Goal: Task Accomplishment & Management: Use online tool/utility

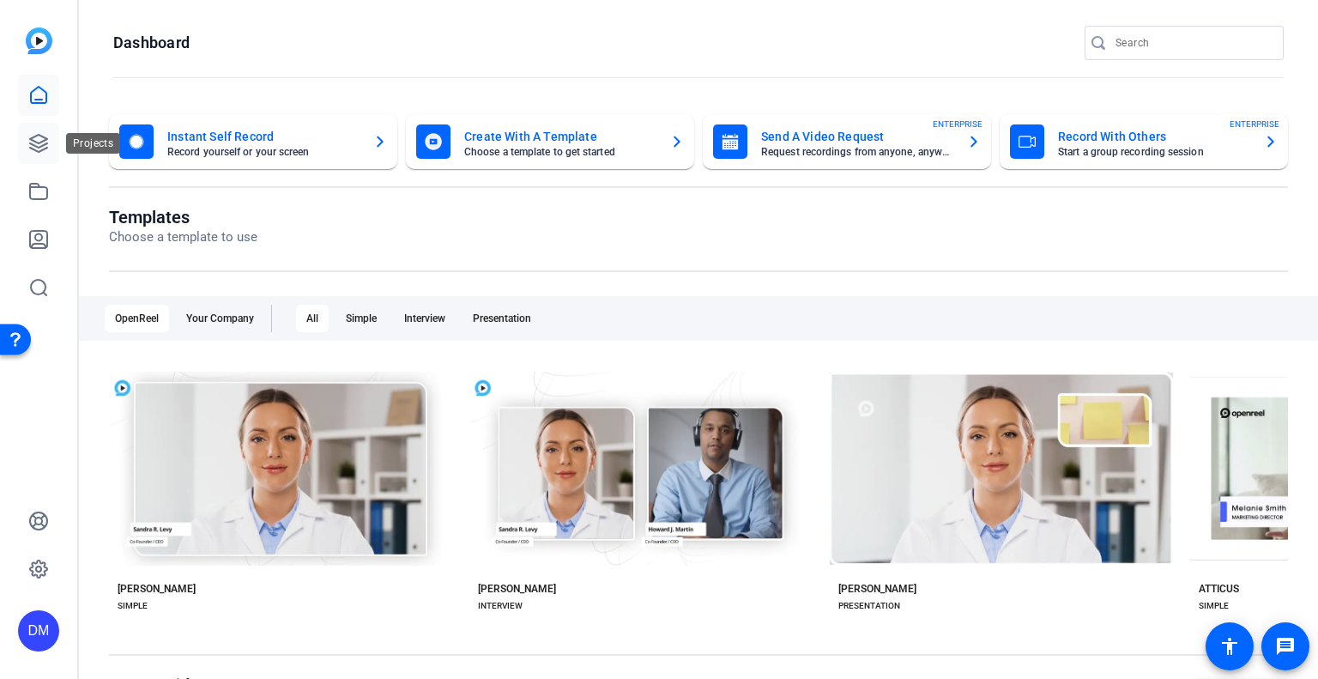
click at [34, 156] on link at bounding box center [38, 143] width 41 height 41
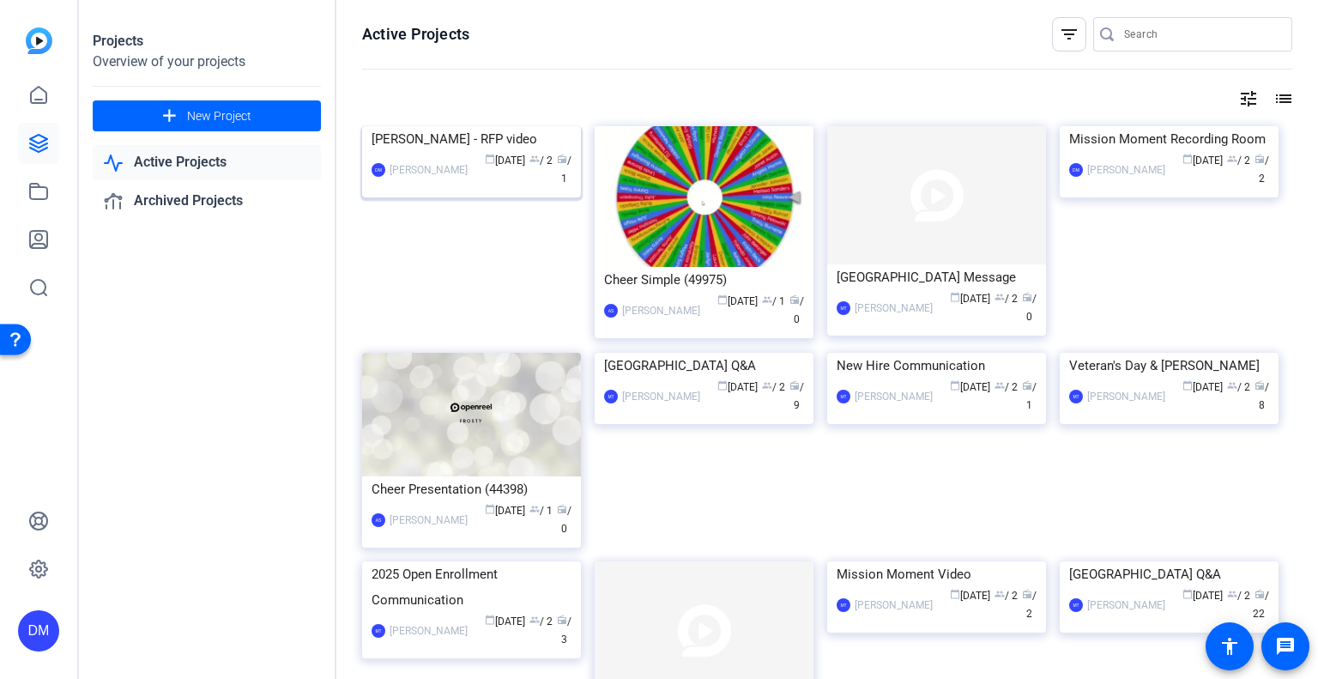
click at [467, 126] on img at bounding box center [471, 126] width 219 height 0
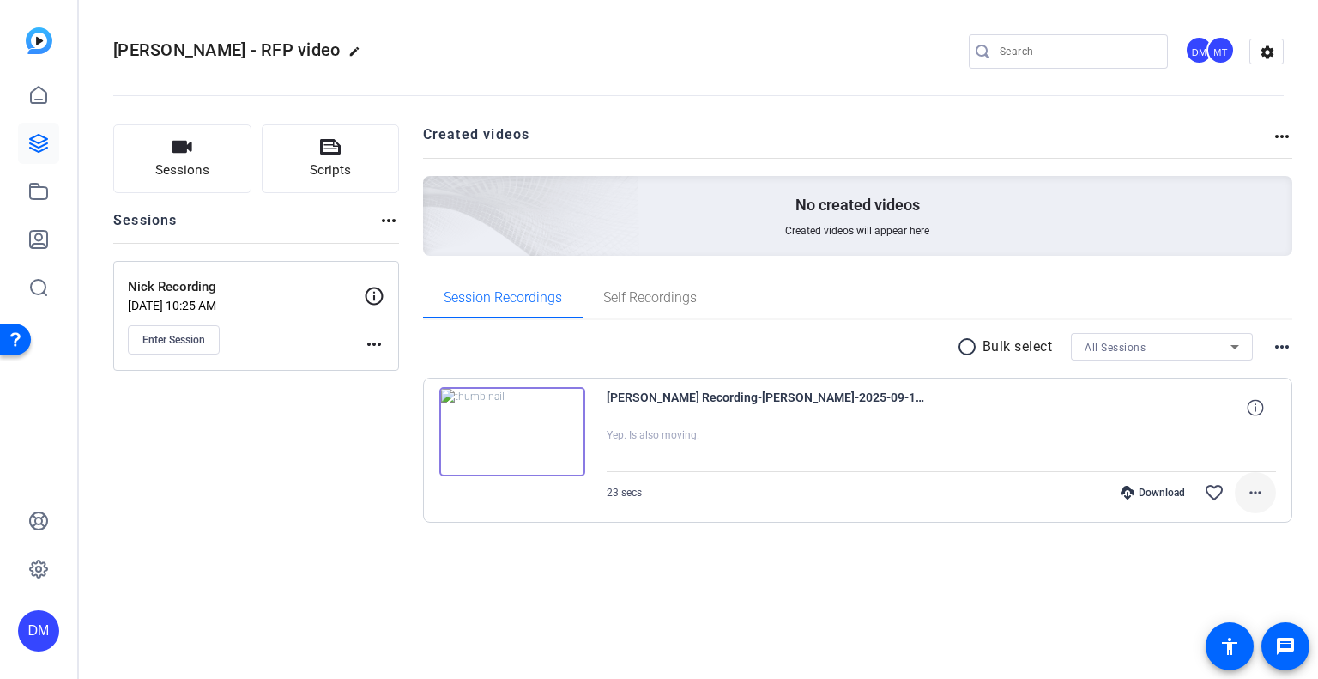
click at [1264, 497] on mat-icon "more_horiz" at bounding box center [1255, 492] width 21 height 21
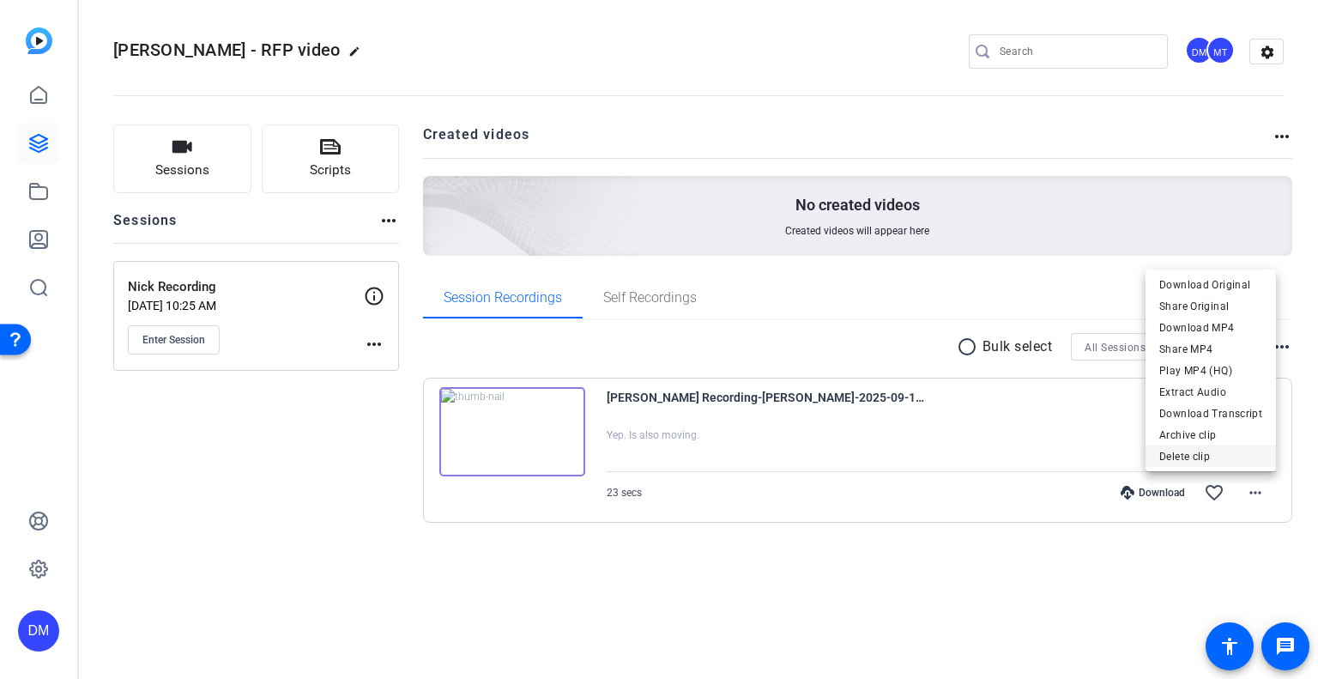
click at [1220, 458] on span "Delete clip" at bounding box center [1210, 456] width 103 height 21
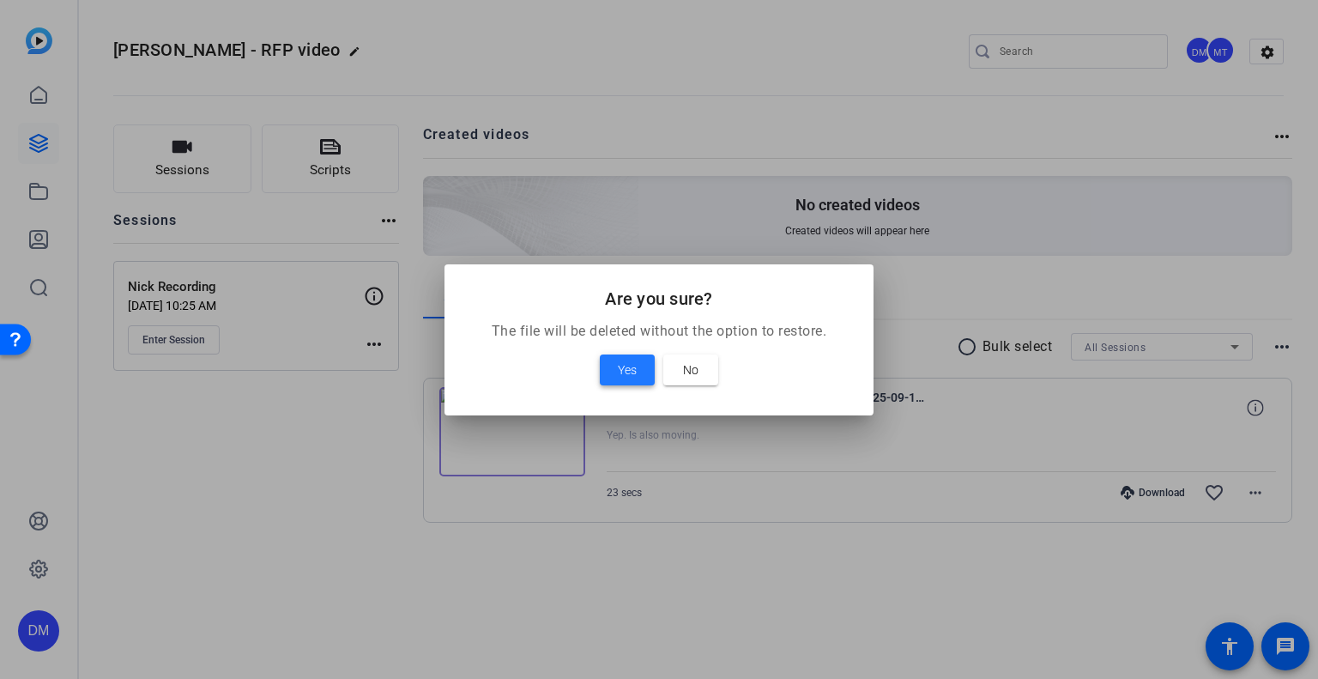
click at [641, 374] on span at bounding box center [627, 369] width 55 height 41
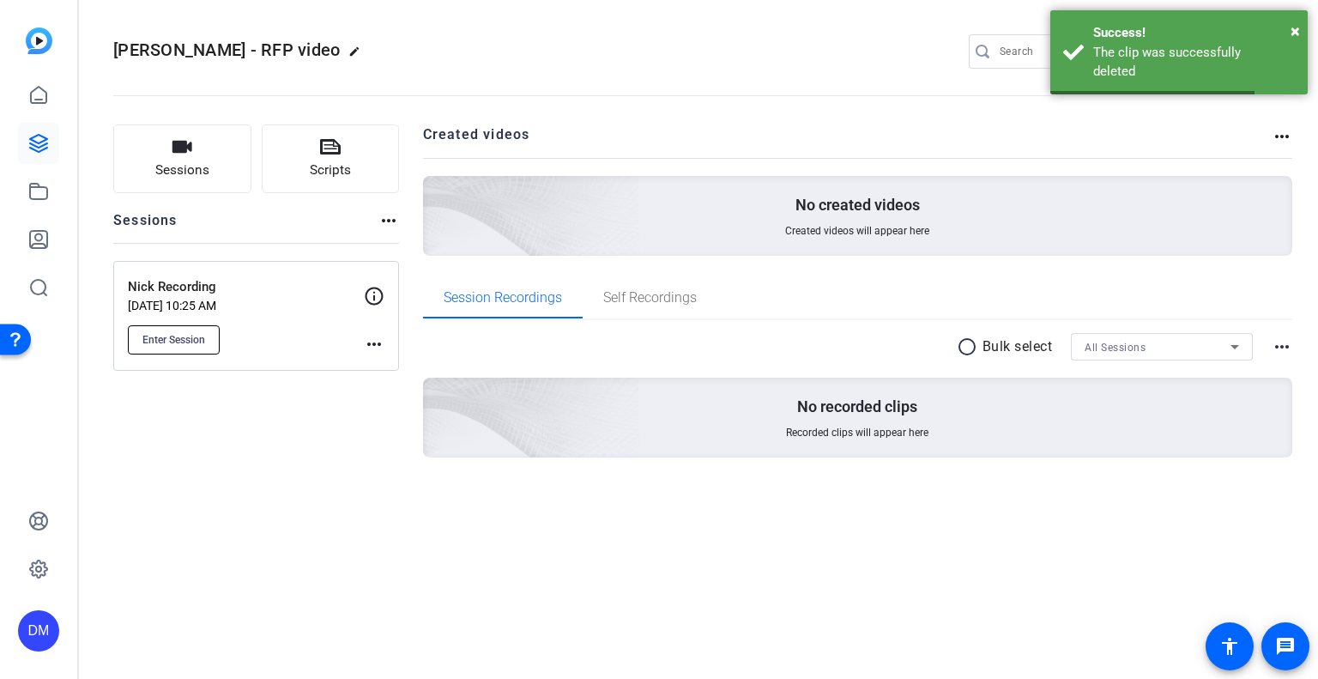
click at [156, 336] on span "Enter Session" at bounding box center [173, 340] width 63 height 14
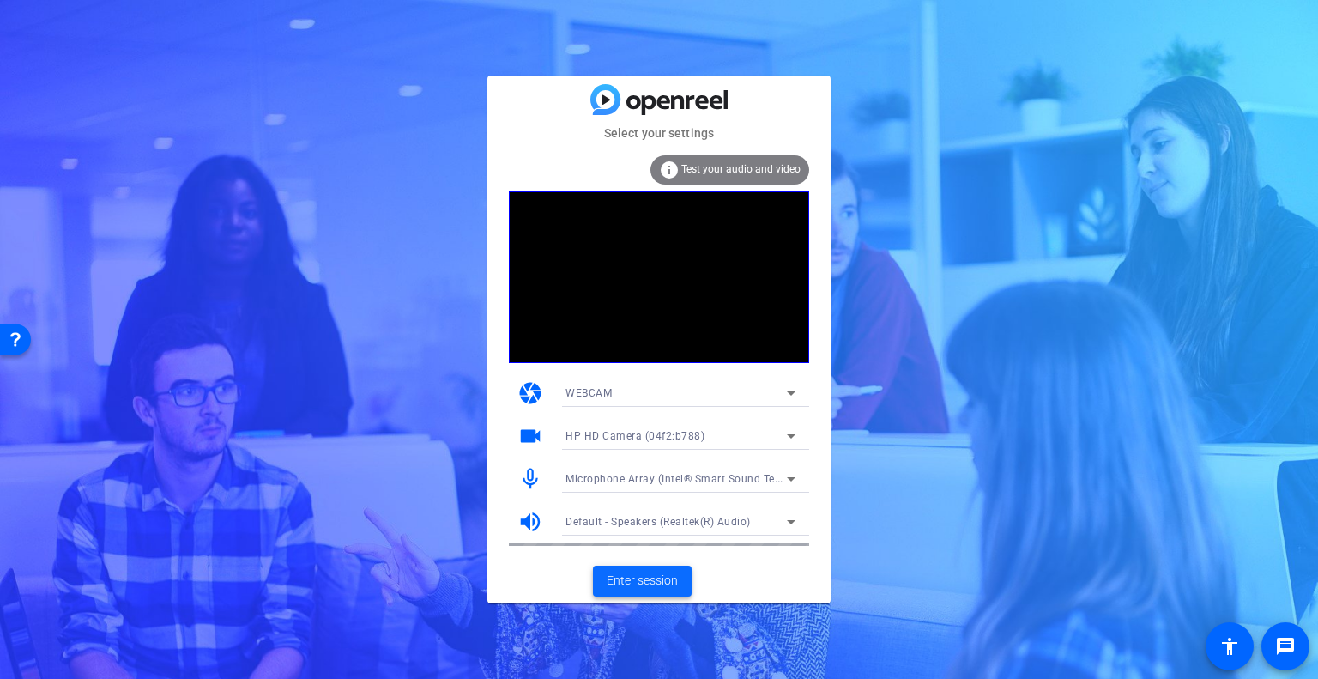
click at [646, 583] on span "Enter session" at bounding box center [642, 581] width 71 height 18
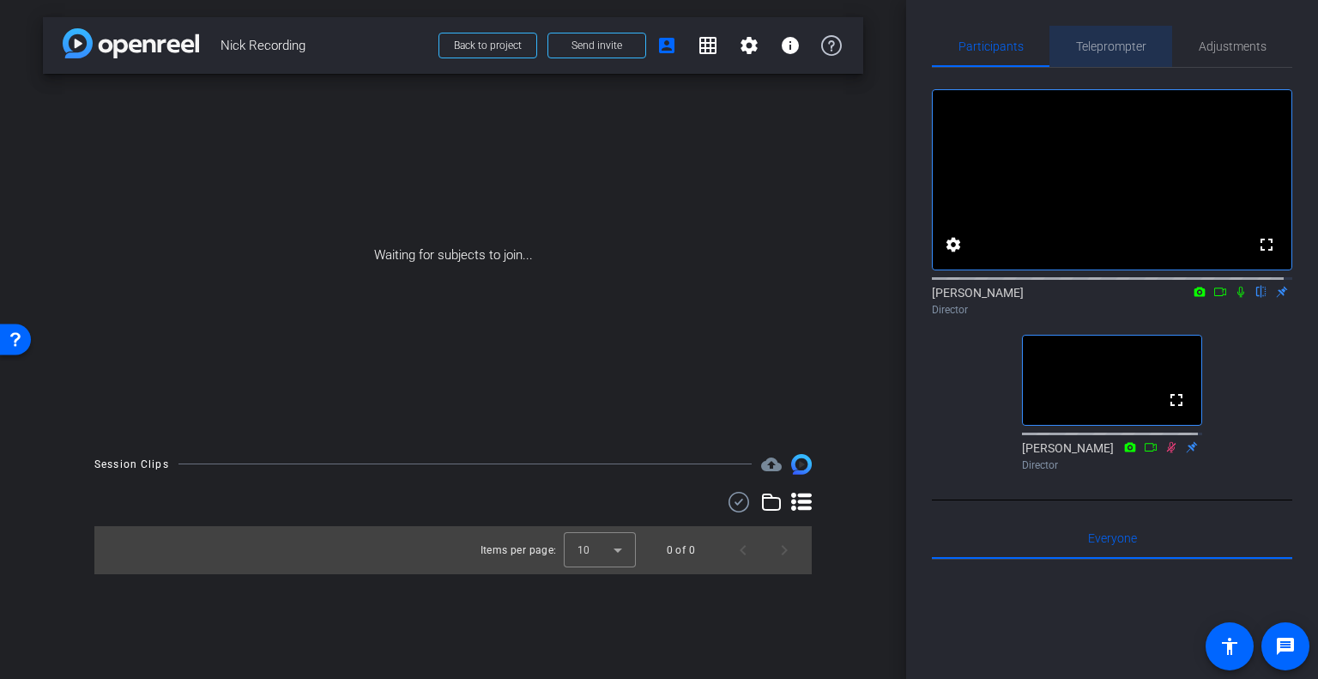
click at [1146, 45] on div "Teleprompter" at bounding box center [1110, 46] width 123 height 41
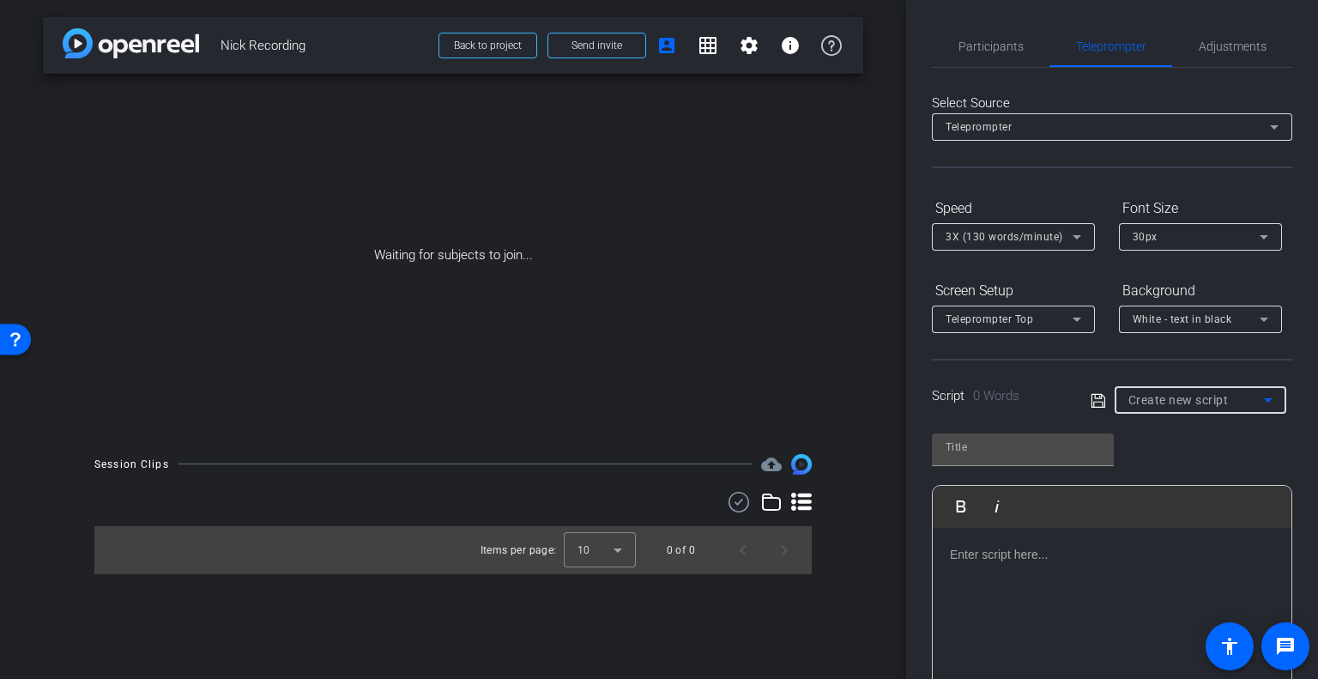
click at [1162, 396] on span "Create new script" at bounding box center [1178, 400] width 100 height 14
click at [1160, 463] on span "[PERSON_NAME] Intro" at bounding box center [1180, 461] width 113 height 21
type input "[PERSON_NAME] Intro"
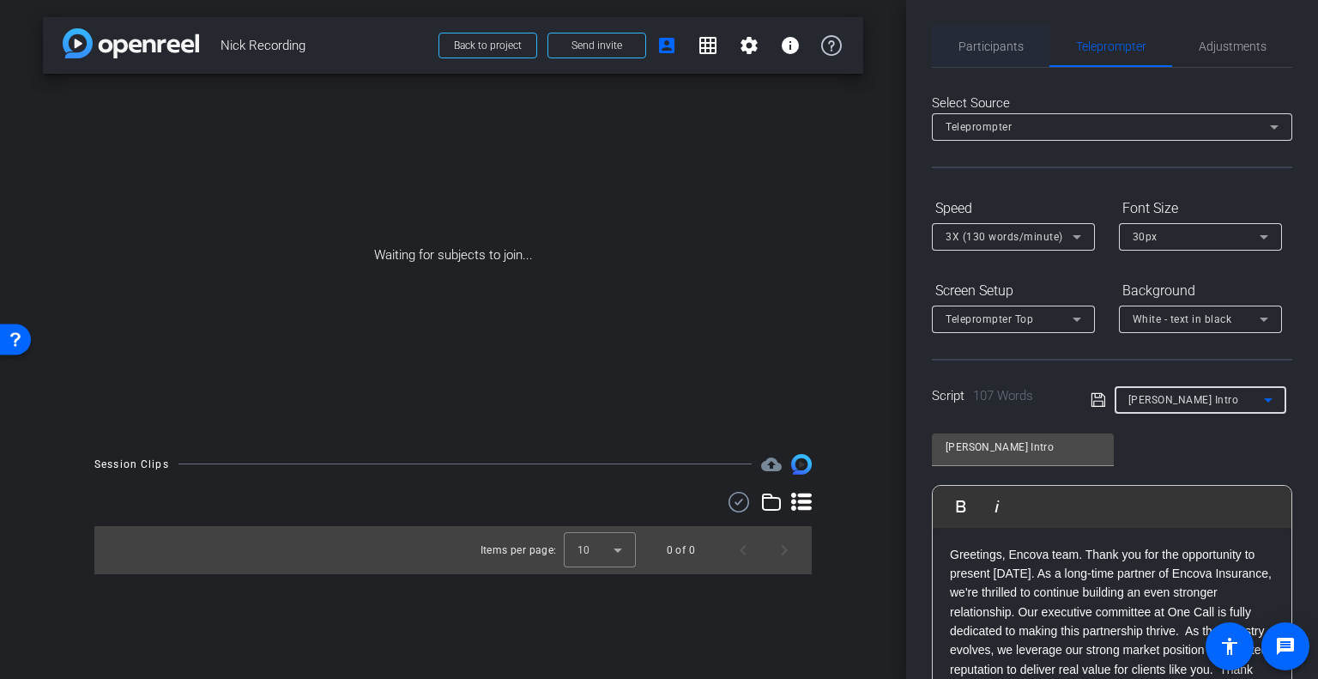
click at [979, 51] on span "Participants" at bounding box center [991, 46] width 65 height 12
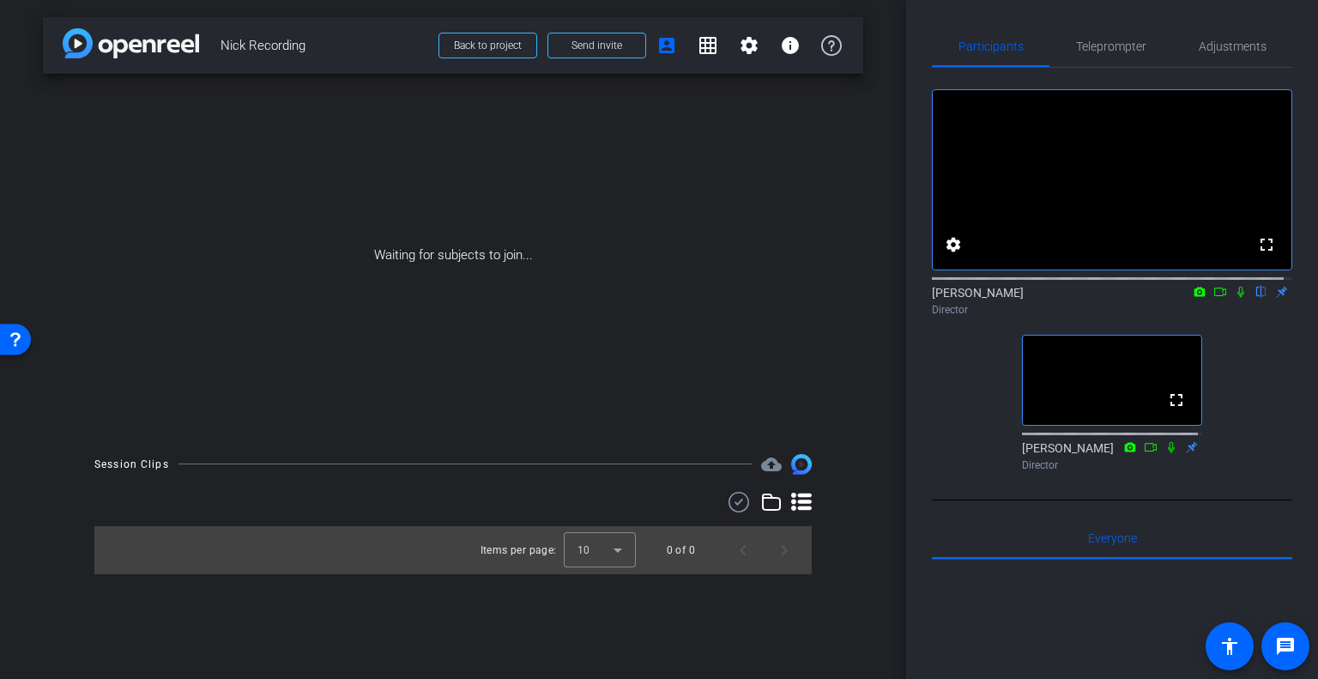
click at [785, 631] on div "arrow_back Nick Recording Back to project Send invite account_box grid_on setti…" at bounding box center [453, 339] width 906 height 679
click at [1257, 396] on div "fullscreen settings [PERSON_NAME] flip Director fullscreen [PERSON_NAME] Direct…" at bounding box center [1112, 273] width 360 height 410
click at [1213, 298] on icon at bounding box center [1220, 292] width 14 height 12
click at [1255, 298] on icon at bounding box center [1262, 292] width 14 height 12
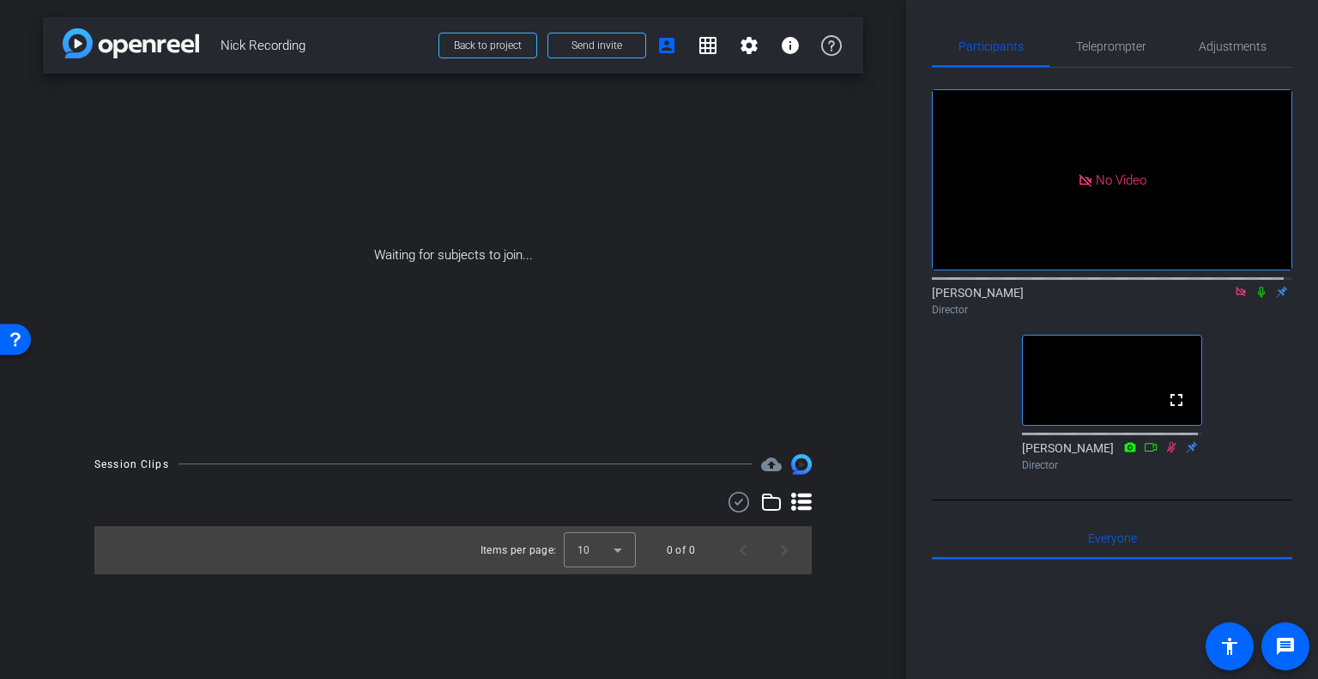
click at [1236, 296] on icon at bounding box center [1240, 291] width 9 height 9
click at [593, 48] on span "Send invite" at bounding box center [597, 46] width 51 height 14
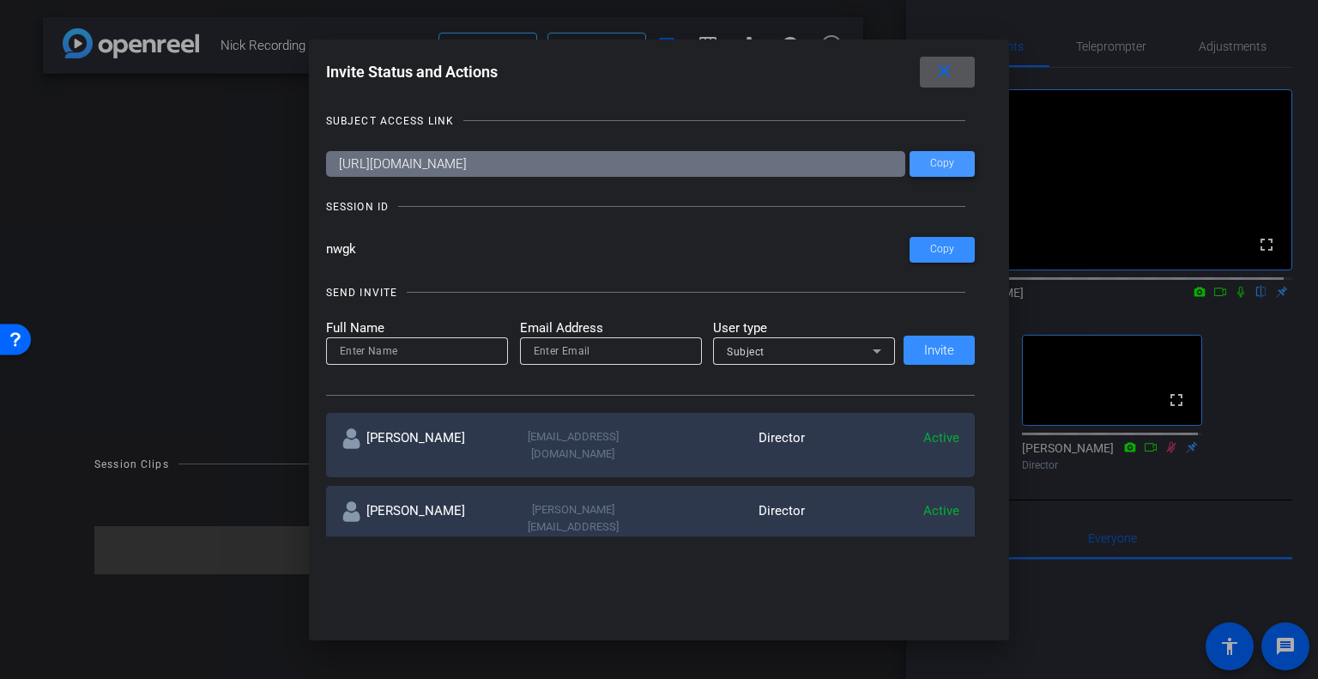
click at [930, 165] on span "Copy" at bounding box center [942, 163] width 24 height 13
click at [947, 76] on mat-icon "close" at bounding box center [944, 71] width 21 height 21
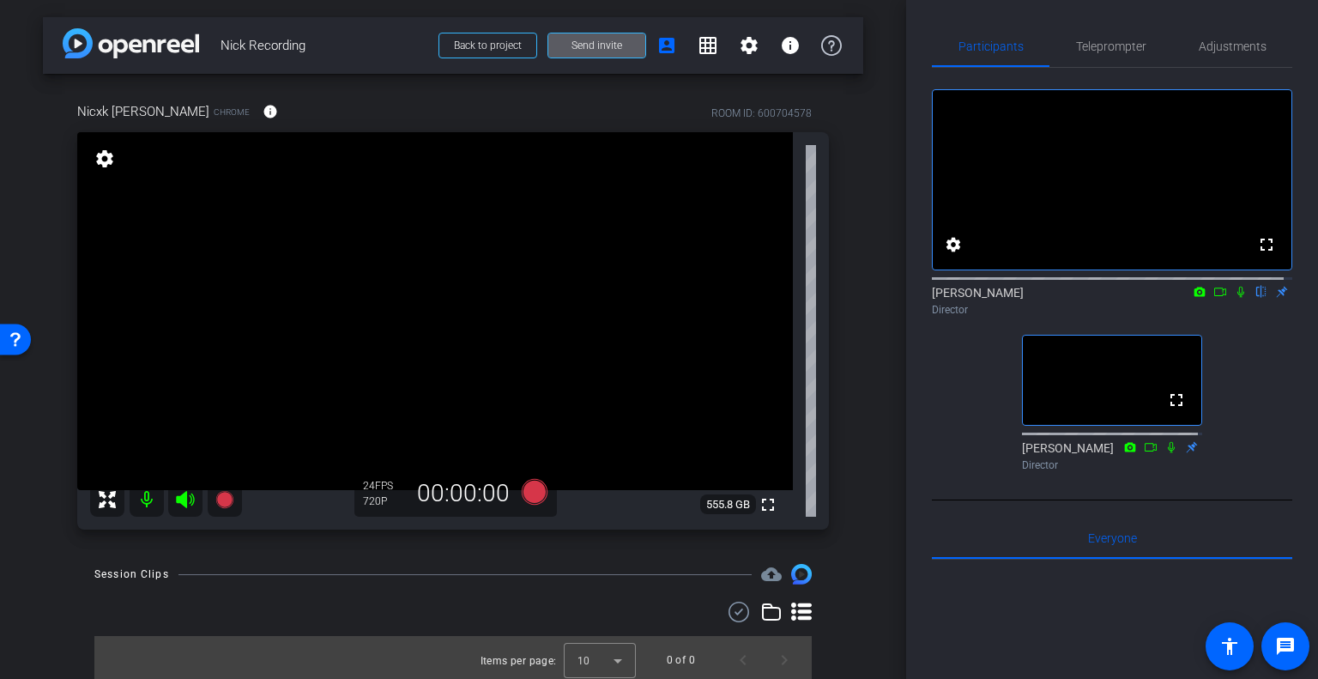
click at [96, 162] on mat-icon "settings" at bounding box center [105, 158] width 24 height 21
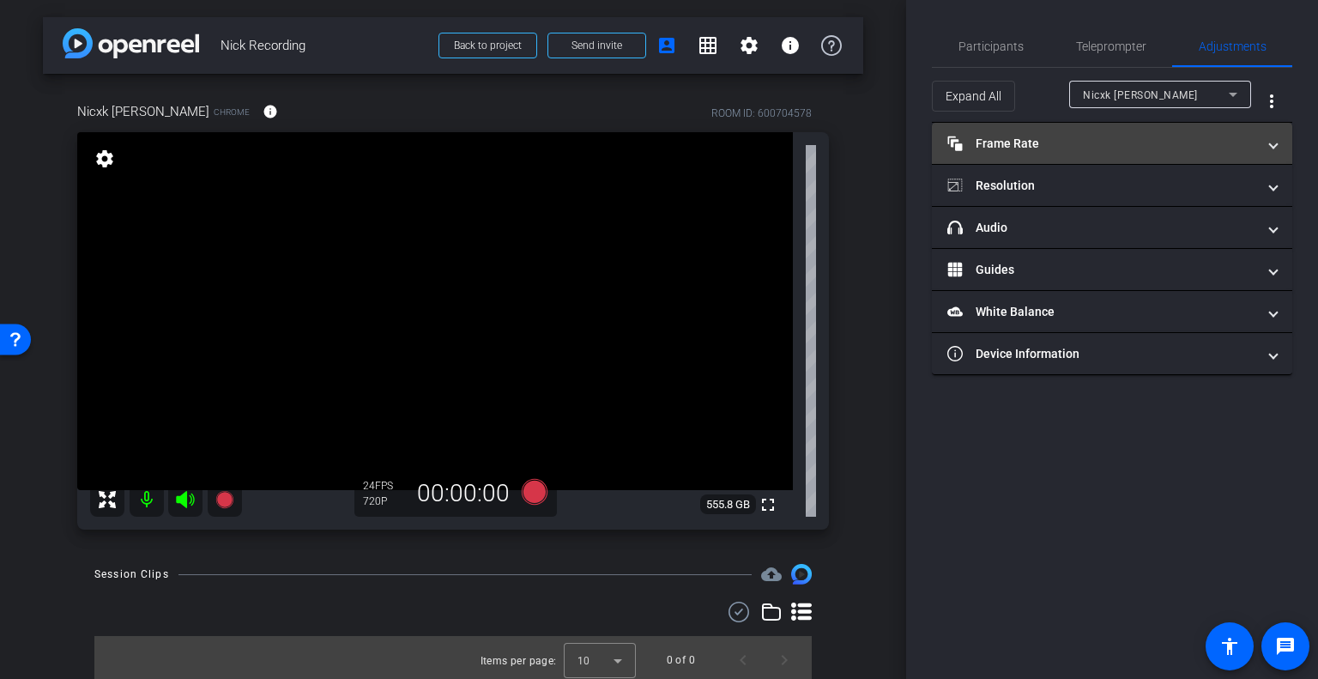
click at [1087, 140] on mat-panel-title "Frame Rate Frame Rate" at bounding box center [1101, 144] width 309 height 18
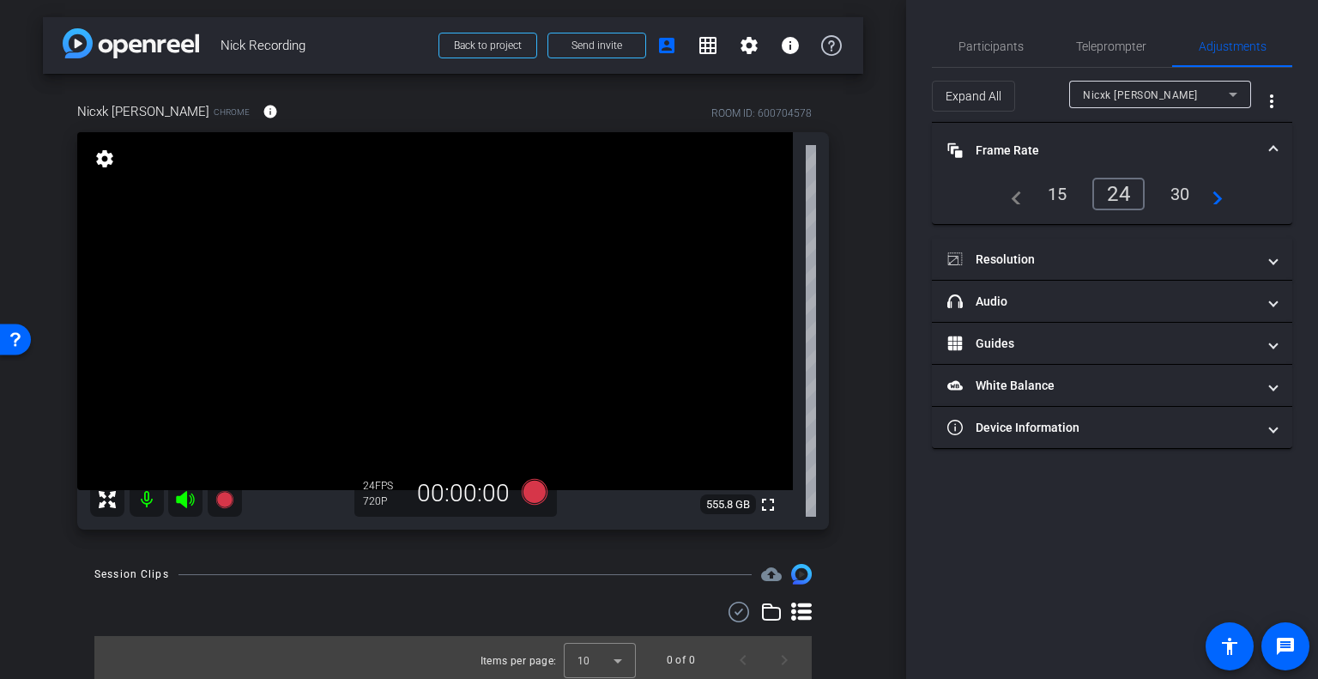
click at [1039, 153] on mat-panel-title "Frame Rate Frame Rate" at bounding box center [1101, 151] width 309 height 18
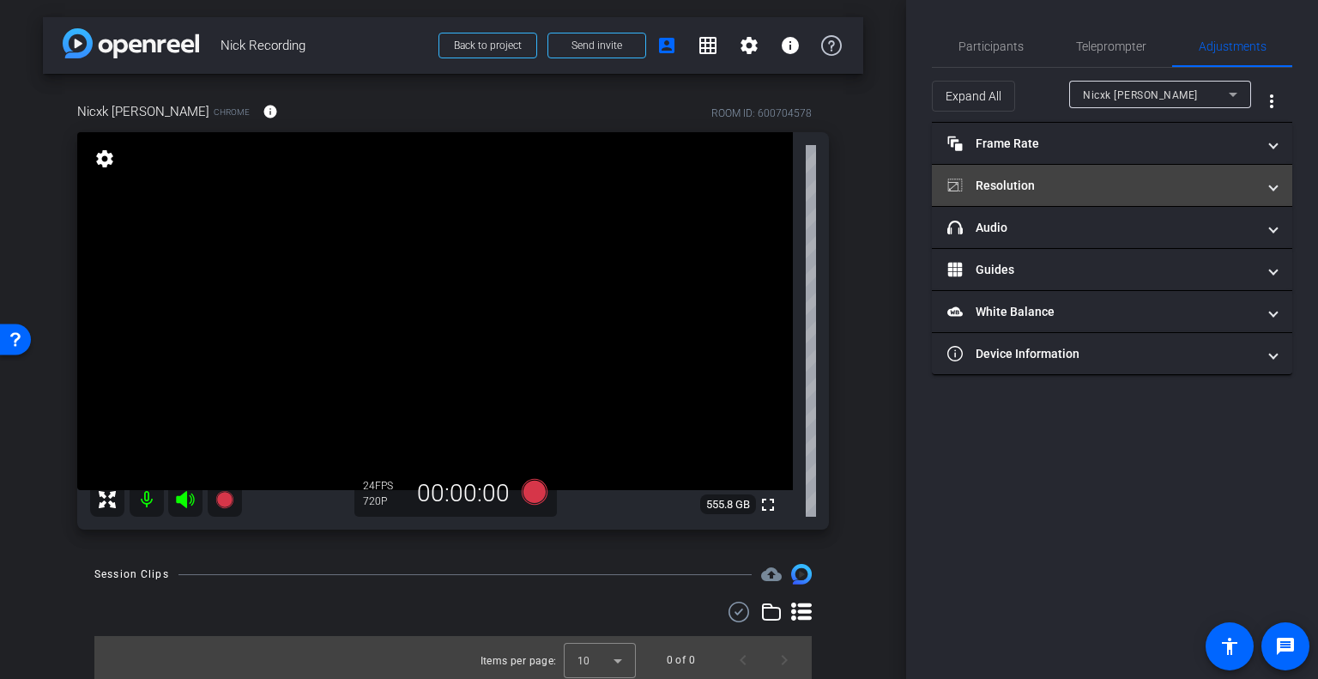
click at [1042, 184] on mat-panel-title "Resolution" at bounding box center [1101, 186] width 309 height 18
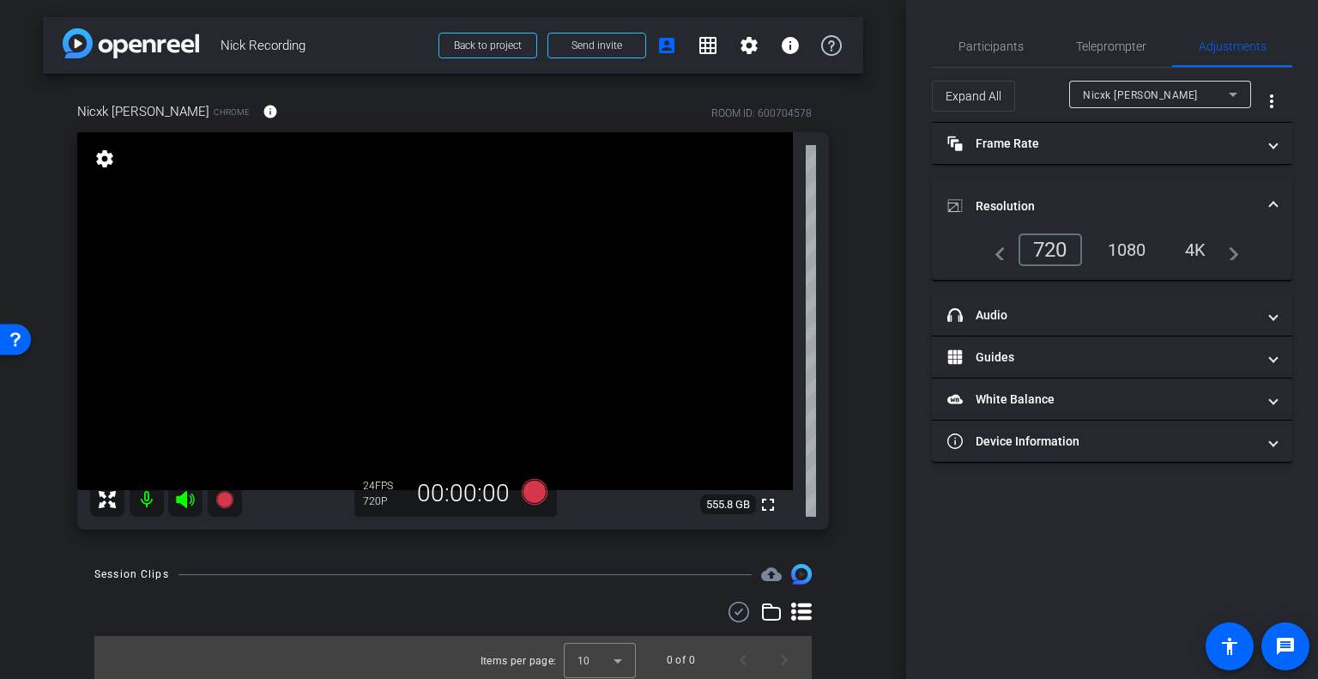
click at [1110, 243] on div "1080" at bounding box center [1127, 249] width 64 height 29
click at [1007, 198] on mat-panel-title "Resolution" at bounding box center [1101, 206] width 309 height 18
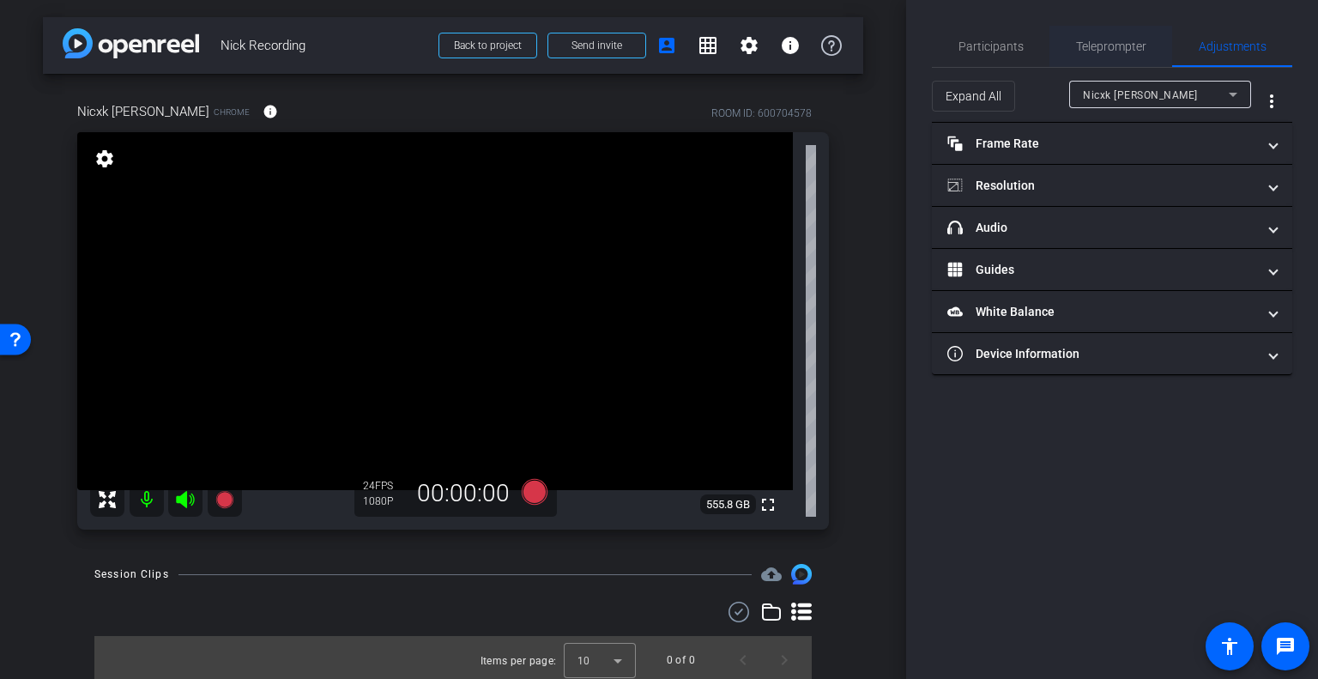
click at [1110, 37] on span "Teleprompter" at bounding box center [1111, 46] width 70 height 41
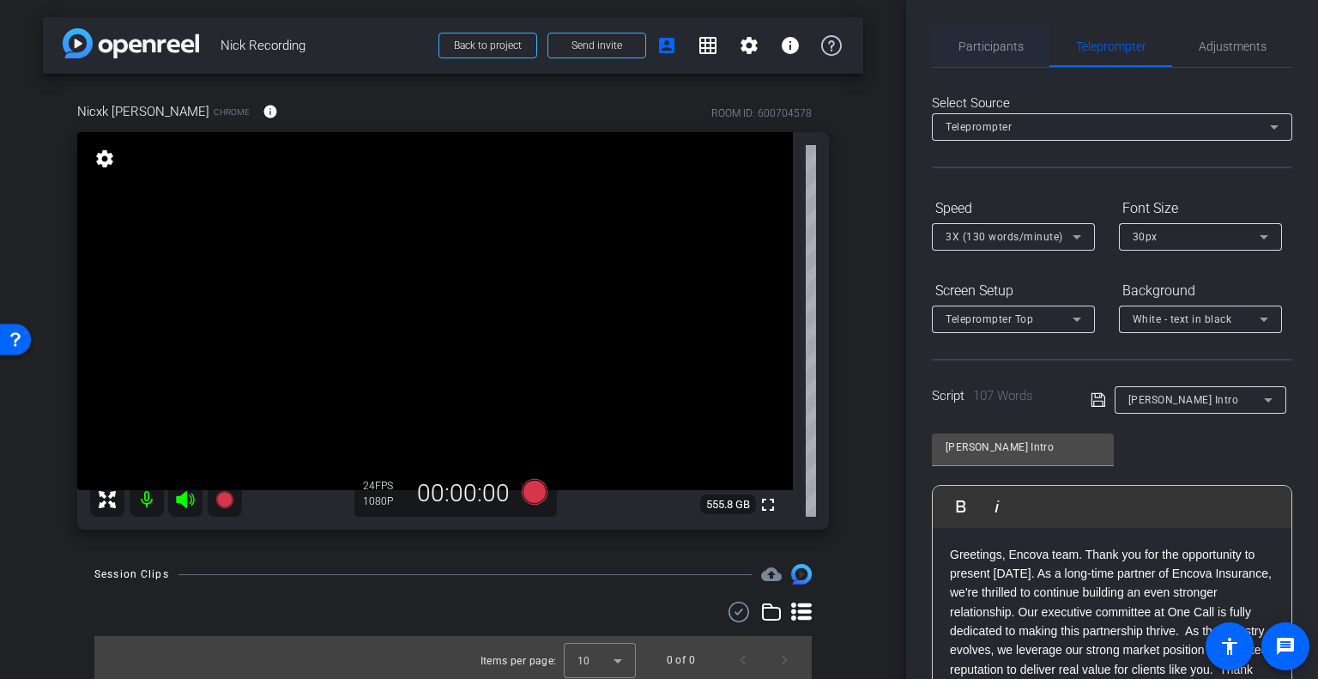
click at [1001, 51] on span "Participants" at bounding box center [991, 46] width 65 height 12
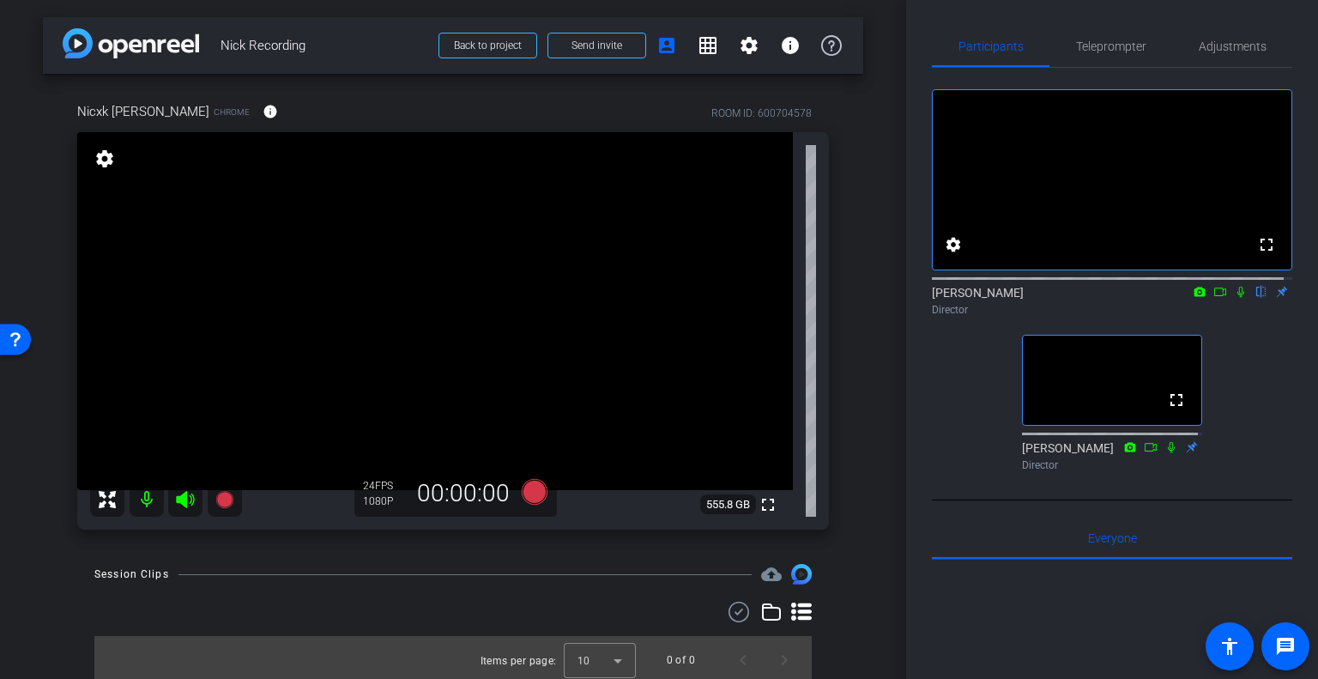
scroll to position [5, 0]
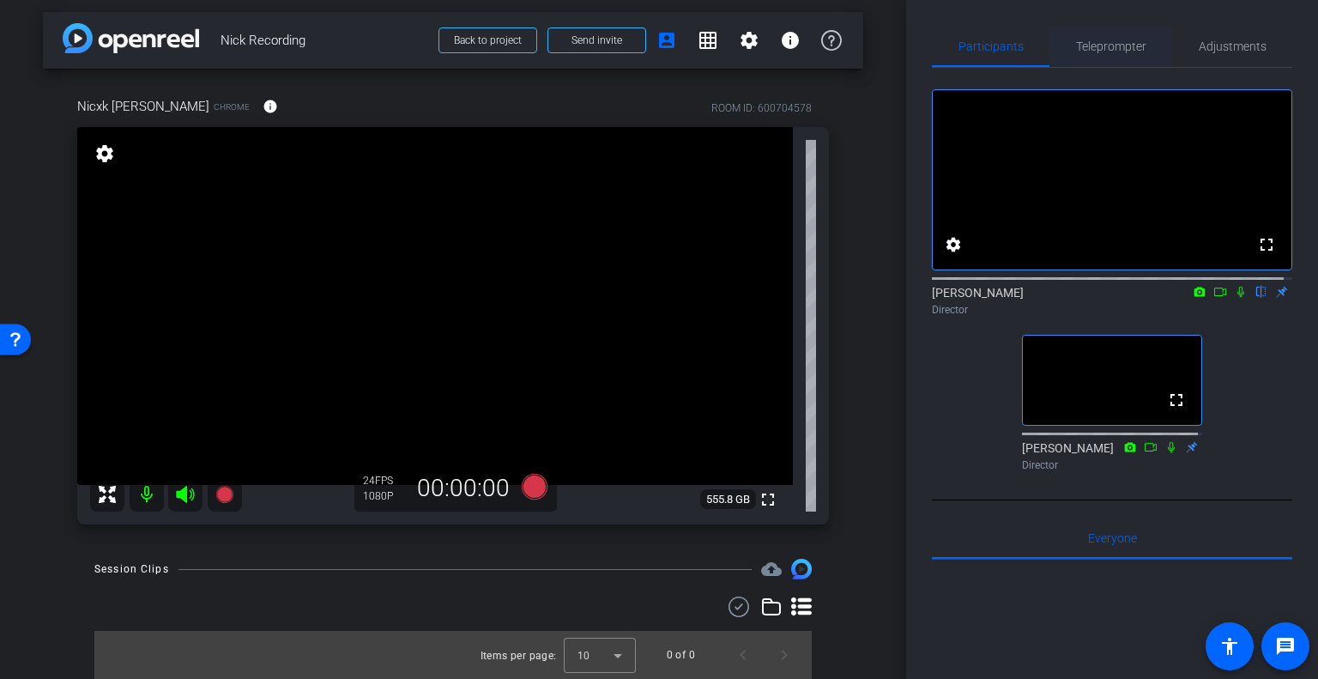
click at [1099, 53] on span "Teleprompter" at bounding box center [1111, 46] width 70 height 41
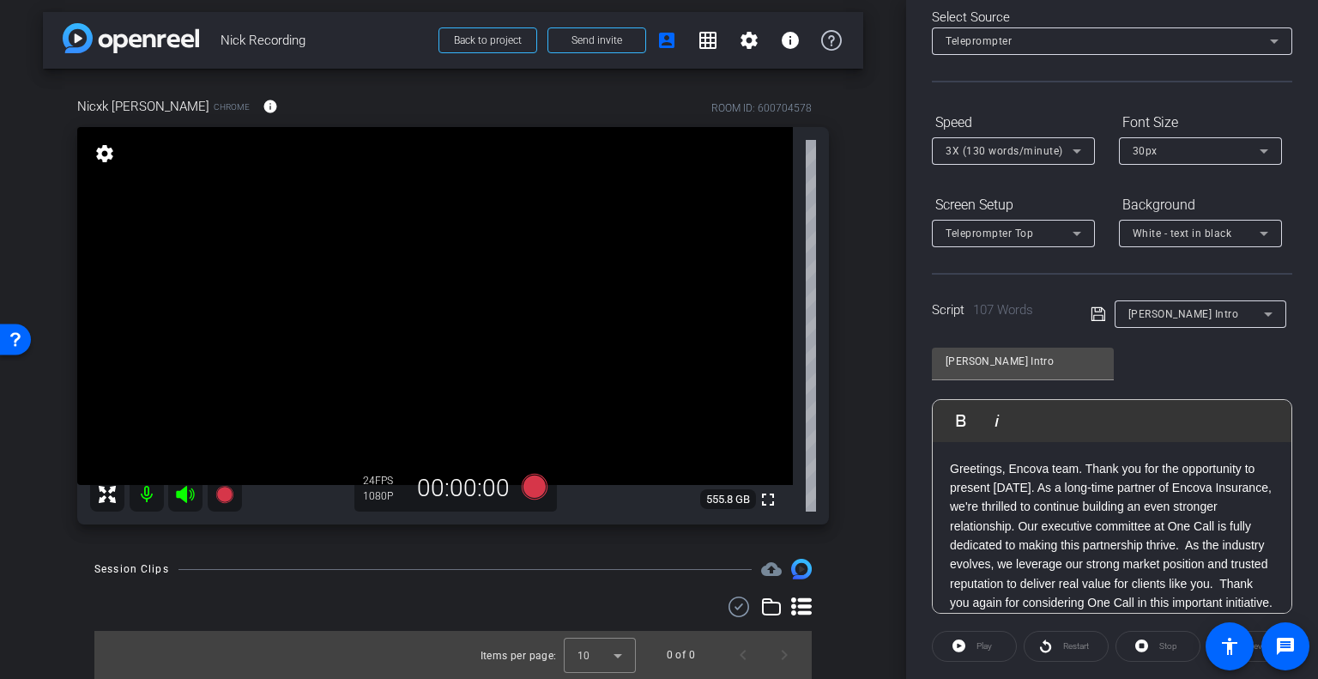
scroll to position [0, 0]
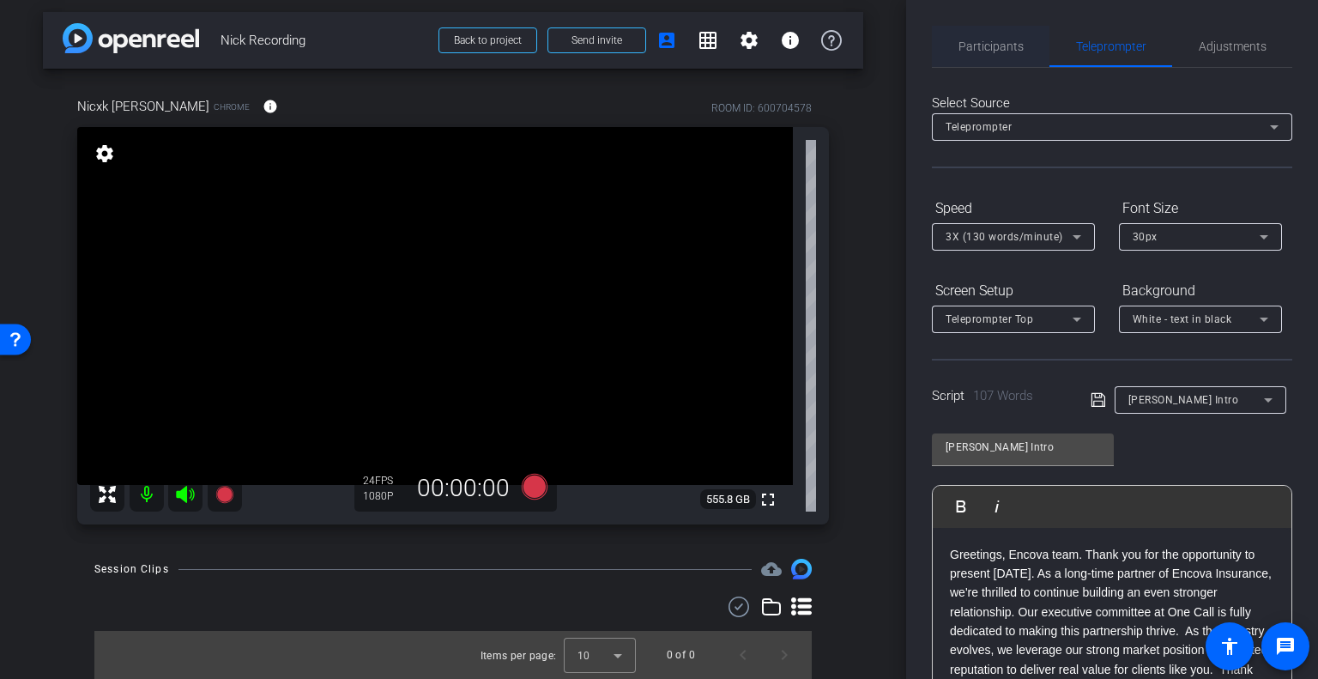
click at [985, 40] on span "Participants" at bounding box center [991, 46] width 65 height 12
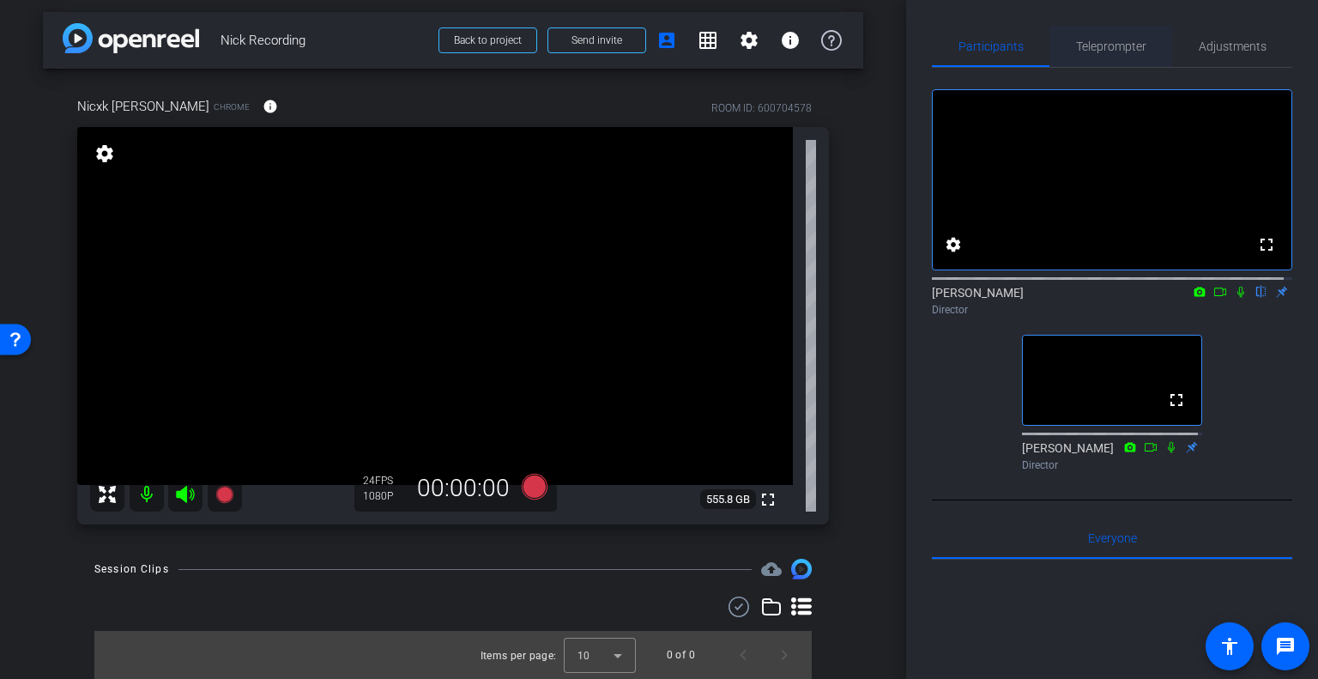
click at [1094, 50] on span "Teleprompter" at bounding box center [1111, 46] width 70 height 12
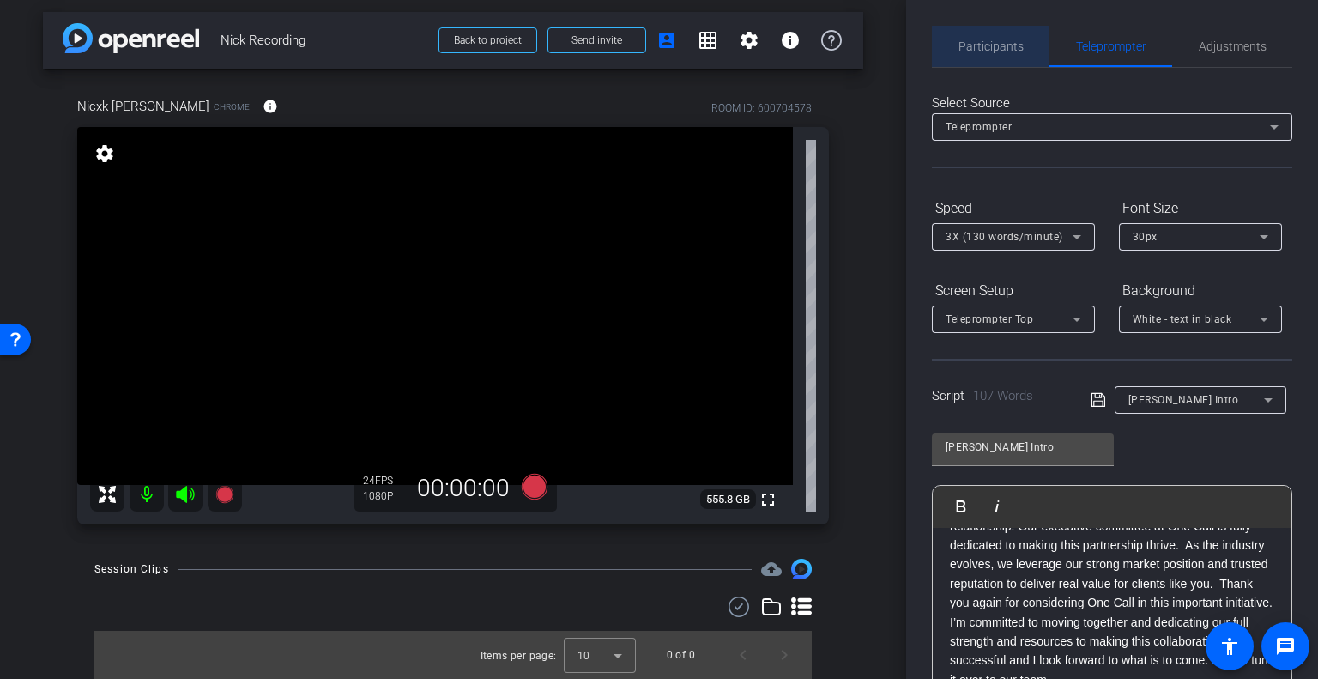
click at [1017, 51] on span "Participants" at bounding box center [991, 46] width 65 height 12
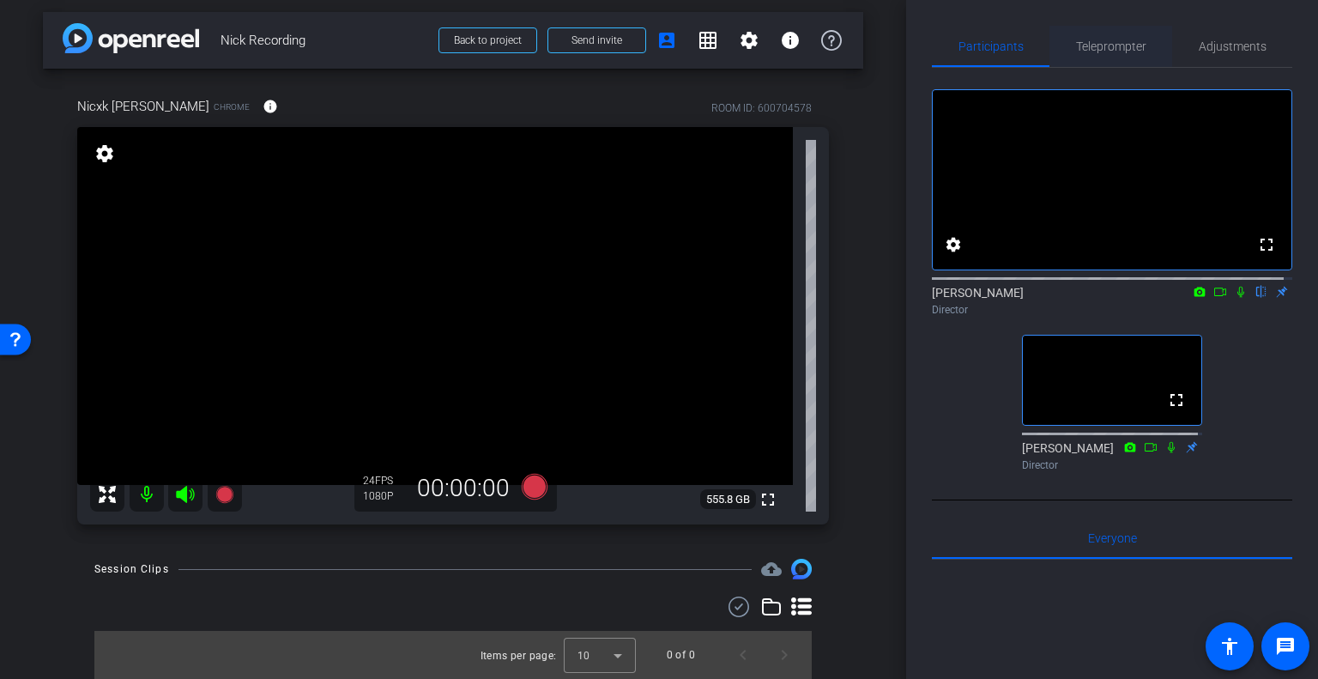
click at [1104, 54] on span "Teleprompter" at bounding box center [1111, 46] width 70 height 41
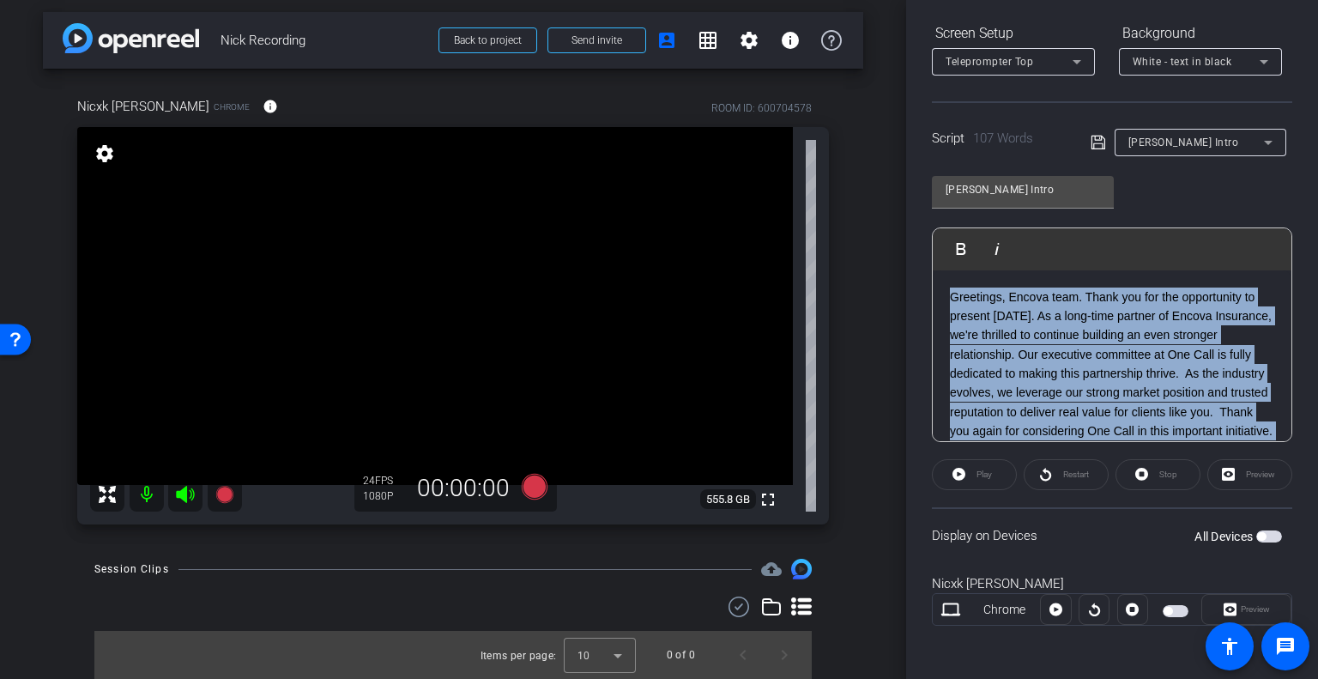
drag, startPoint x: 1208, startPoint y: 423, endPoint x: 885, endPoint y: 208, distance: 388.6
click at [885, 208] on div "arrow_back Nick Recording Back to project Send invite account_box grid_on setti…" at bounding box center [659, 339] width 1318 height 679
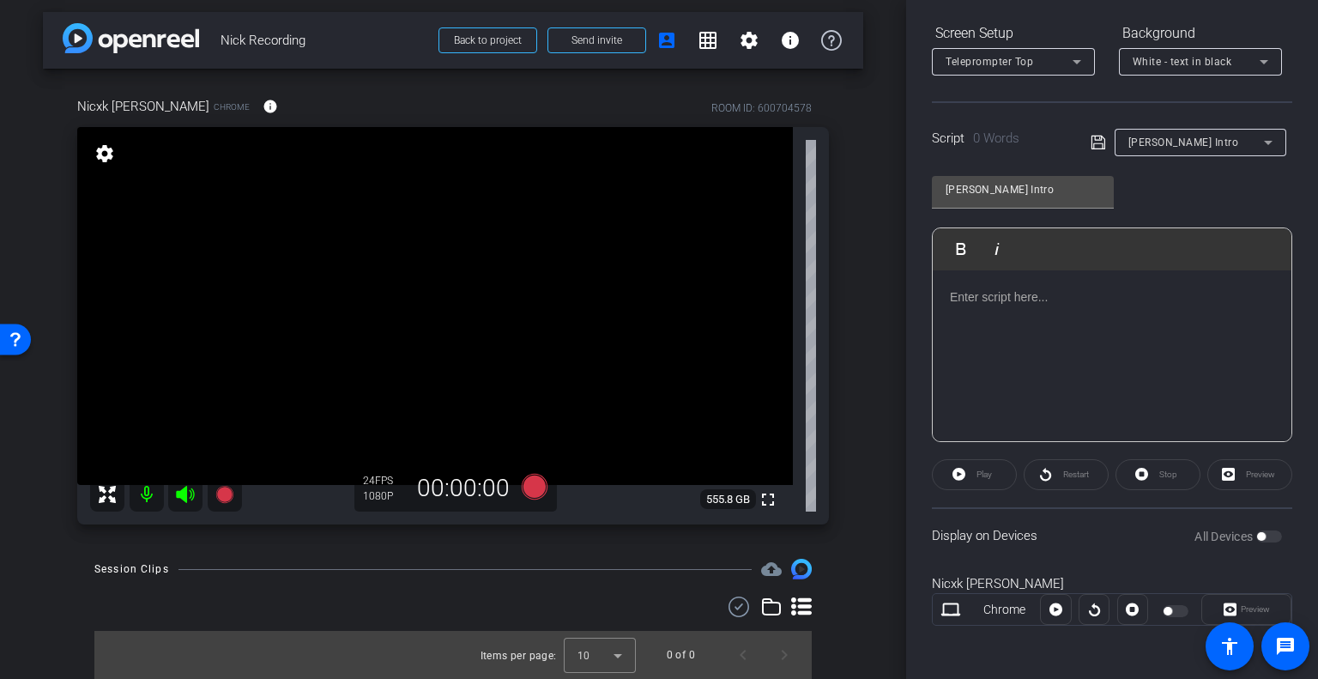
click at [966, 306] on div at bounding box center [1112, 356] width 359 height 172
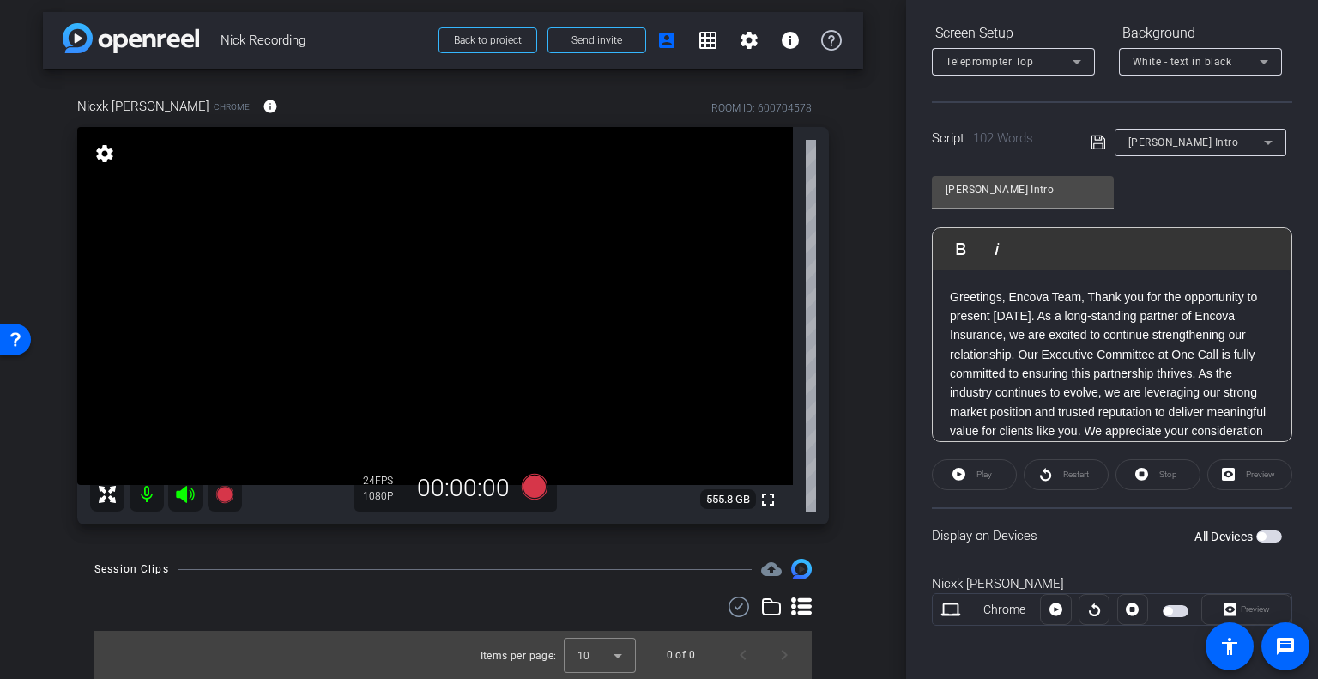
click at [1091, 138] on icon at bounding box center [1098, 143] width 14 height 14
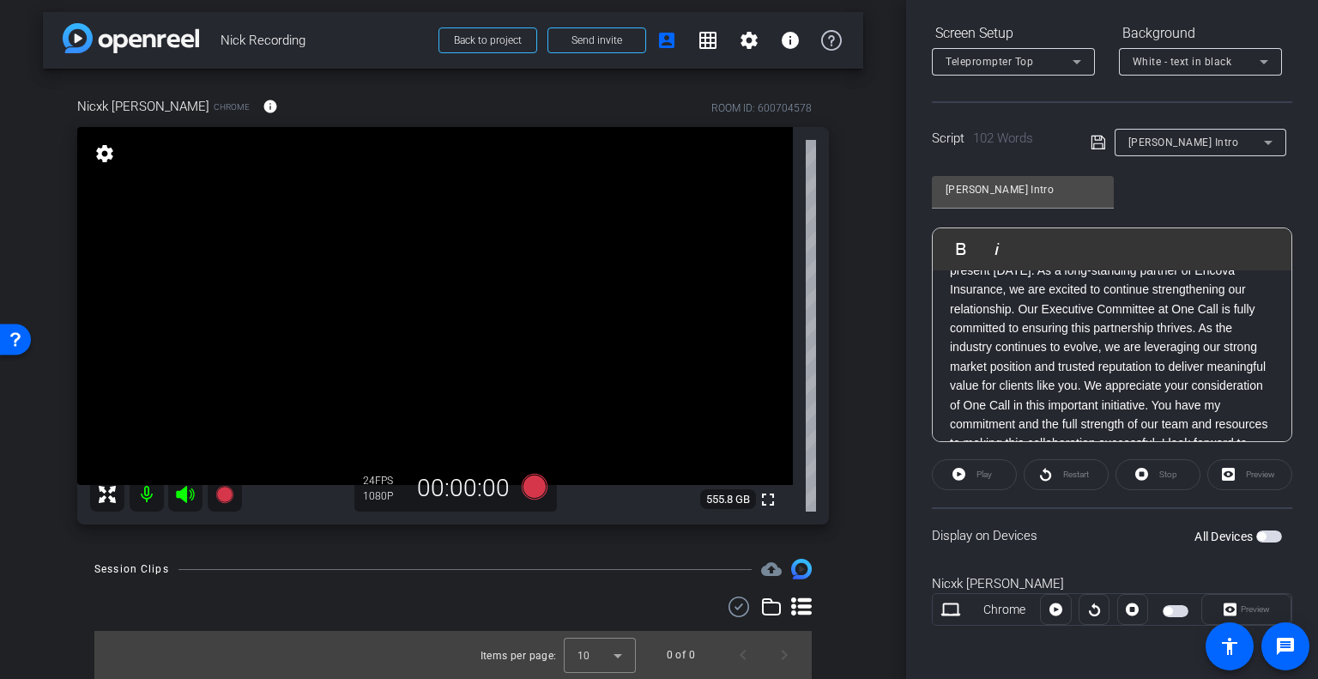
scroll to position [86, 0]
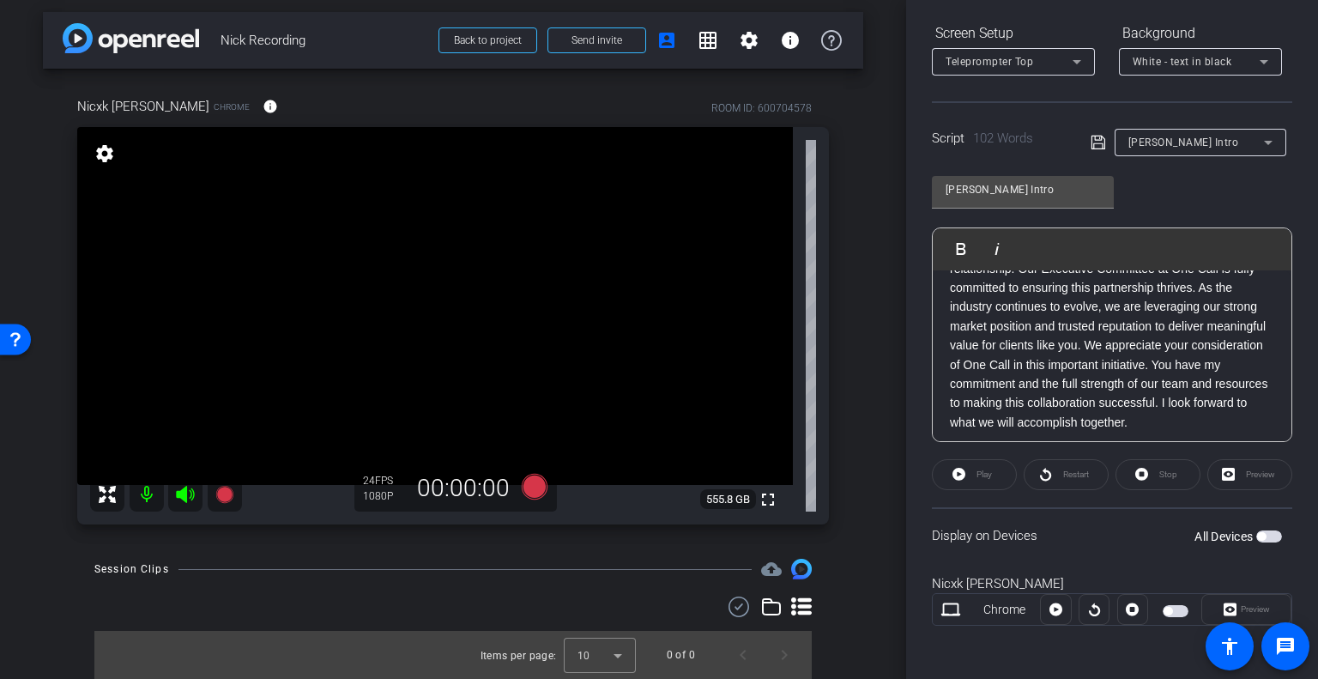
click at [1171, 611] on span "button" at bounding box center [1176, 611] width 26 height 12
click at [968, 478] on span at bounding box center [974, 474] width 83 height 41
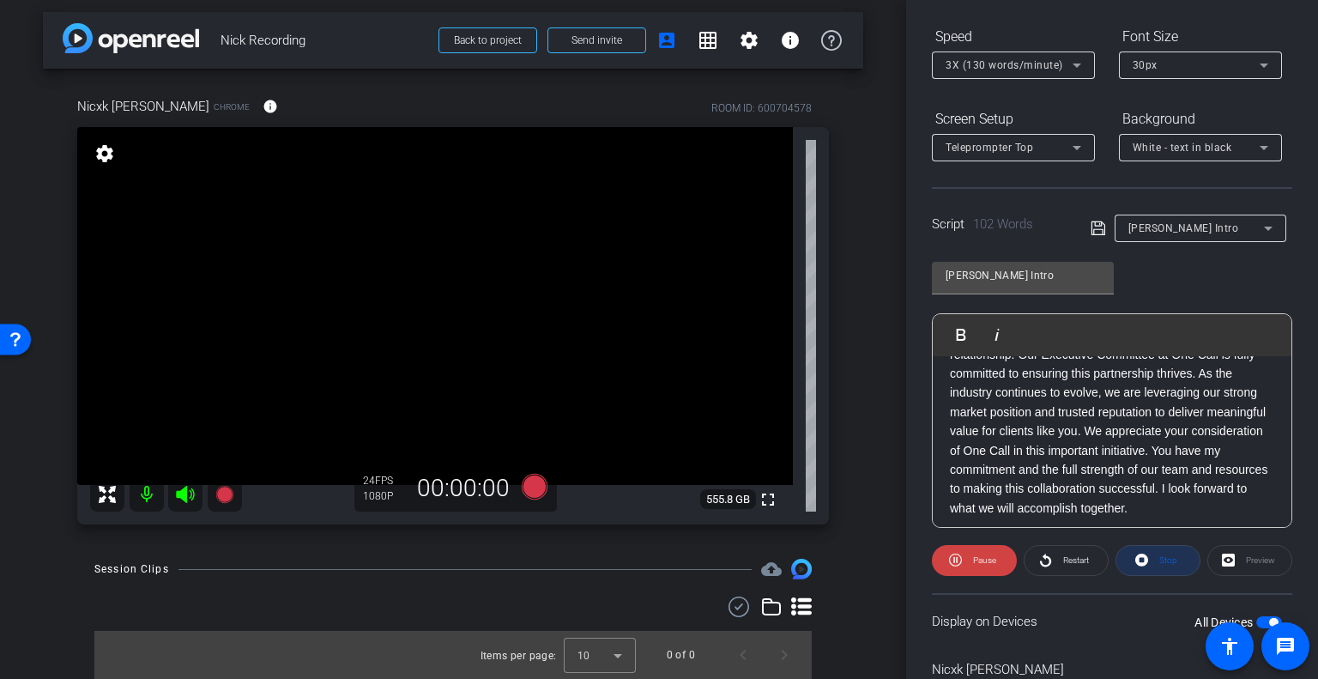
click at [1123, 563] on span at bounding box center [1157, 560] width 83 height 41
click at [1086, 145] on icon at bounding box center [1077, 147] width 21 height 21
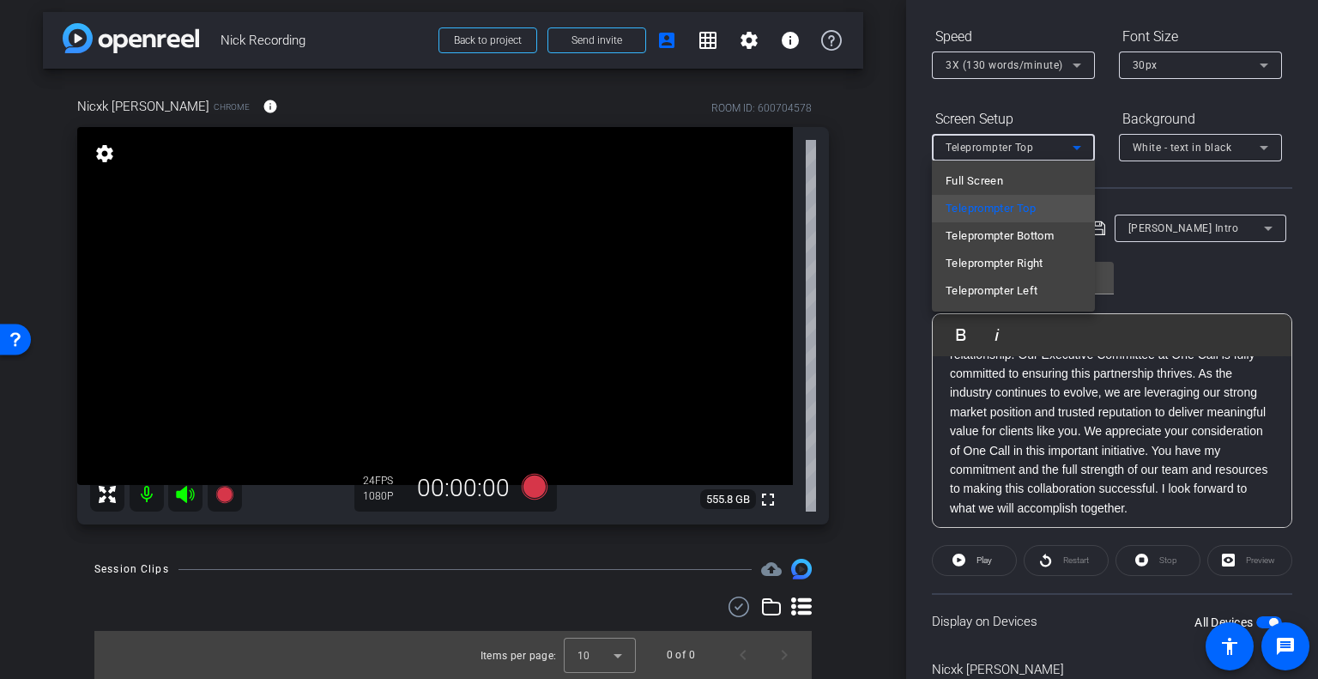
click at [1104, 174] on div at bounding box center [659, 339] width 1318 height 679
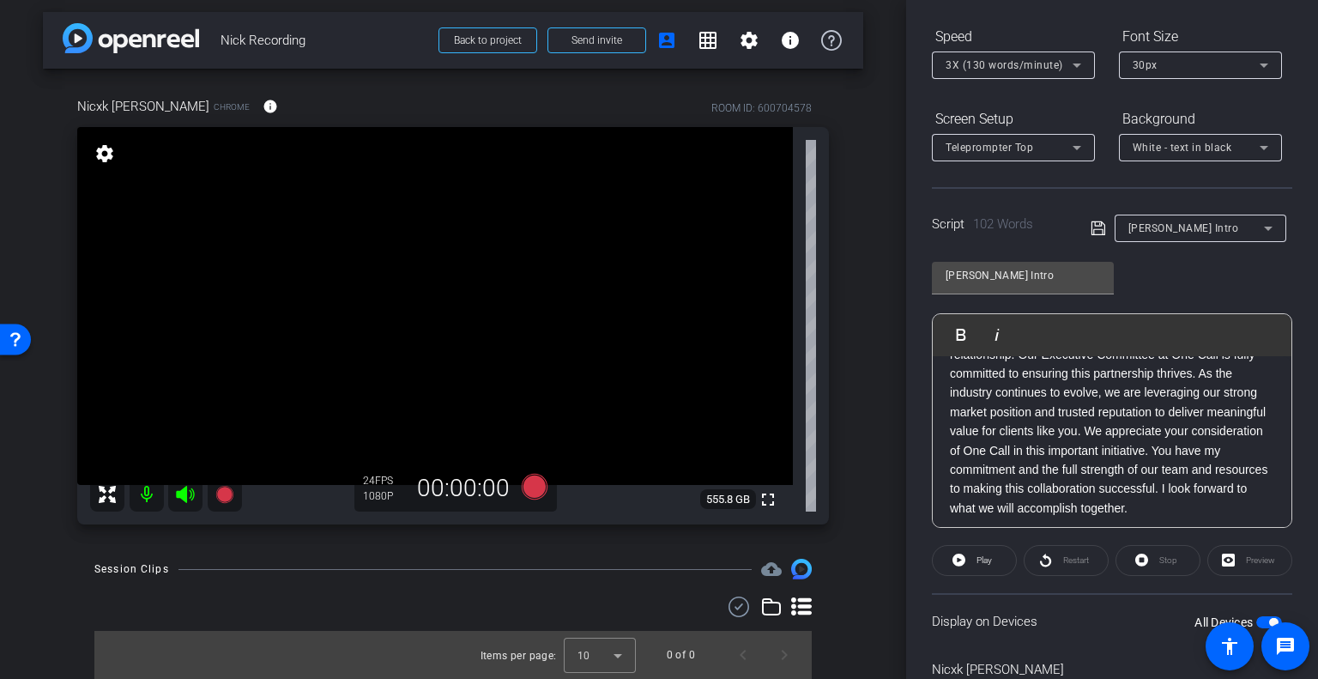
click at [1075, 147] on icon at bounding box center [1077, 148] width 9 height 4
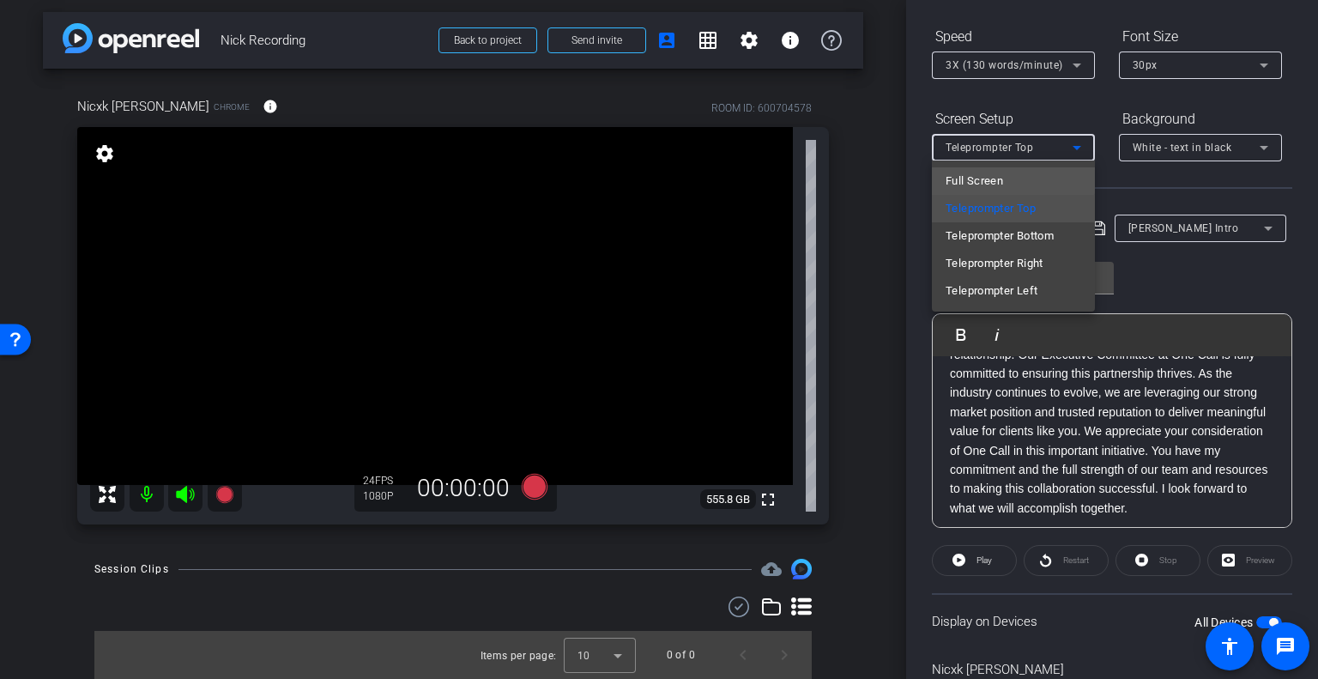
click at [976, 180] on span "Full Screen" at bounding box center [974, 181] width 57 height 21
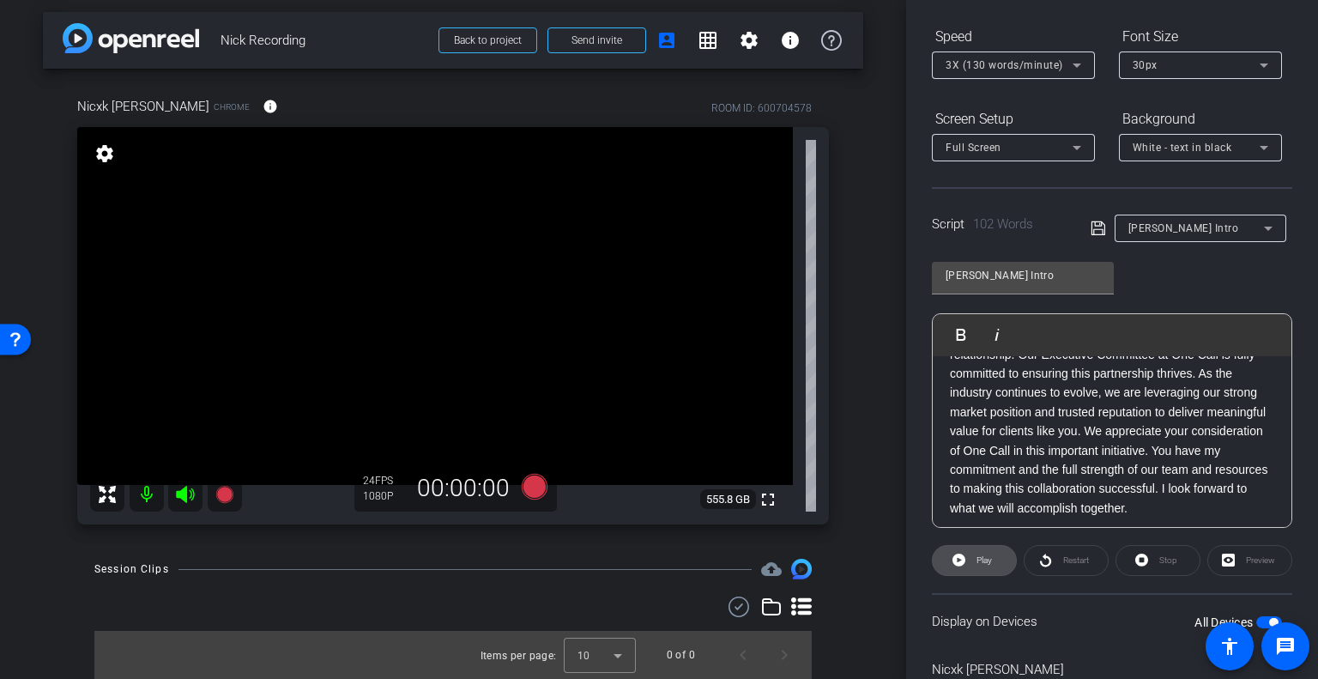
click at [962, 558] on icon at bounding box center [959, 559] width 13 height 13
click at [1137, 559] on icon at bounding box center [1141, 559] width 13 height 21
click at [227, 494] on icon at bounding box center [223, 494] width 17 height 17
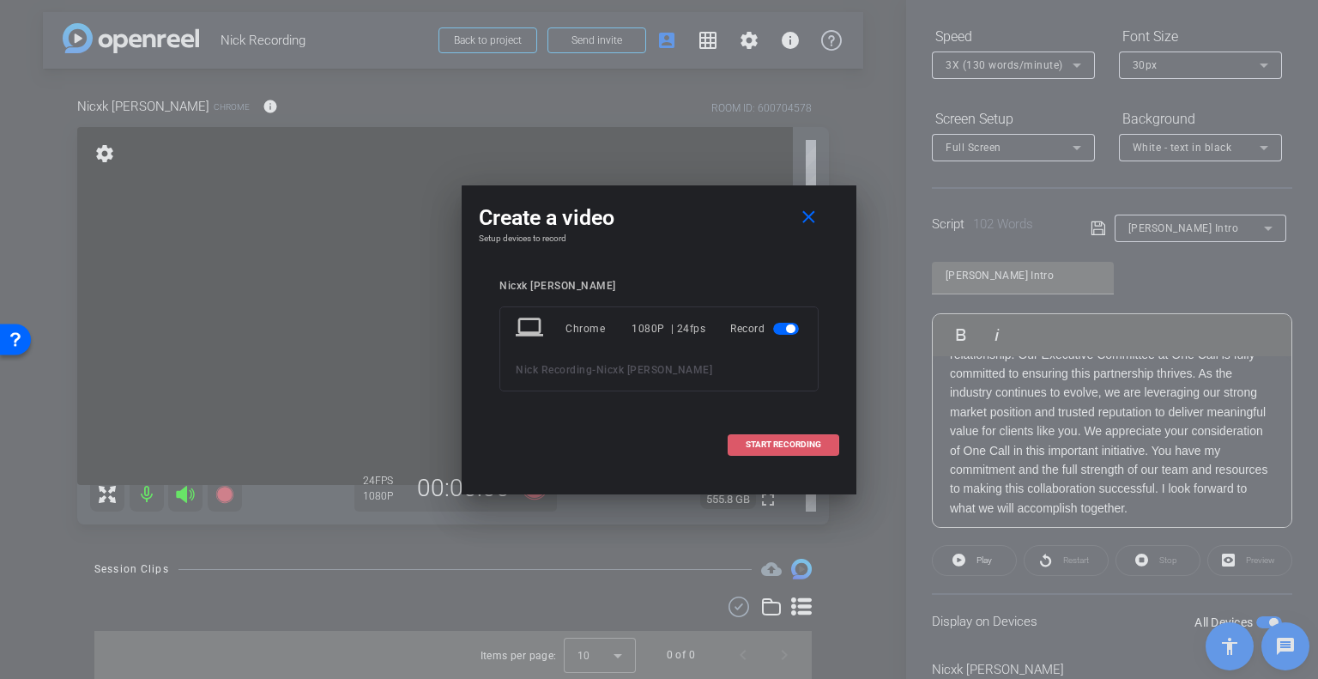
click at [783, 442] on span "START RECORDING" at bounding box center [784, 444] width 76 height 9
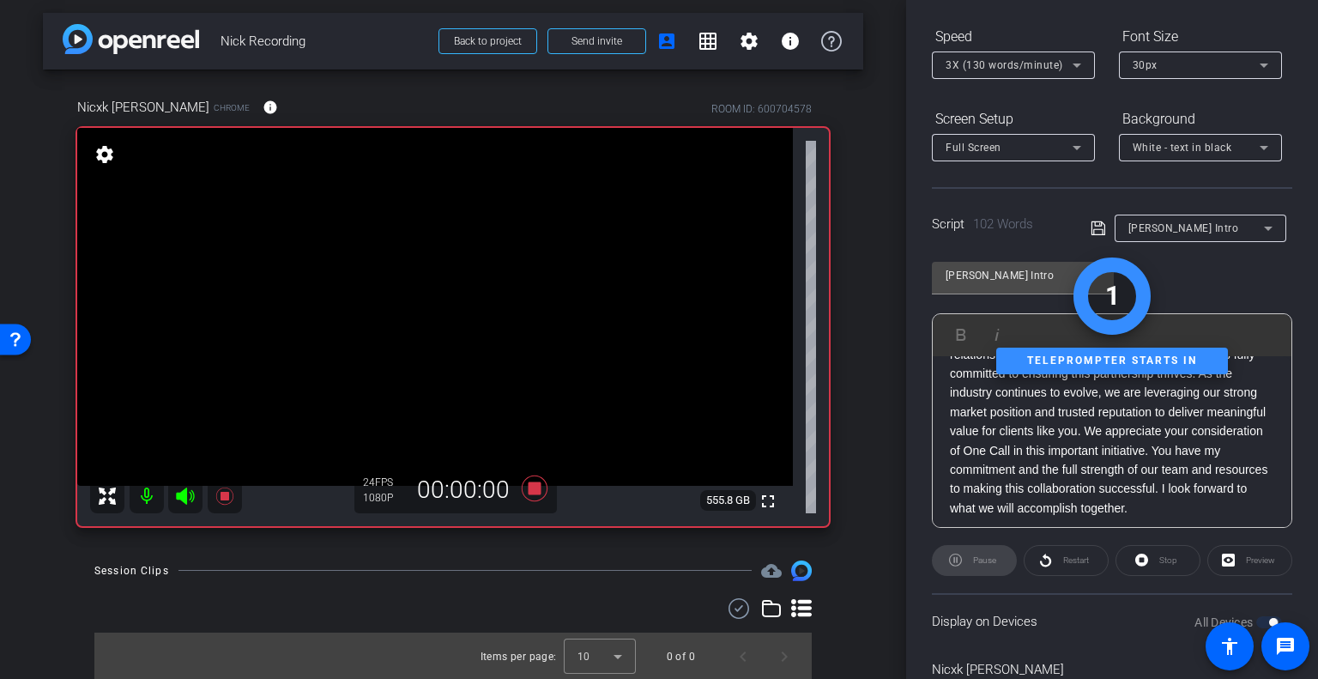
scroll to position [5, 0]
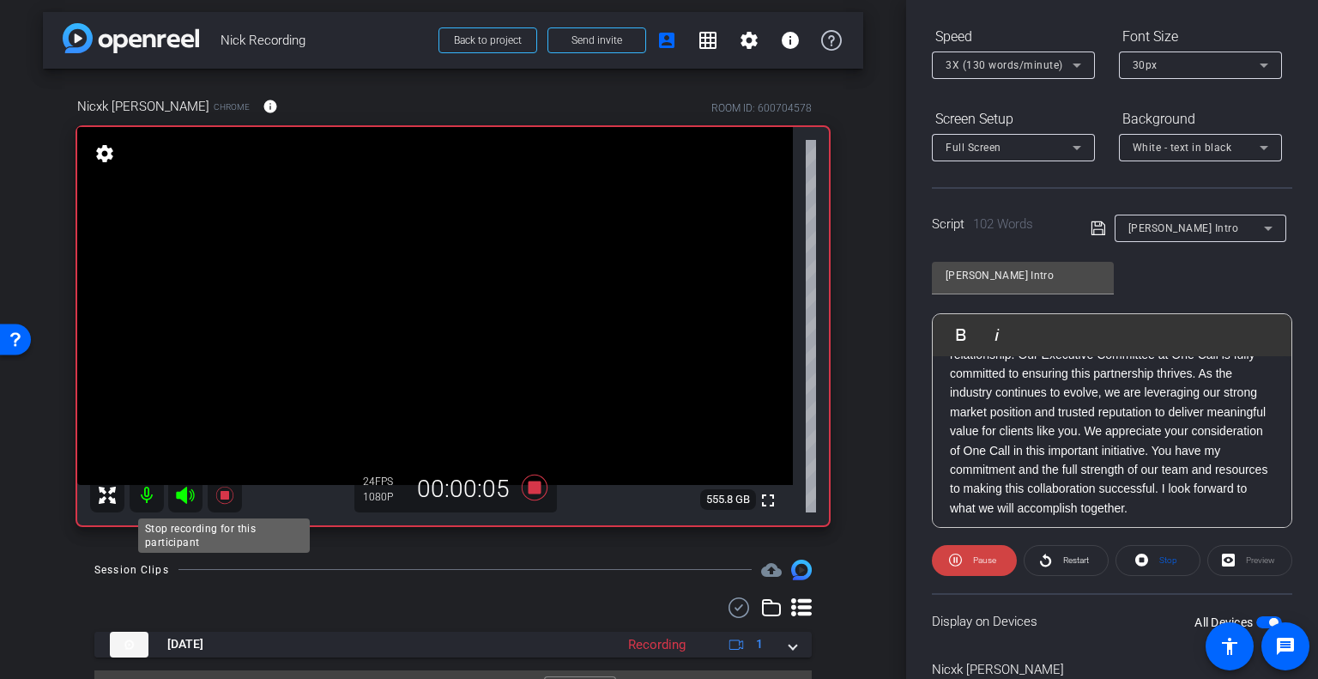
click at [221, 494] on icon at bounding box center [223, 495] width 17 height 17
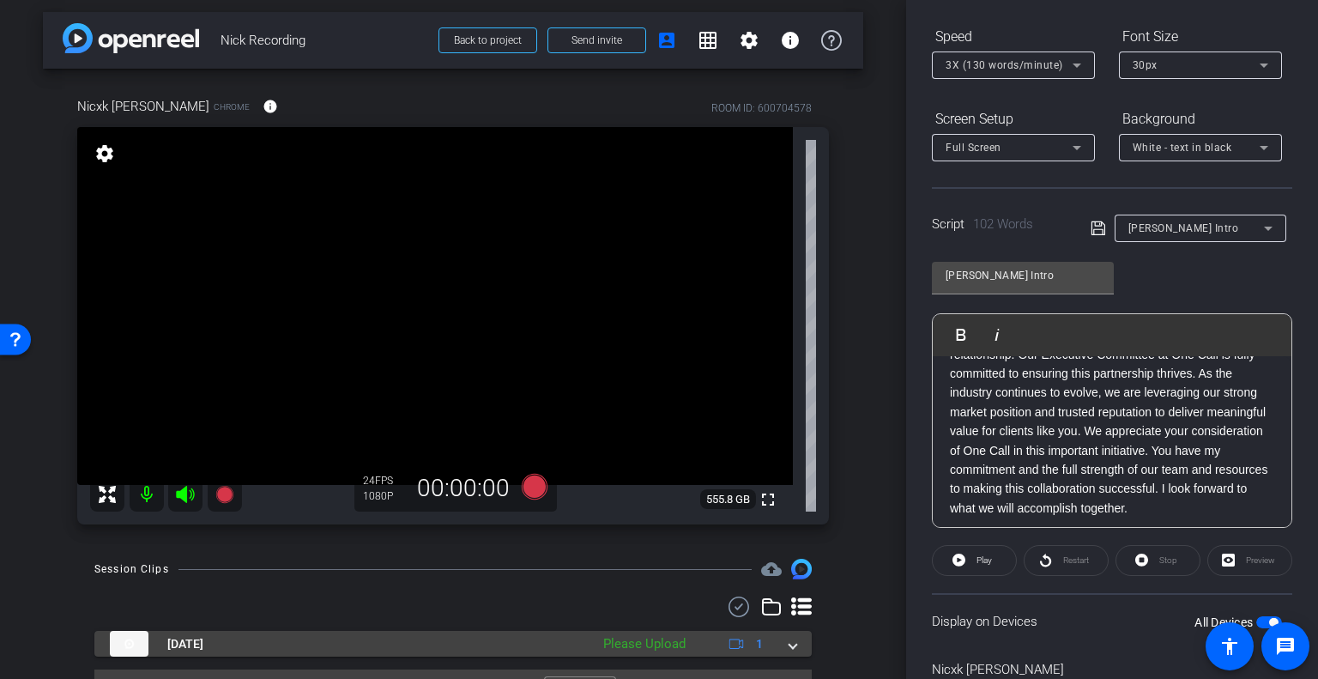
click at [795, 646] on mat-expansion-panel-header "[DATE] Please Upload 1" at bounding box center [452, 644] width 717 height 26
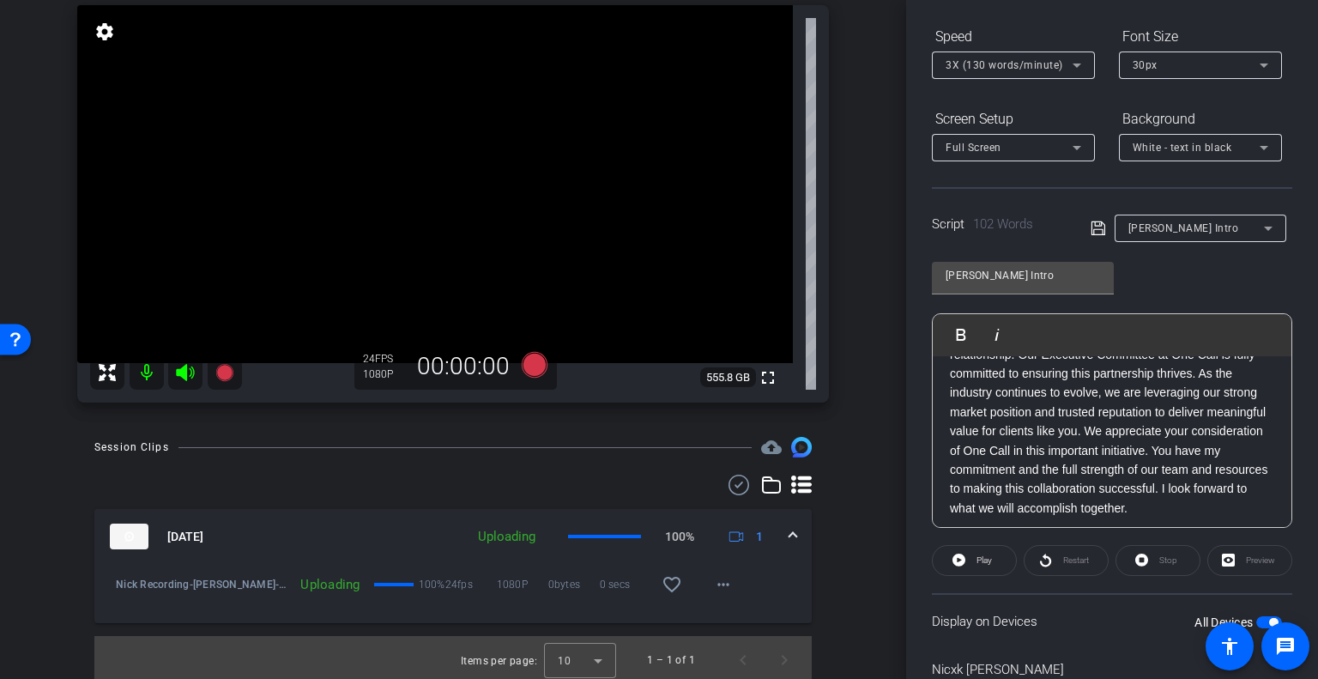
scroll to position [132, 0]
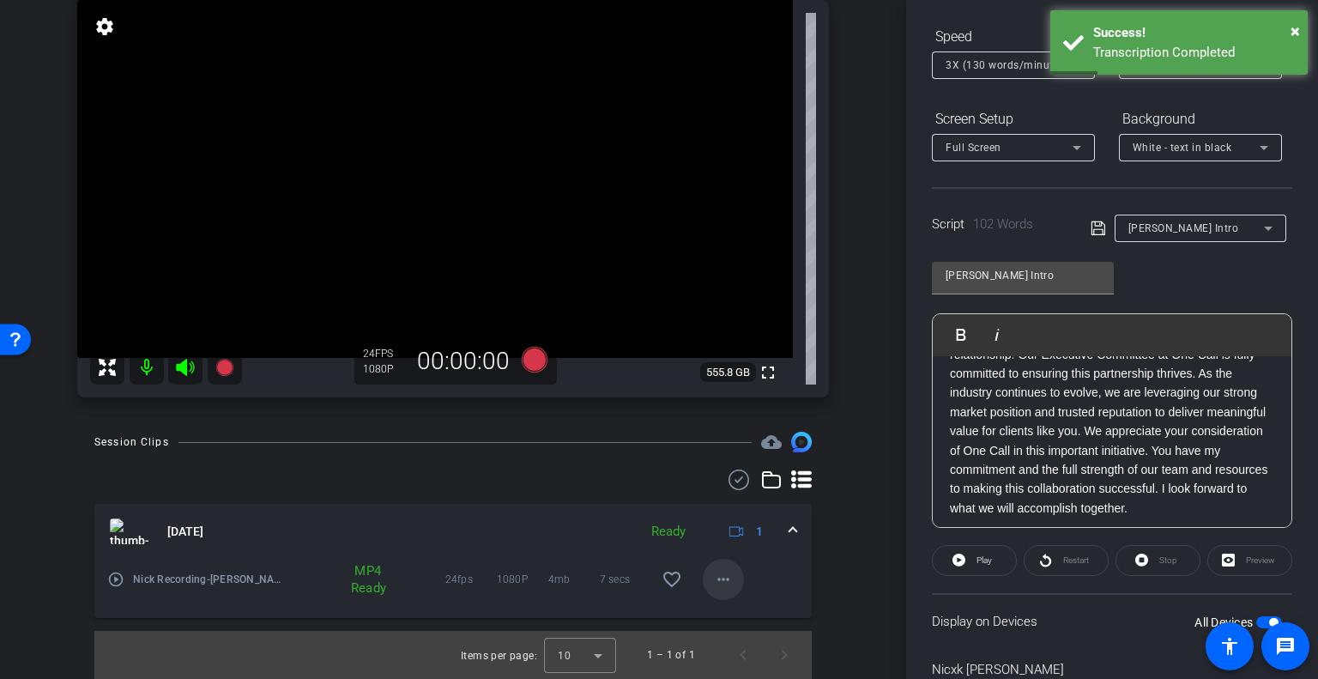
click at [713, 583] on mat-icon "more_horiz" at bounding box center [723, 579] width 21 height 21
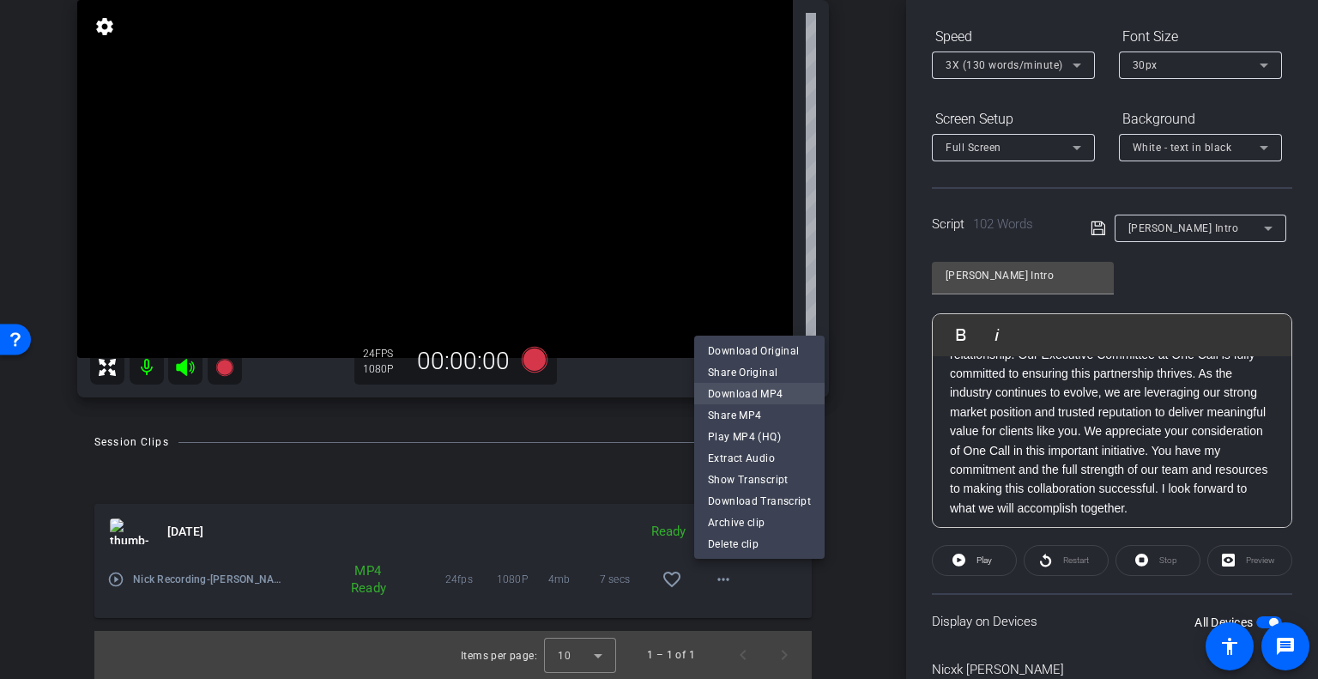
click at [748, 388] on span "Download MP4" at bounding box center [759, 394] width 103 height 21
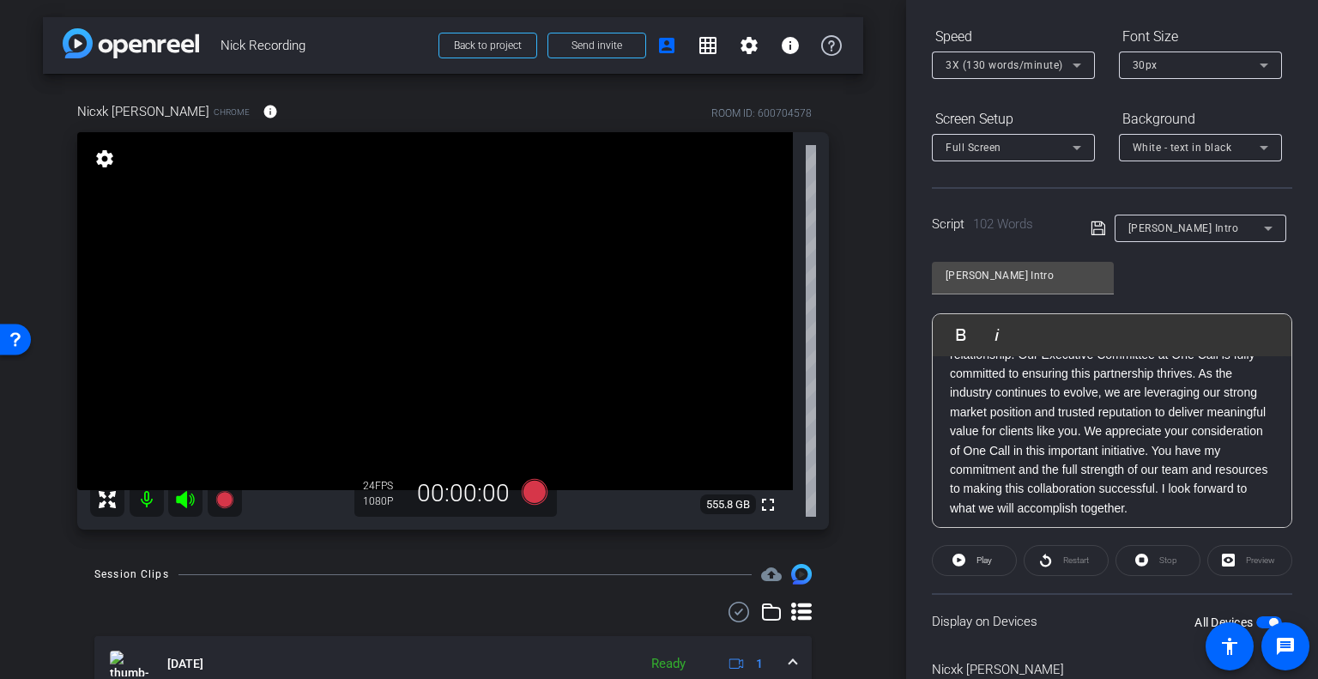
scroll to position [0, 0]
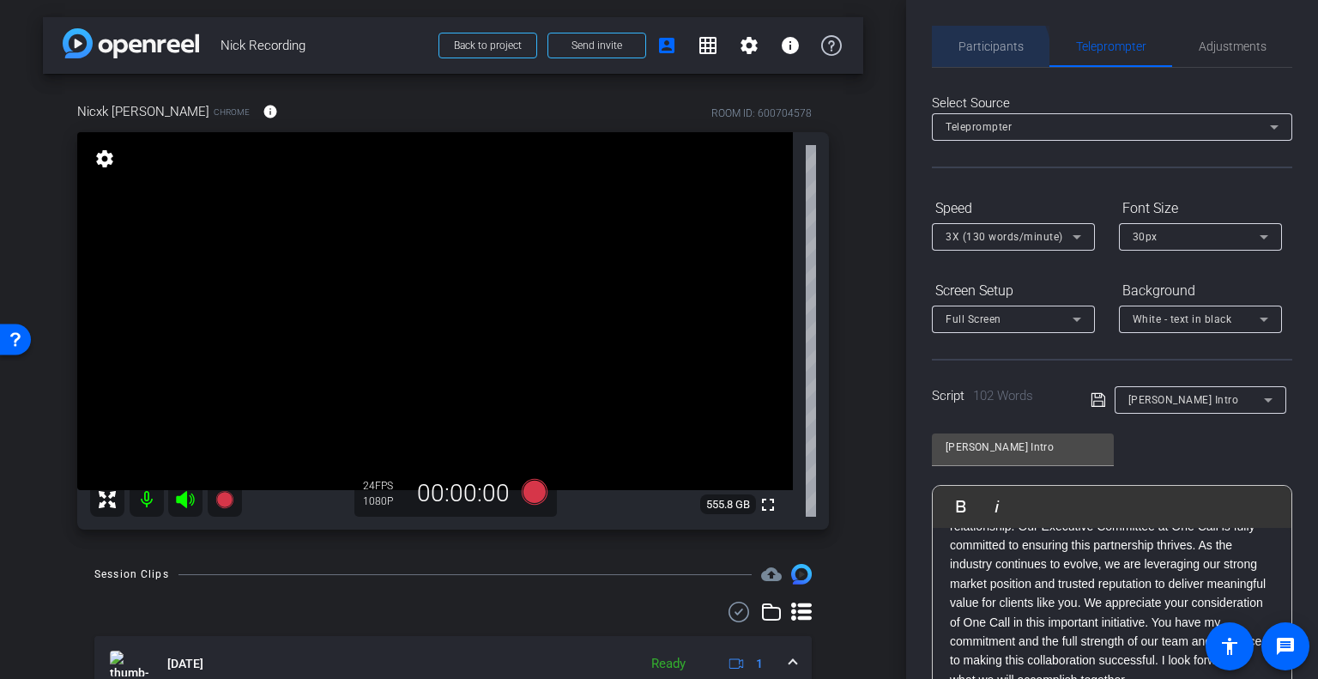
click at [964, 59] on span "Participants" at bounding box center [991, 46] width 65 height 41
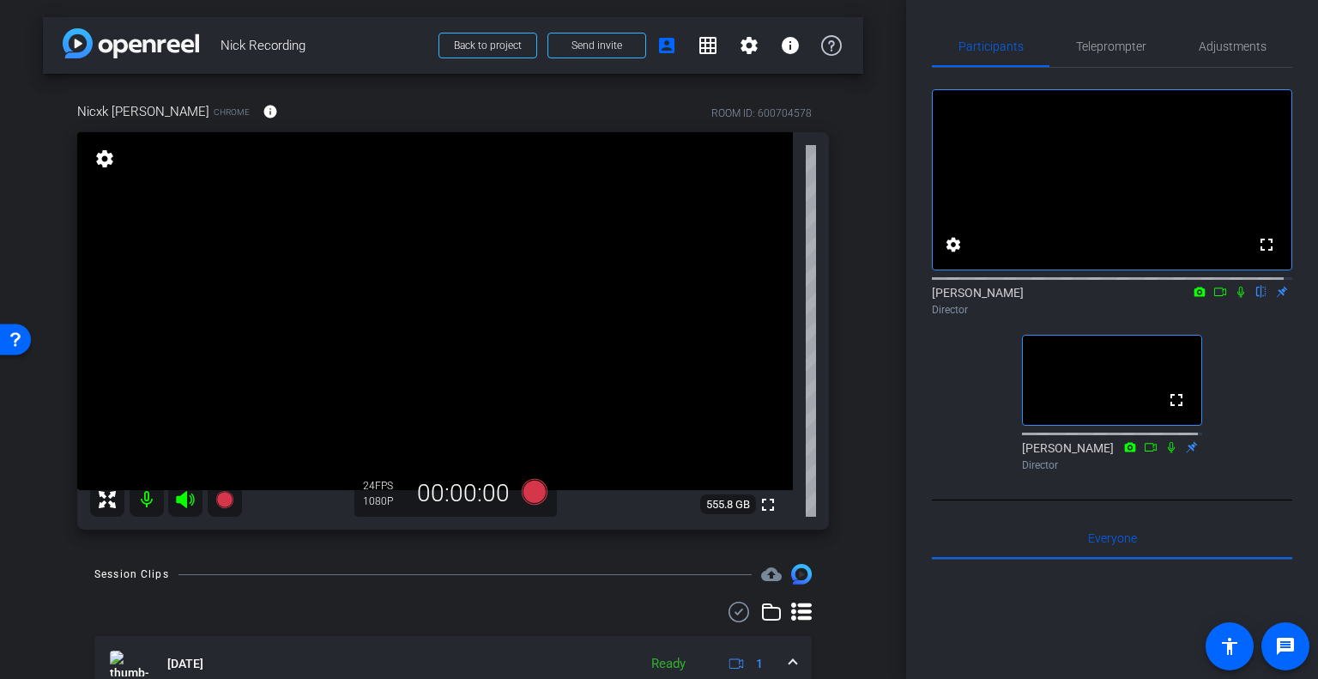
click at [1215, 298] on icon at bounding box center [1220, 292] width 14 height 12
click at [1255, 298] on icon at bounding box center [1262, 292] width 14 height 12
click at [1236, 298] on icon at bounding box center [1241, 292] width 14 height 12
click at [1234, 298] on icon at bounding box center [1241, 292] width 14 height 12
click at [532, 493] on icon at bounding box center [535, 492] width 26 height 26
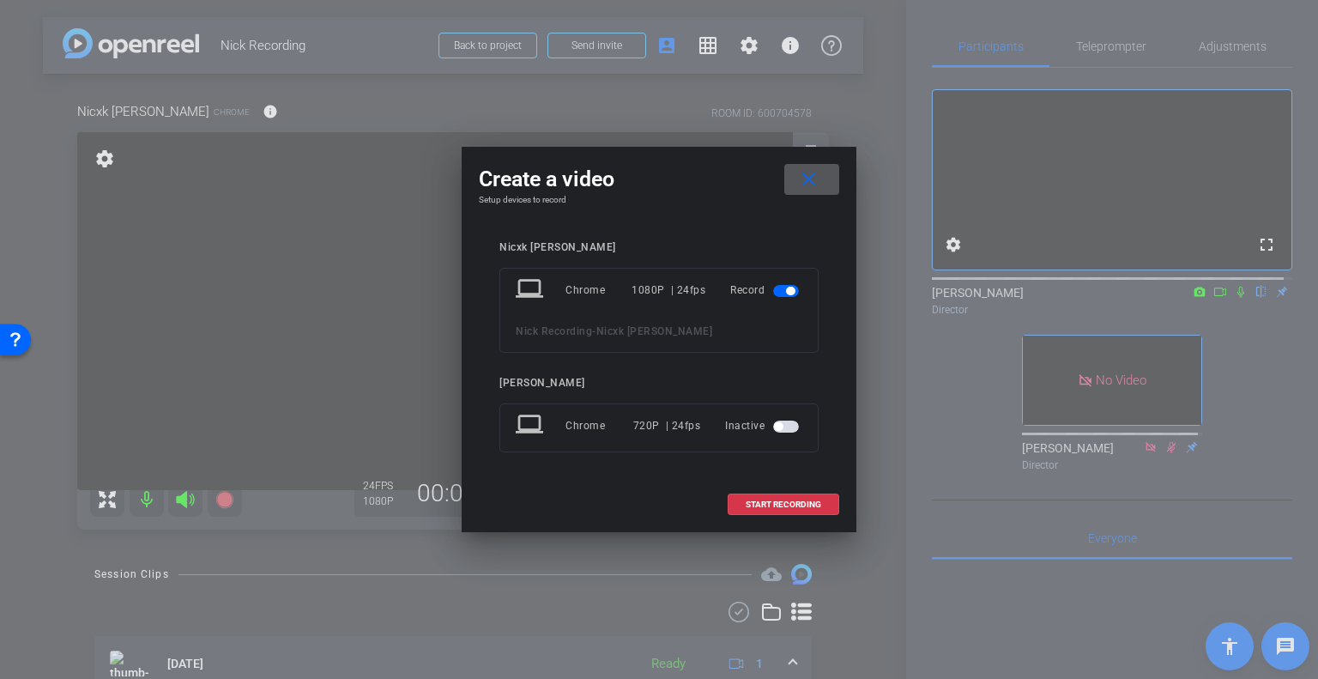
drag, startPoint x: 791, startPoint y: 501, endPoint x: 879, endPoint y: 457, distance: 98.2
click at [792, 501] on span "START RECORDING" at bounding box center [784, 504] width 76 height 9
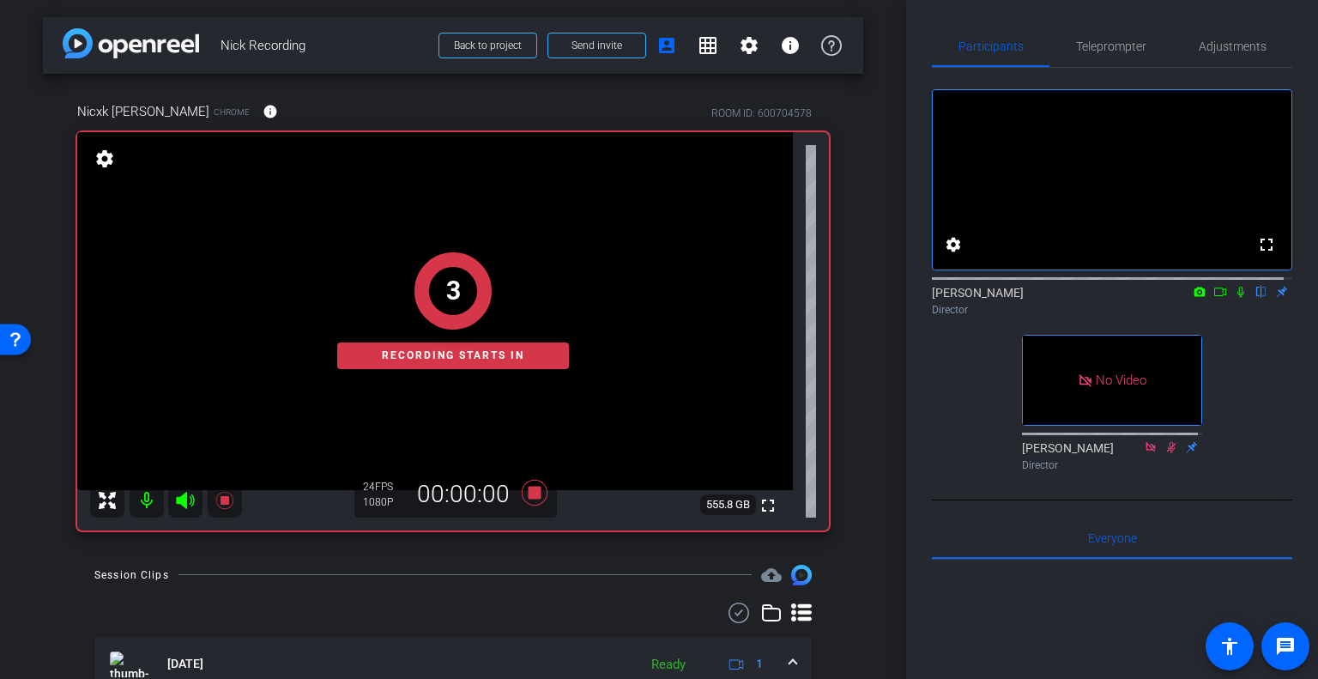
click at [1234, 298] on icon at bounding box center [1241, 292] width 14 height 12
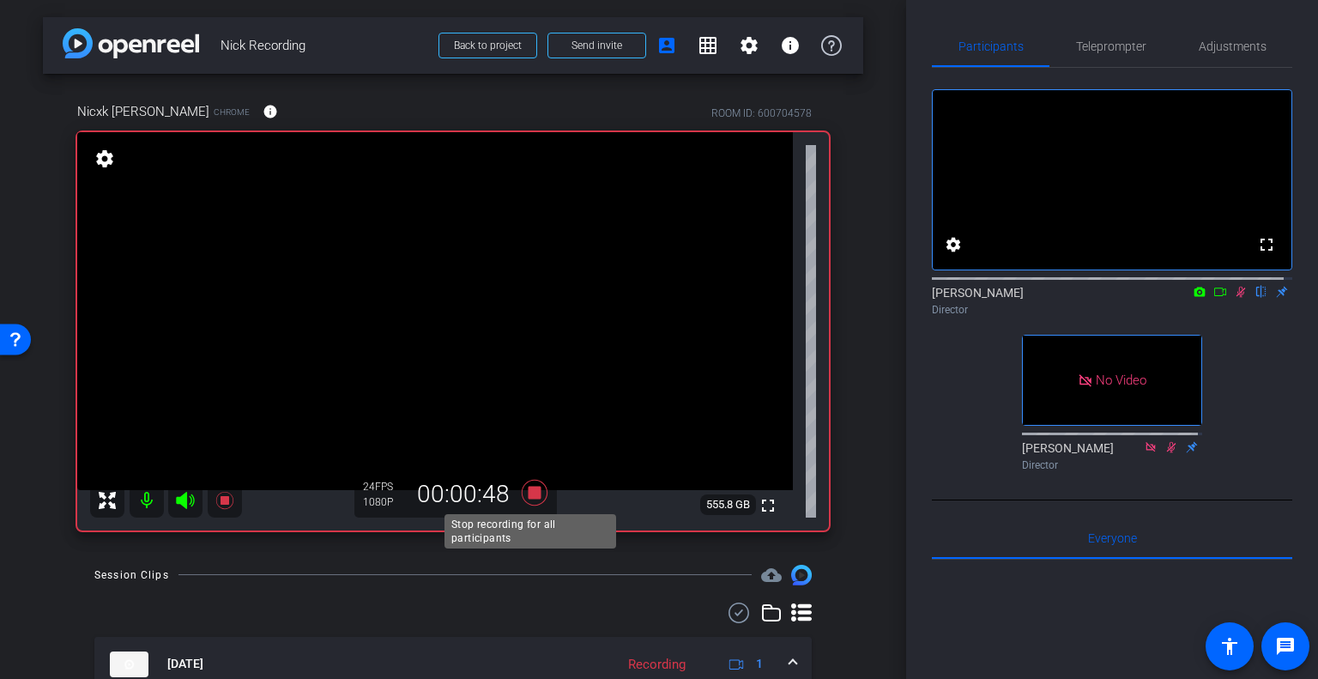
click at [525, 493] on icon at bounding box center [535, 493] width 26 height 26
click at [1234, 298] on icon at bounding box center [1241, 292] width 14 height 12
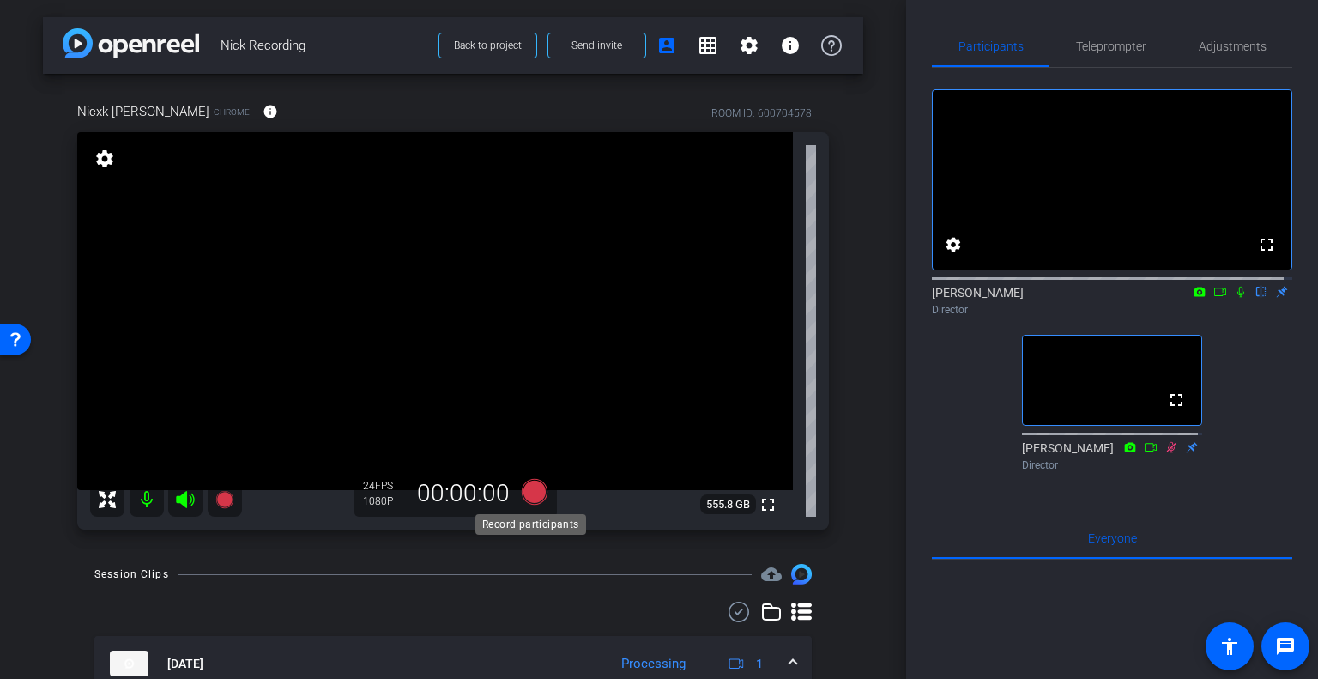
click at [526, 496] on icon at bounding box center [535, 492] width 26 height 26
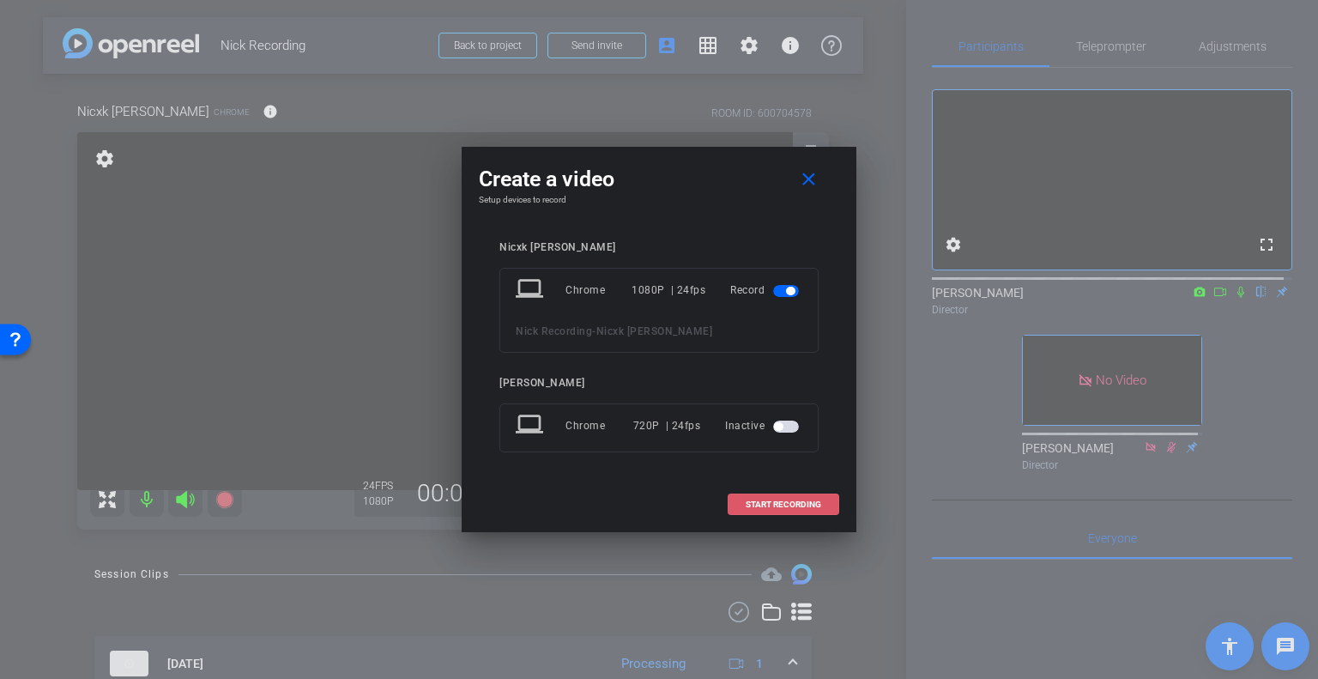
click at [788, 505] on span "START RECORDING" at bounding box center [784, 504] width 76 height 9
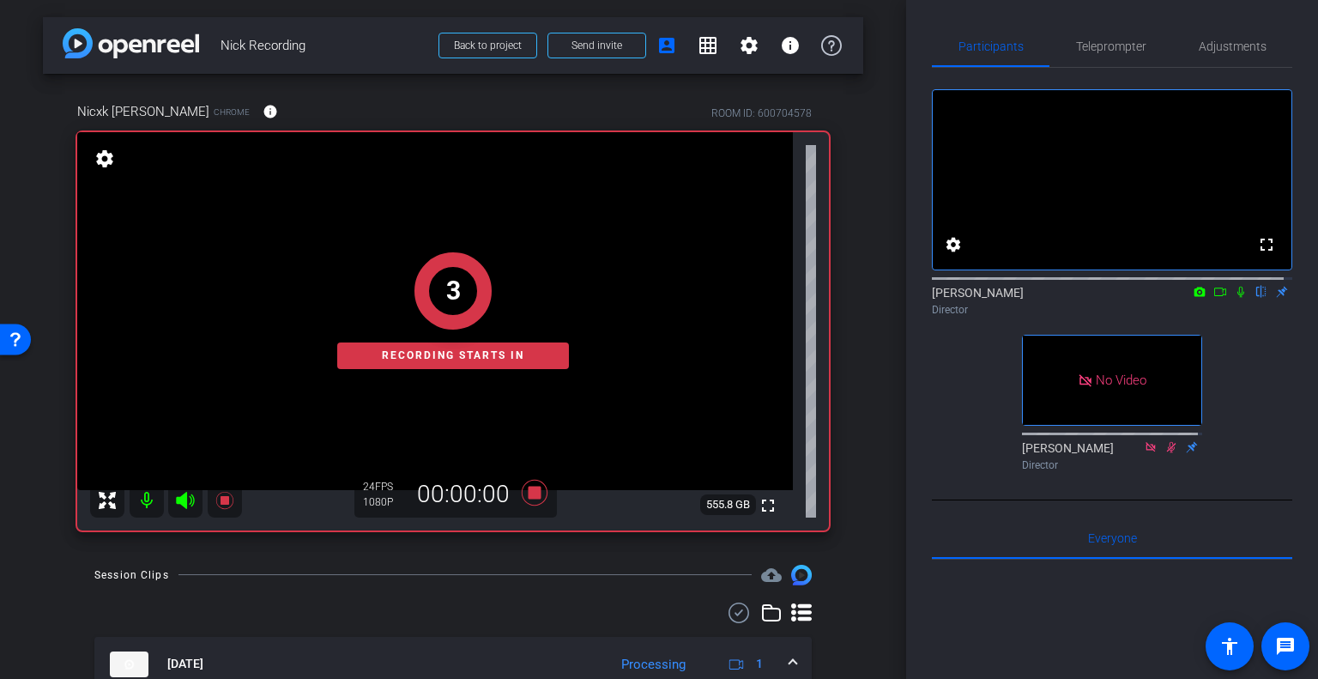
click at [1237, 298] on icon at bounding box center [1241, 292] width 14 height 12
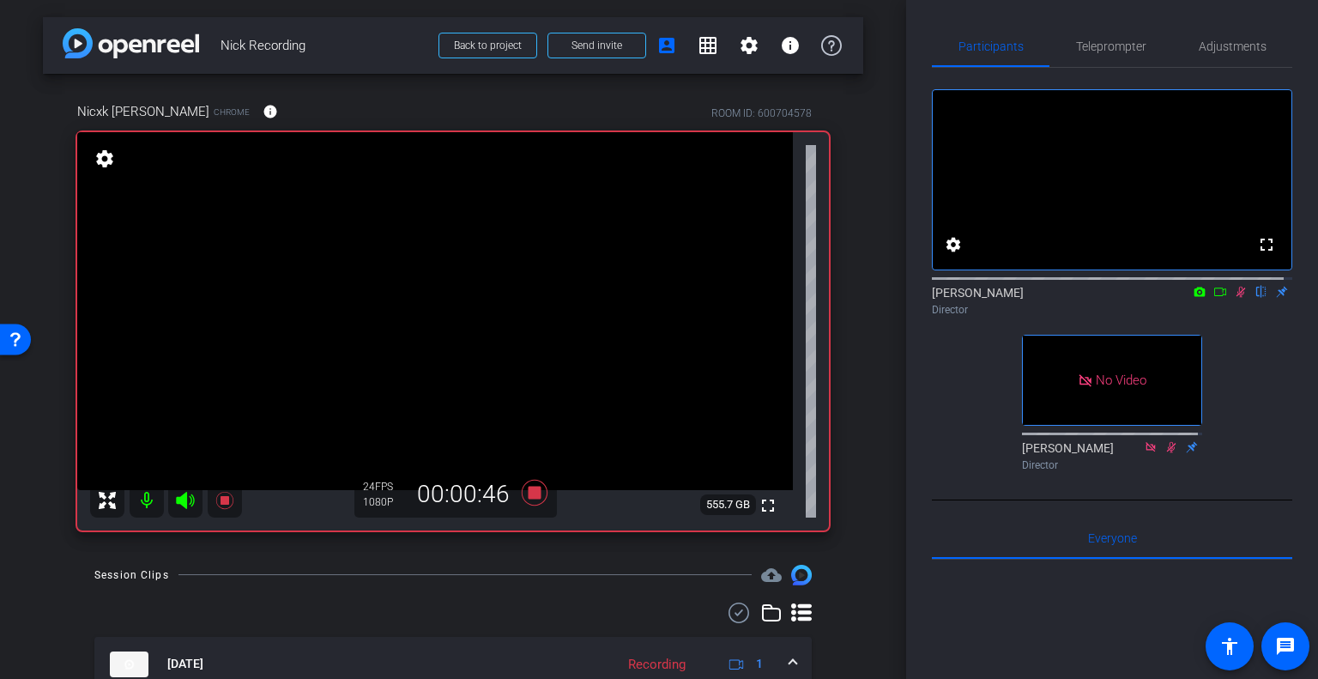
click at [1234, 298] on icon at bounding box center [1241, 292] width 14 height 12
click at [1237, 298] on icon at bounding box center [1241, 292] width 9 height 11
click at [529, 487] on icon at bounding box center [535, 493] width 26 height 26
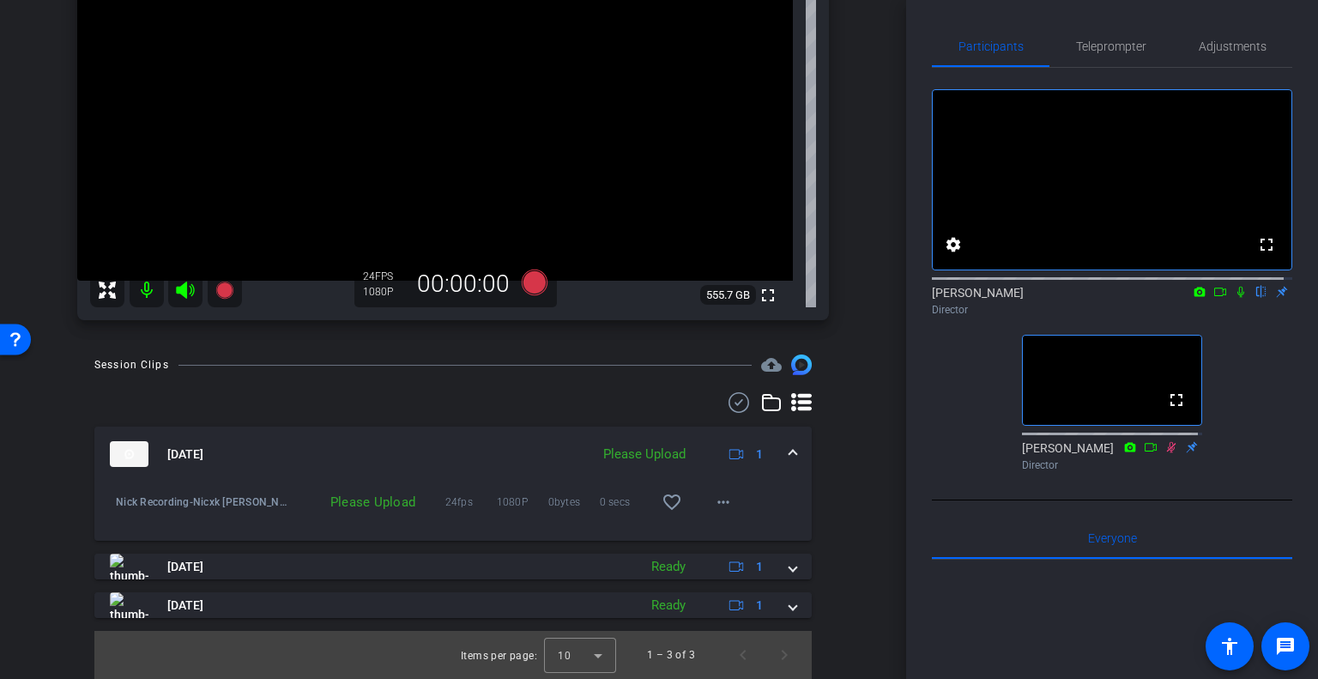
click at [789, 452] on span at bounding box center [792, 454] width 7 height 18
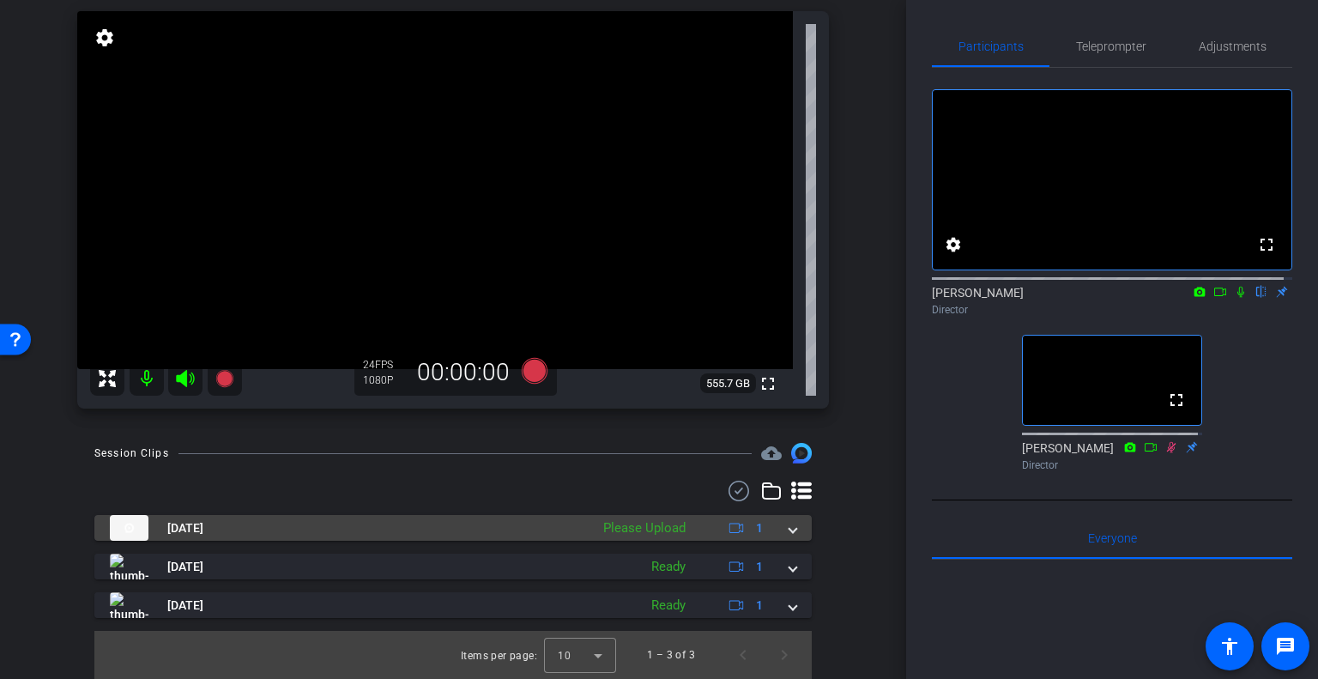
scroll to position [121, 0]
click at [789, 529] on span at bounding box center [792, 528] width 7 height 18
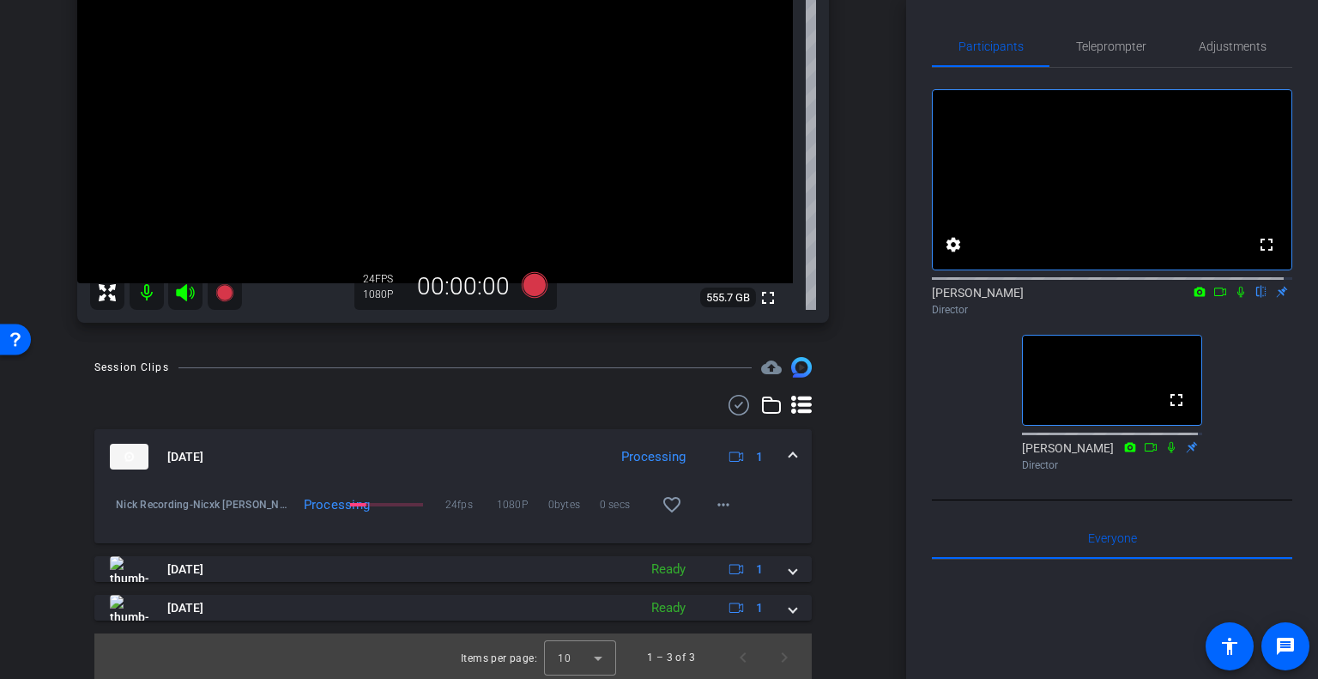
scroll to position [209, 0]
click at [721, 500] on mat-icon "more_horiz" at bounding box center [723, 502] width 21 height 21
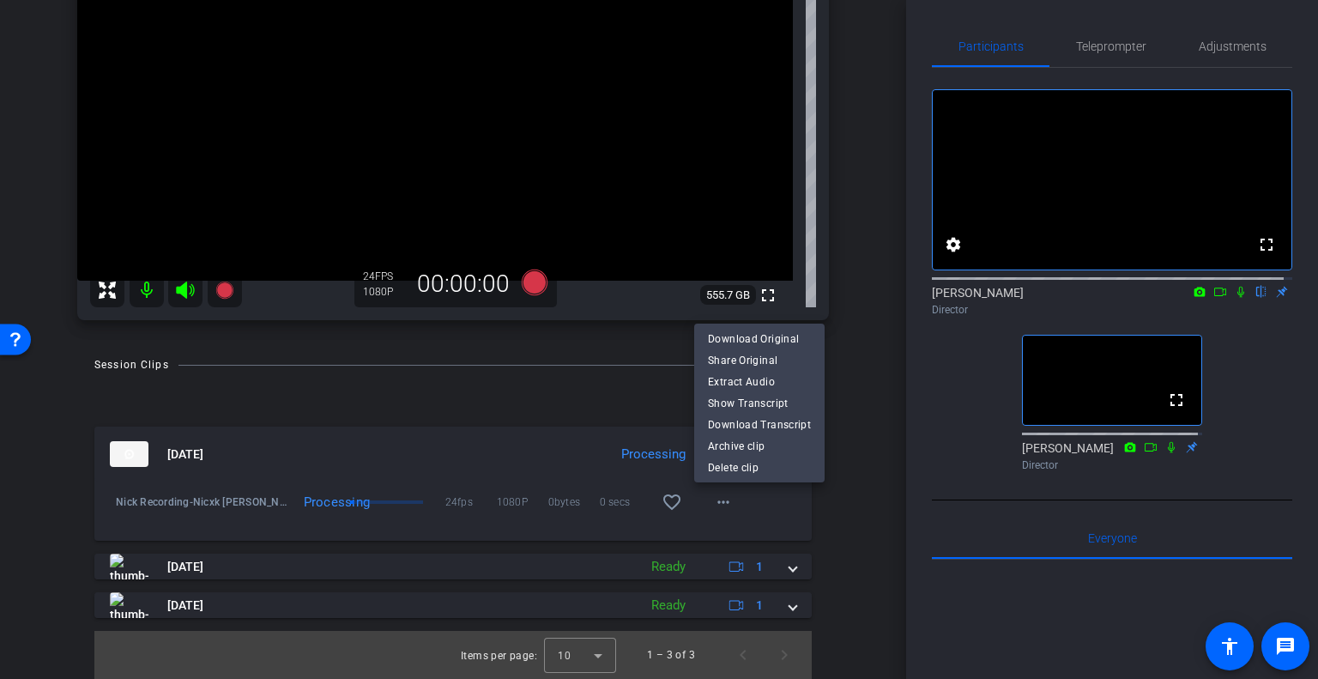
click at [840, 511] on div at bounding box center [659, 339] width 1318 height 679
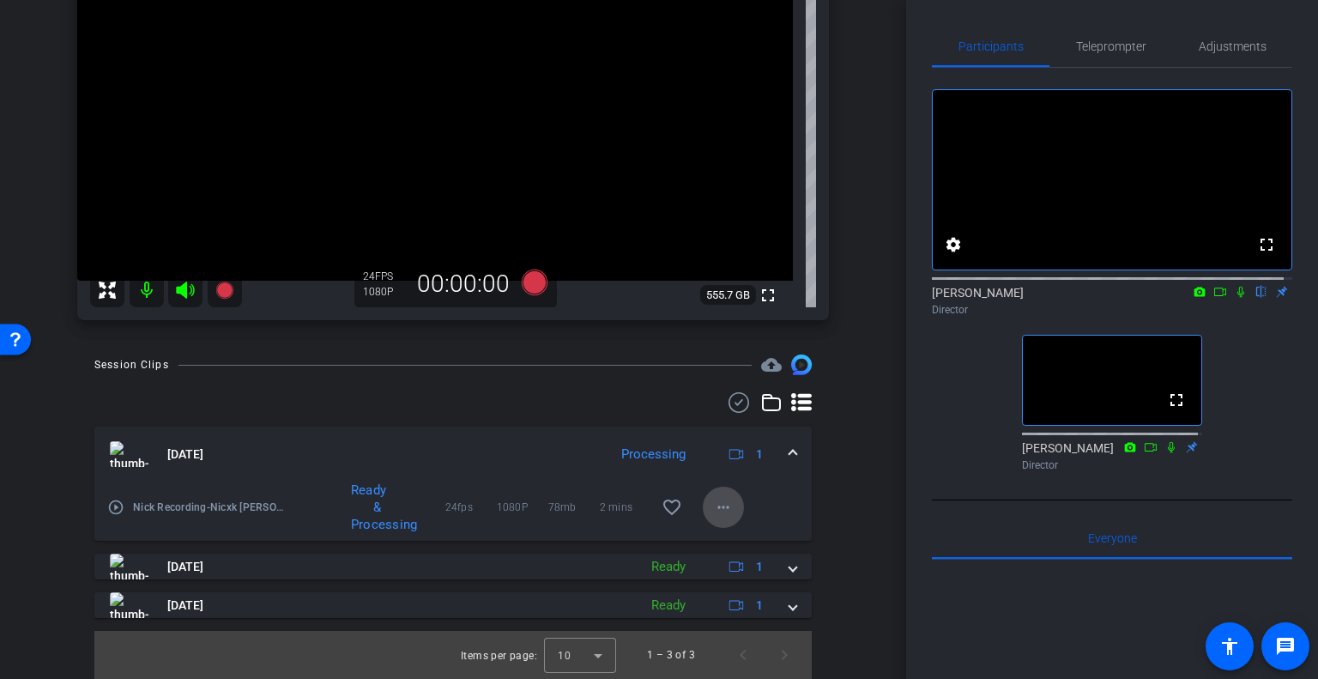
click at [713, 509] on mat-icon "more_horiz" at bounding box center [723, 507] width 21 height 21
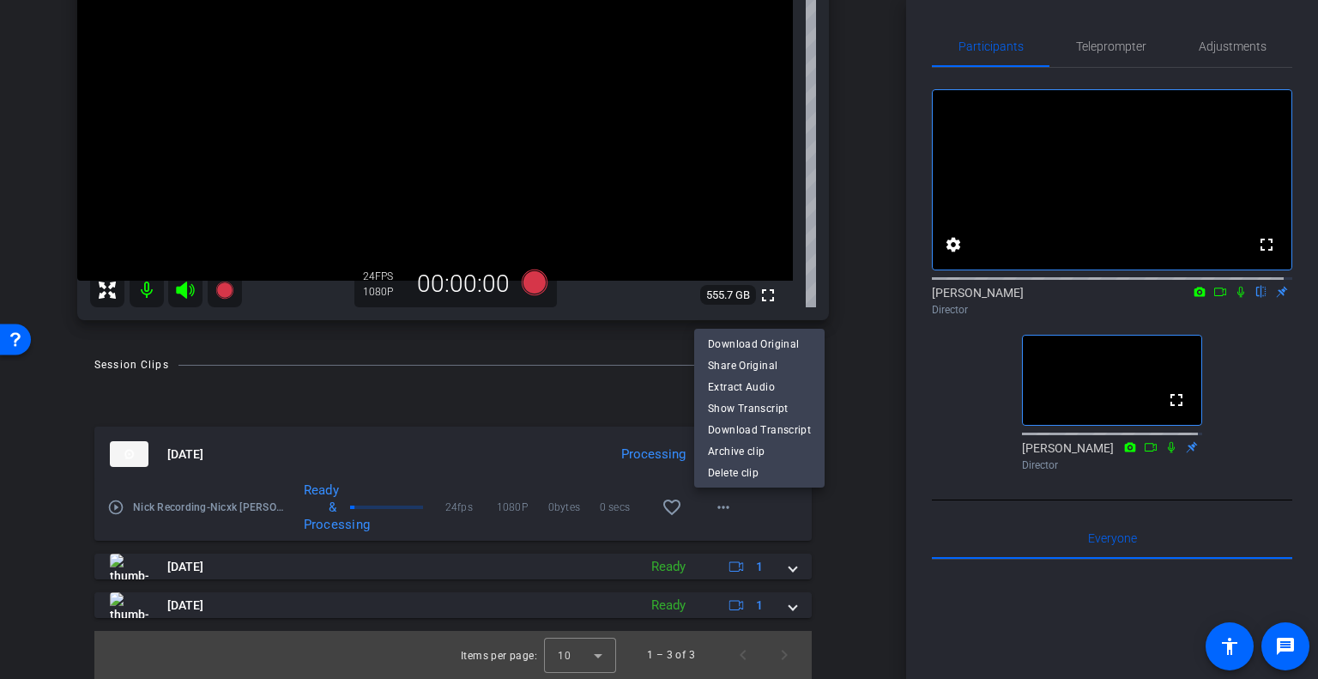
click at [847, 514] on div at bounding box center [659, 339] width 1318 height 679
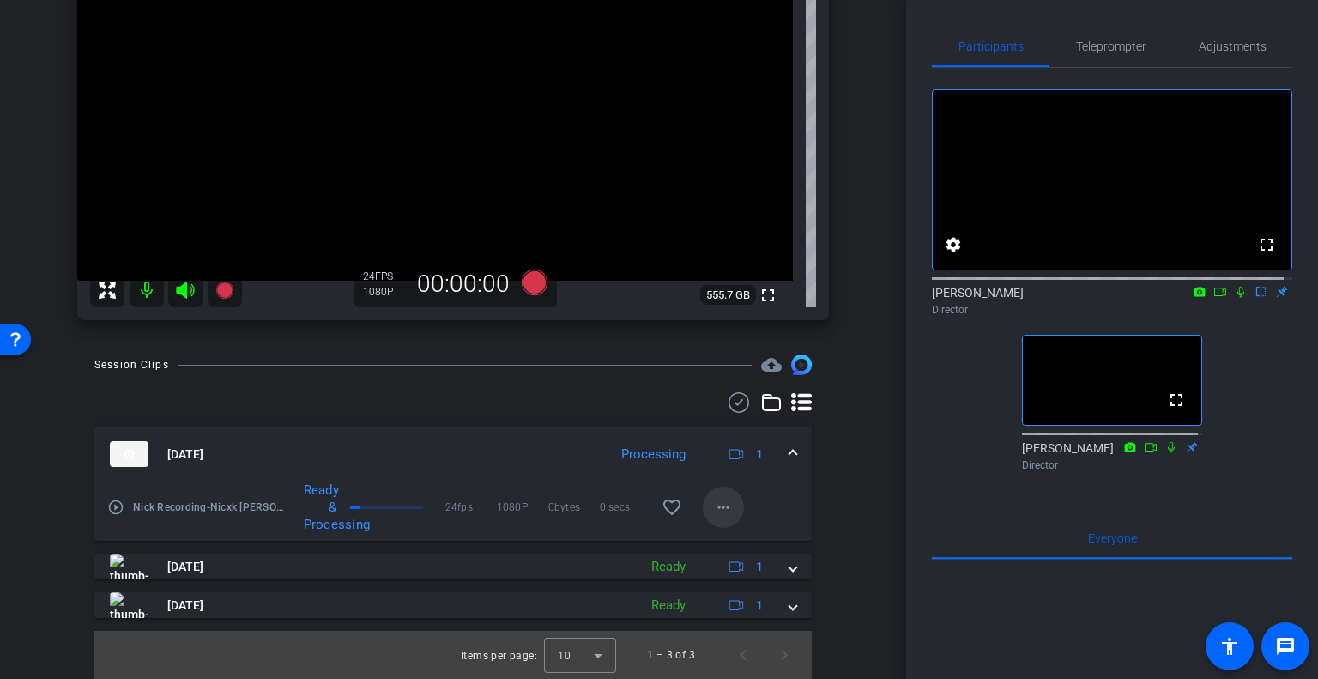
click at [713, 508] on mat-icon "more_horiz" at bounding box center [723, 507] width 21 height 21
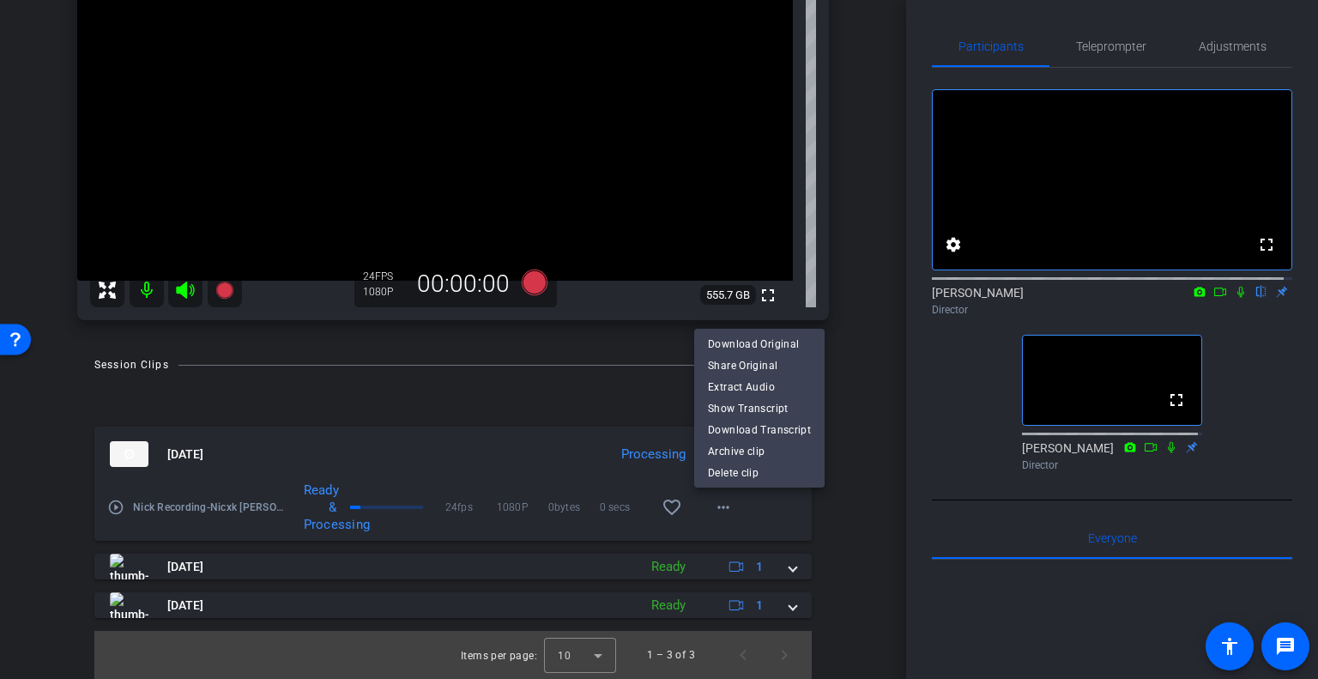
click at [837, 524] on div at bounding box center [659, 339] width 1318 height 679
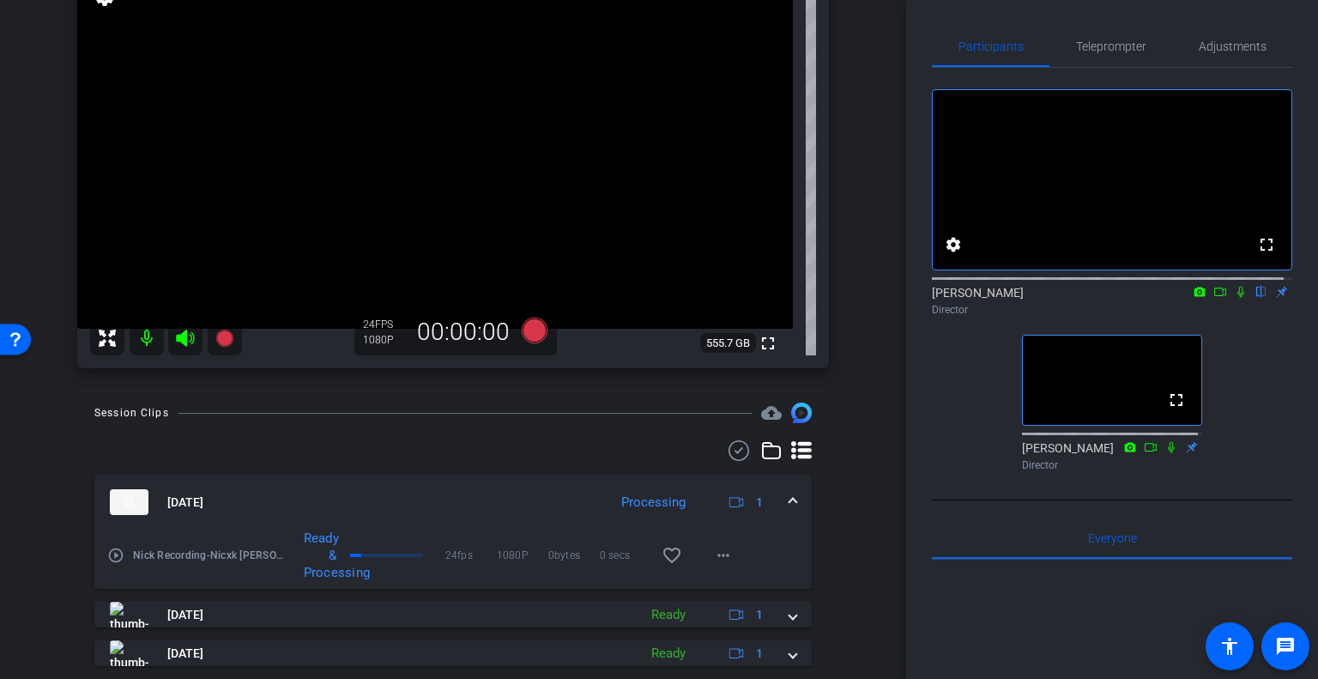
scroll to position [124, 0]
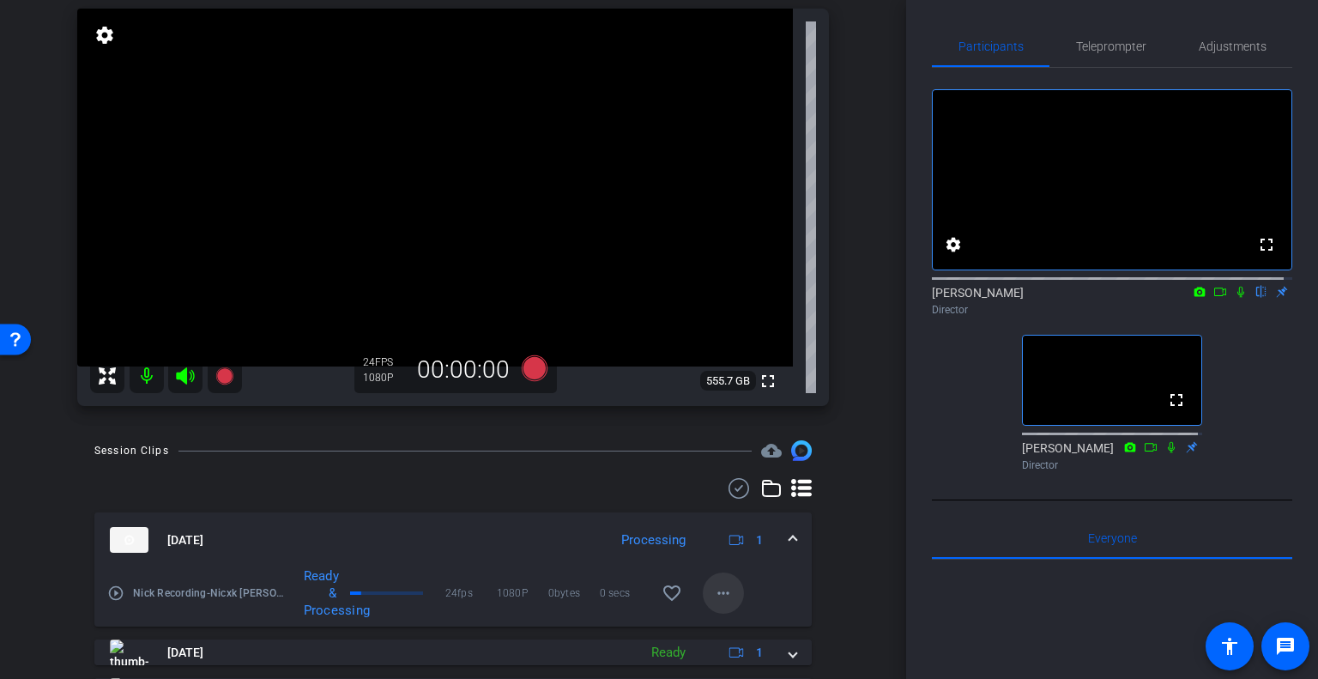
click at [727, 583] on span at bounding box center [723, 592] width 41 height 41
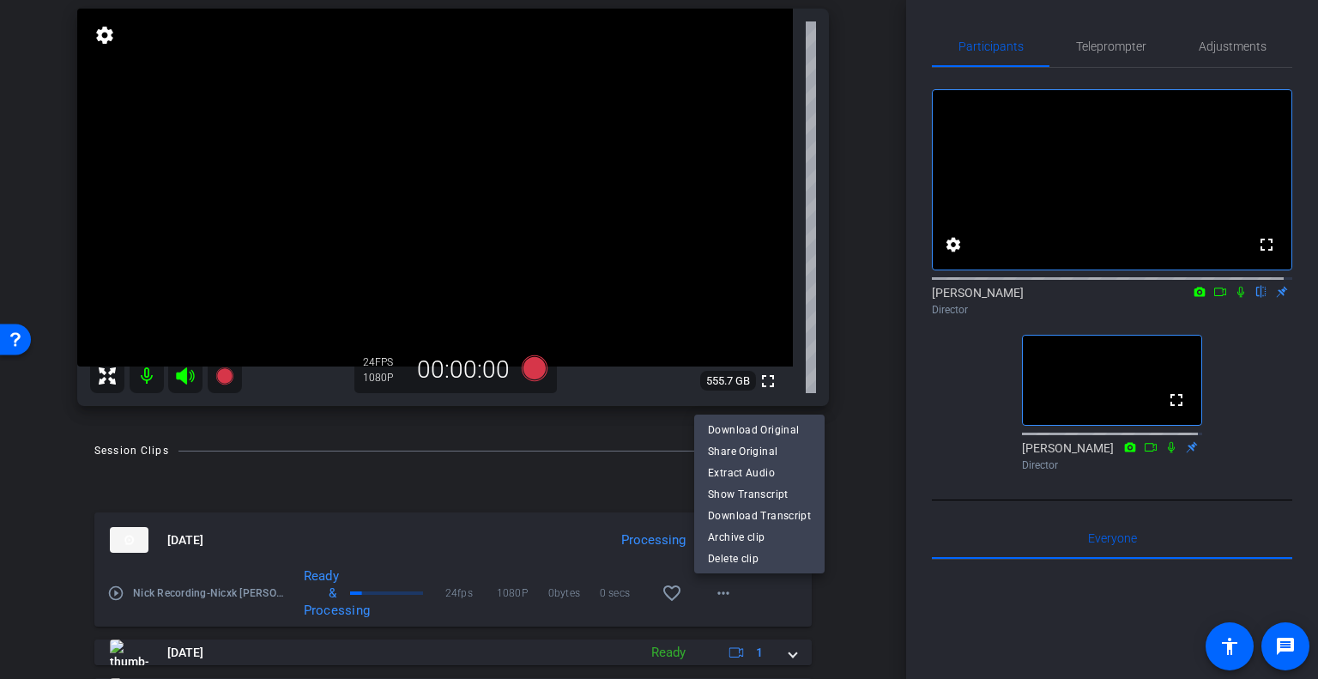
click at [843, 597] on div at bounding box center [659, 339] width 1318 height 679
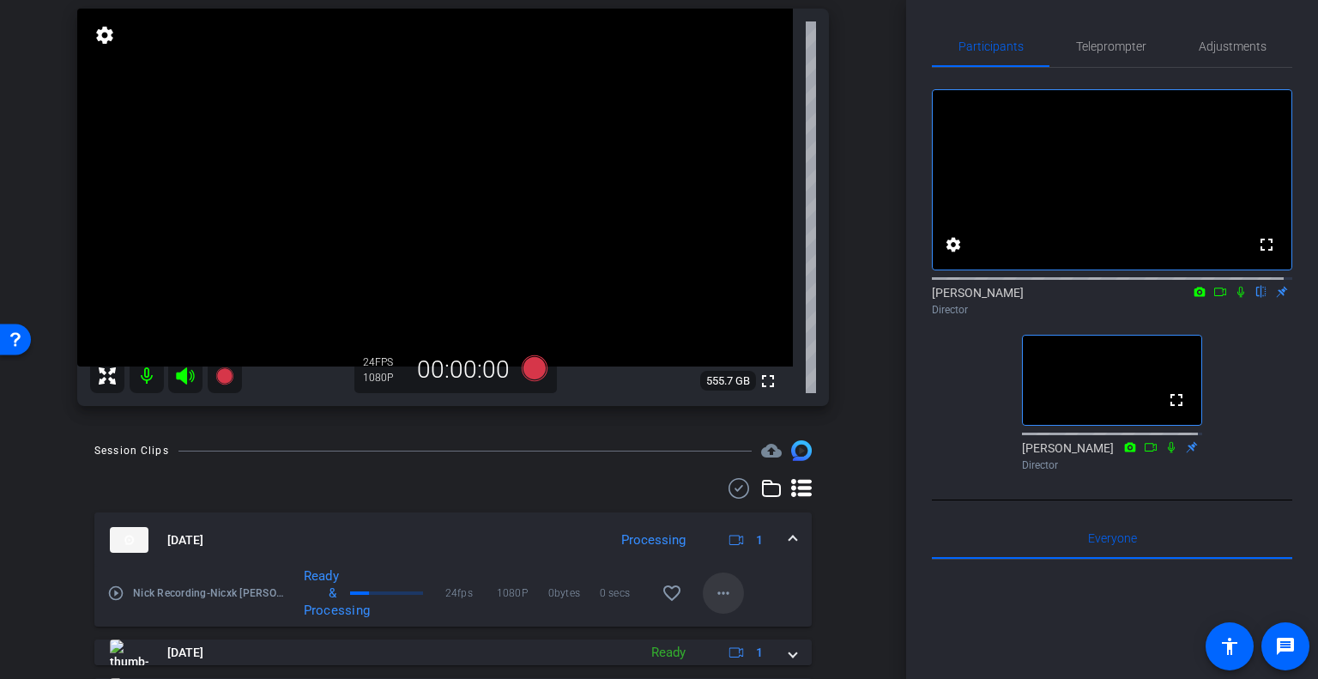
click at [726, 594] on span at bounding box center [723, 592] width 41 height 41
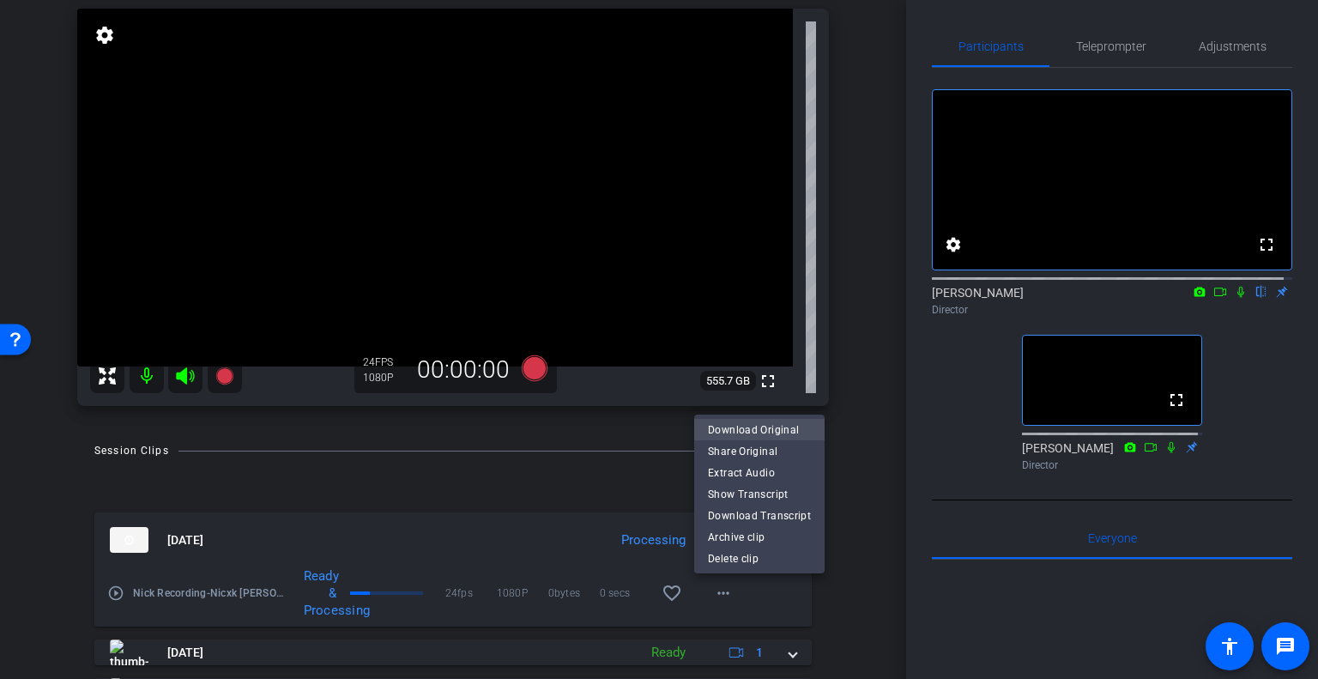
click at [783, 434] on span "Download Original" at bounding box center [759, 429] width 103 height 21
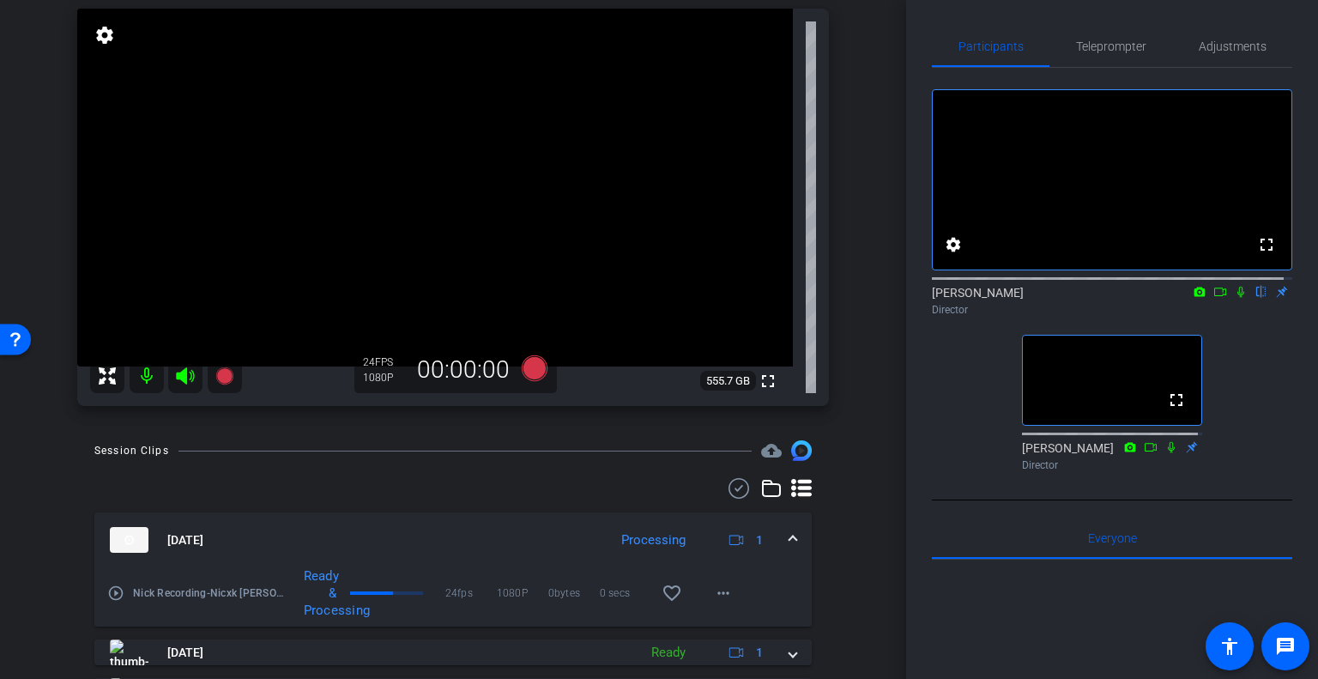
scroll to position [209, 0]
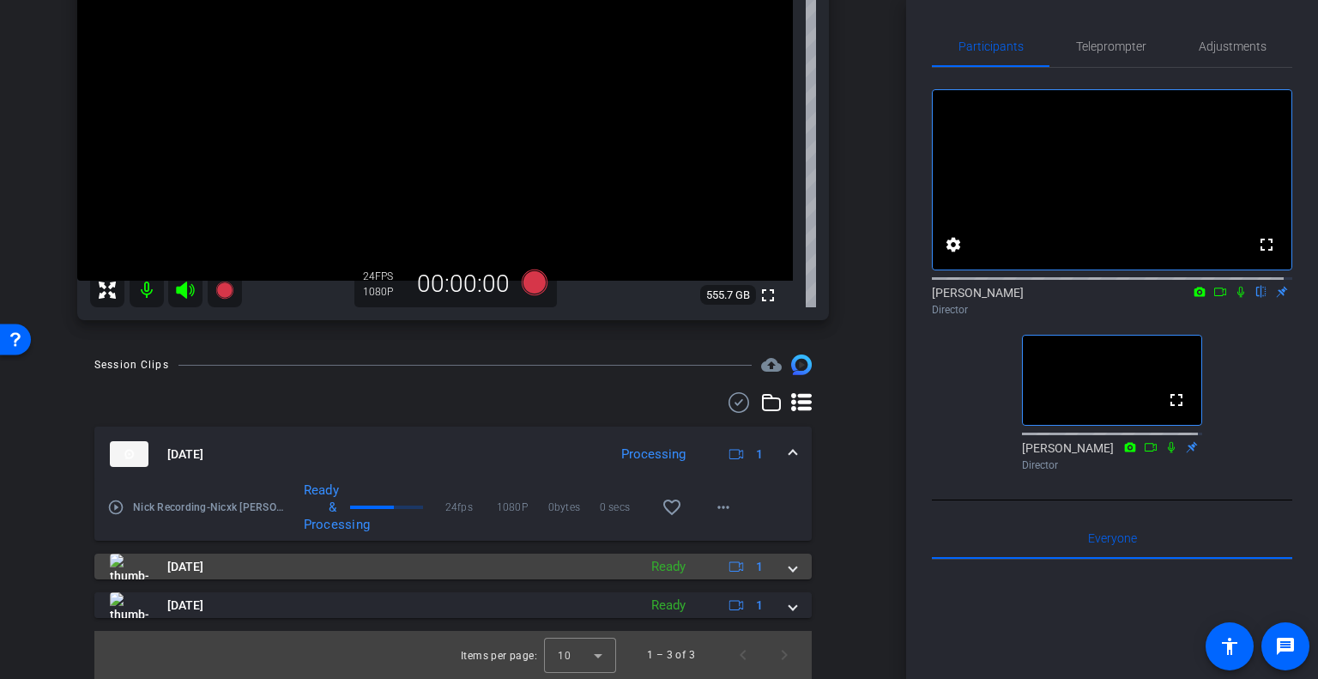
click at [788, 570] on mat-expansion-panel-header "[DATE] Ready 1" at bounding box center [452, 566] width 717 height 26
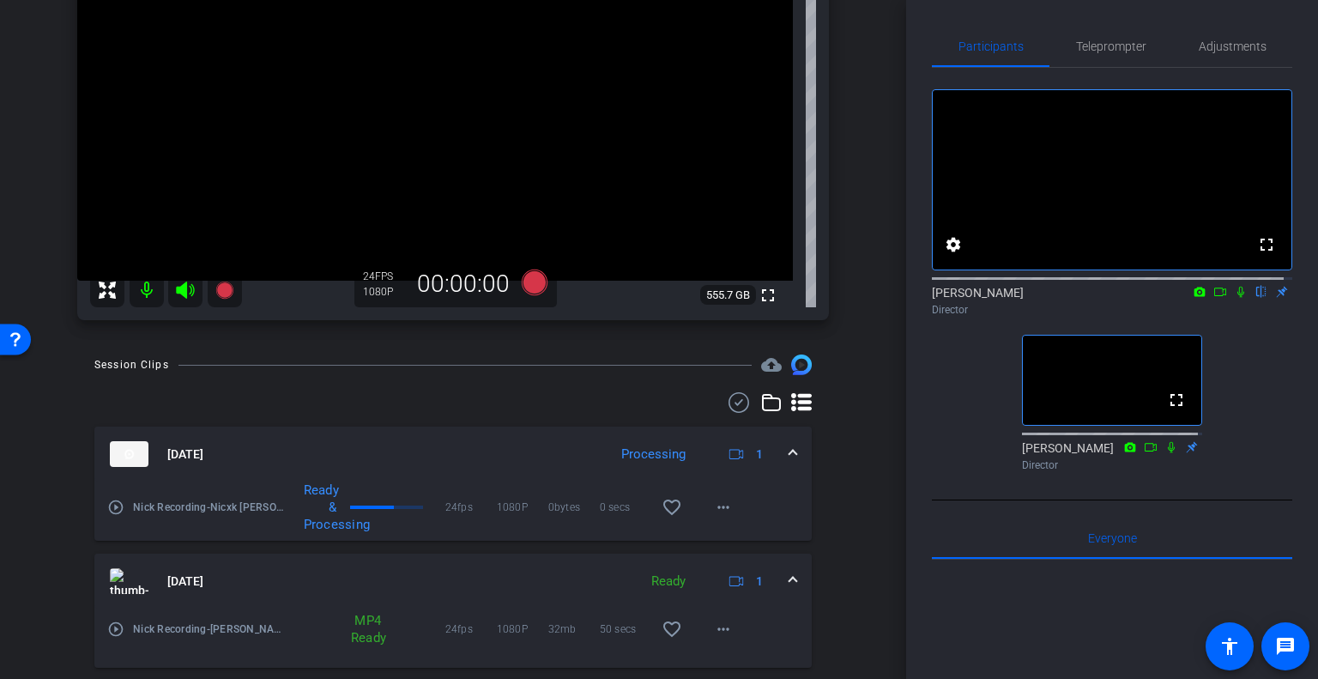
click at [788, 570] on mat-expansion-panel-header "[DATE] Ready 1" at bounding box center [452, 580] width 717 height 55
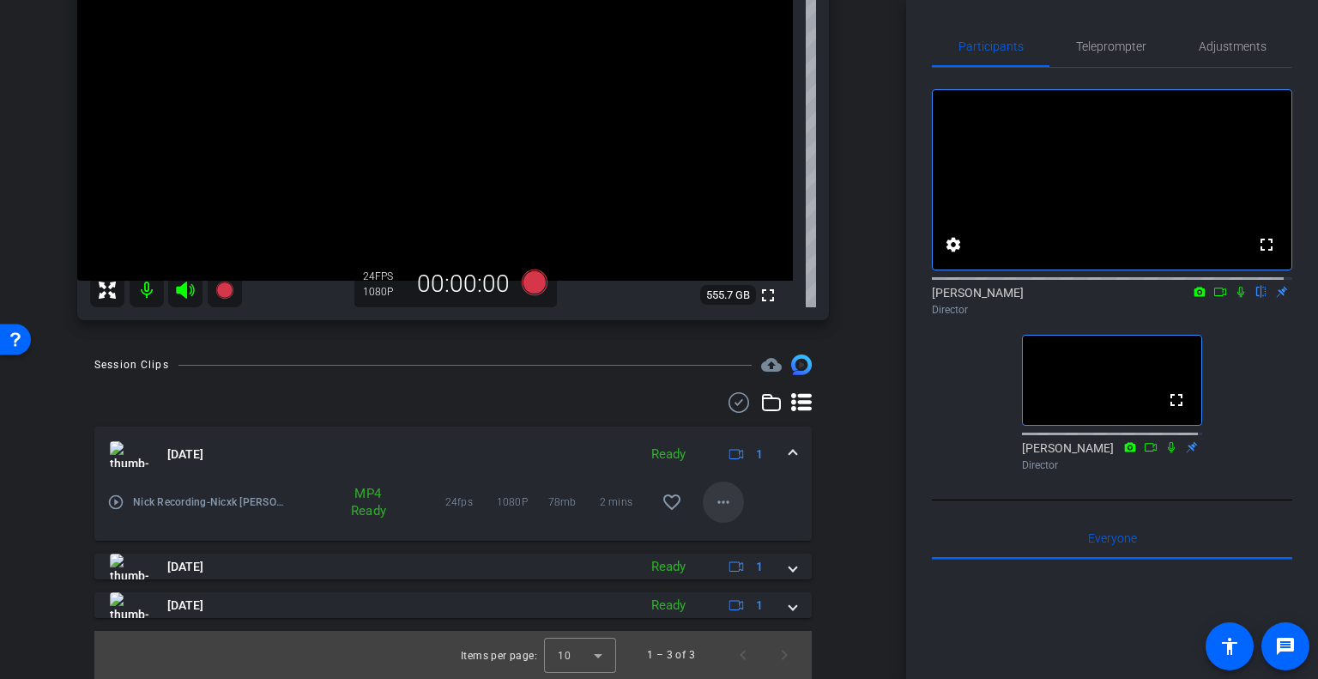
click at [724, 497] on mat-icon "more_horiz" at bounding box center [723, 502] width 21 height 21
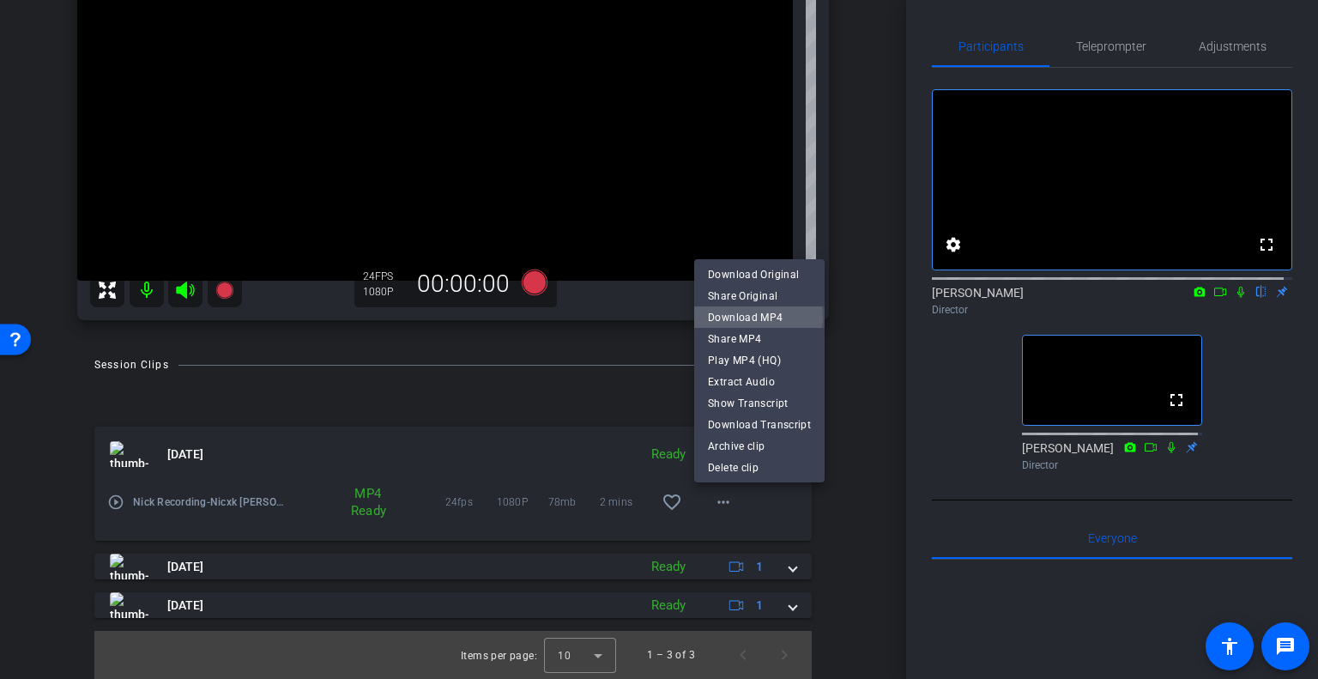
click at [758, 316] on span "Download MP4" at bounding box center [759, 316] width 103 height 21
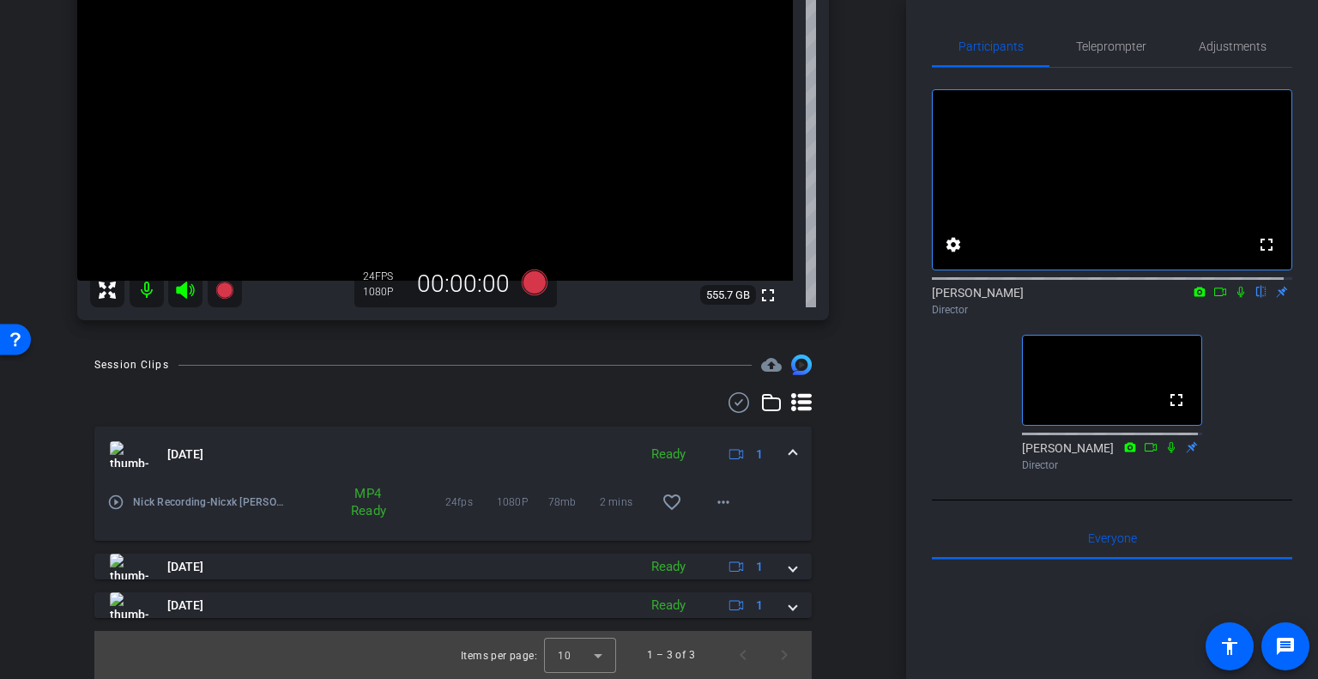
click at [868, 156] on div "arrow_back Nick Recording Back to project Send invite account_box grid_on setti…" at bounding box center [453, 130] width 906 height 679
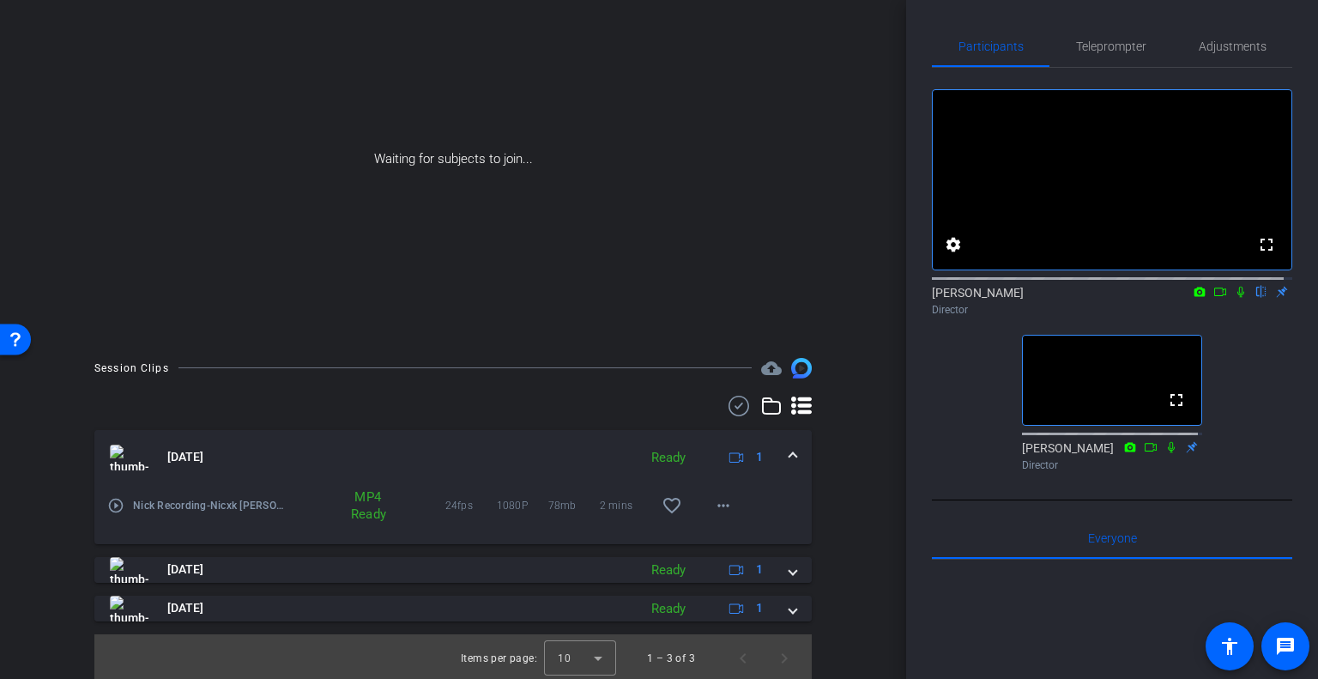
scroll to position [99, 0]
click at [789, 451] on mat-expansion-panel-header "[DATE] Ready 1" at bounding box center [452, 454] width 717 height 55
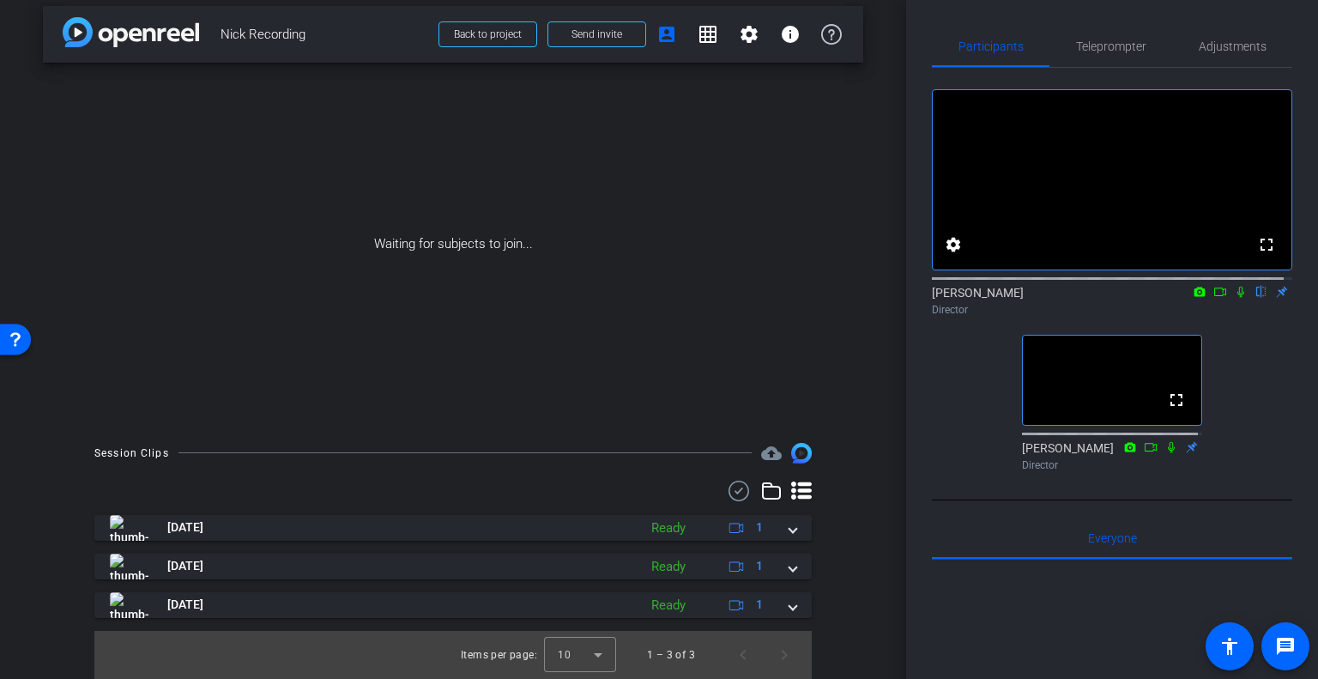
scroll to position [10, 0]
